Goal: Information Seeking & Learning: Compare options

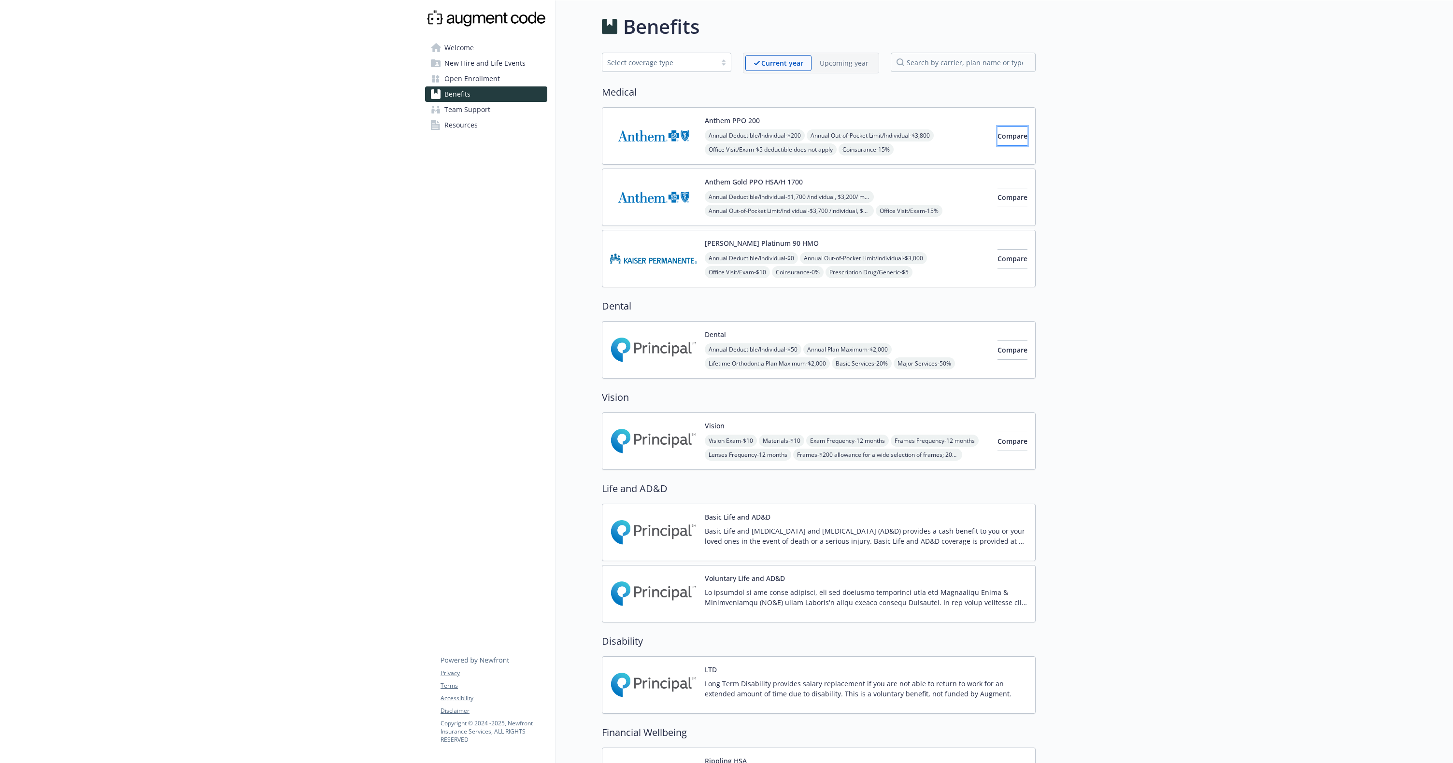
click at [998, 134] on span "Compare" at bounding box center [1013, 135] width 30 height 9
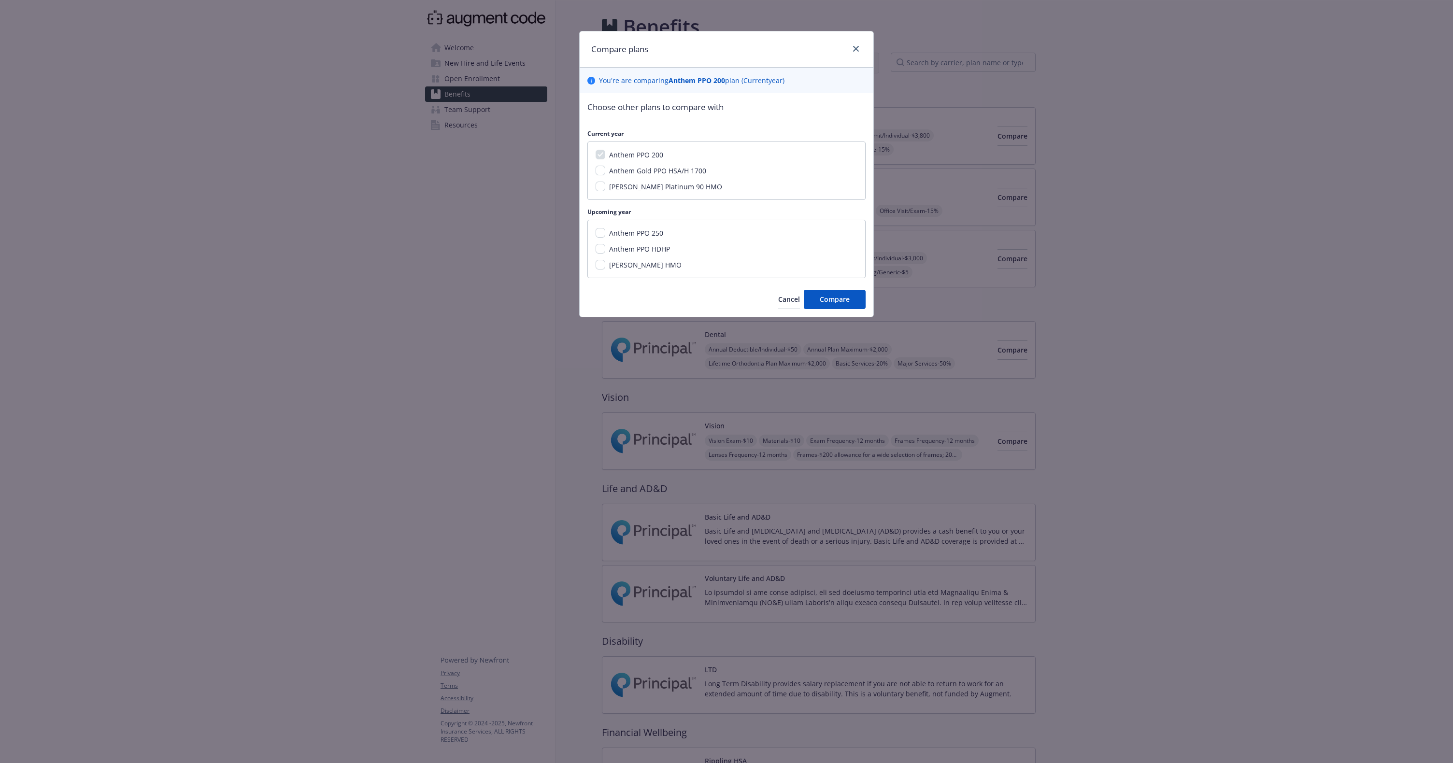
click at [642, 170] on span "Anthem Gold PPO HSA/H 1700" at bounding box center [657, 170] width 97 height 9
click at [605, 170] on input "Anthem Gold PPO HSA/H 1700" at bounding box center [601, 171] width 10 height 10
checkbox input "true"
click at [778, 298] on span "Cancel" at bounding box center [789, 299] width 22 height 9
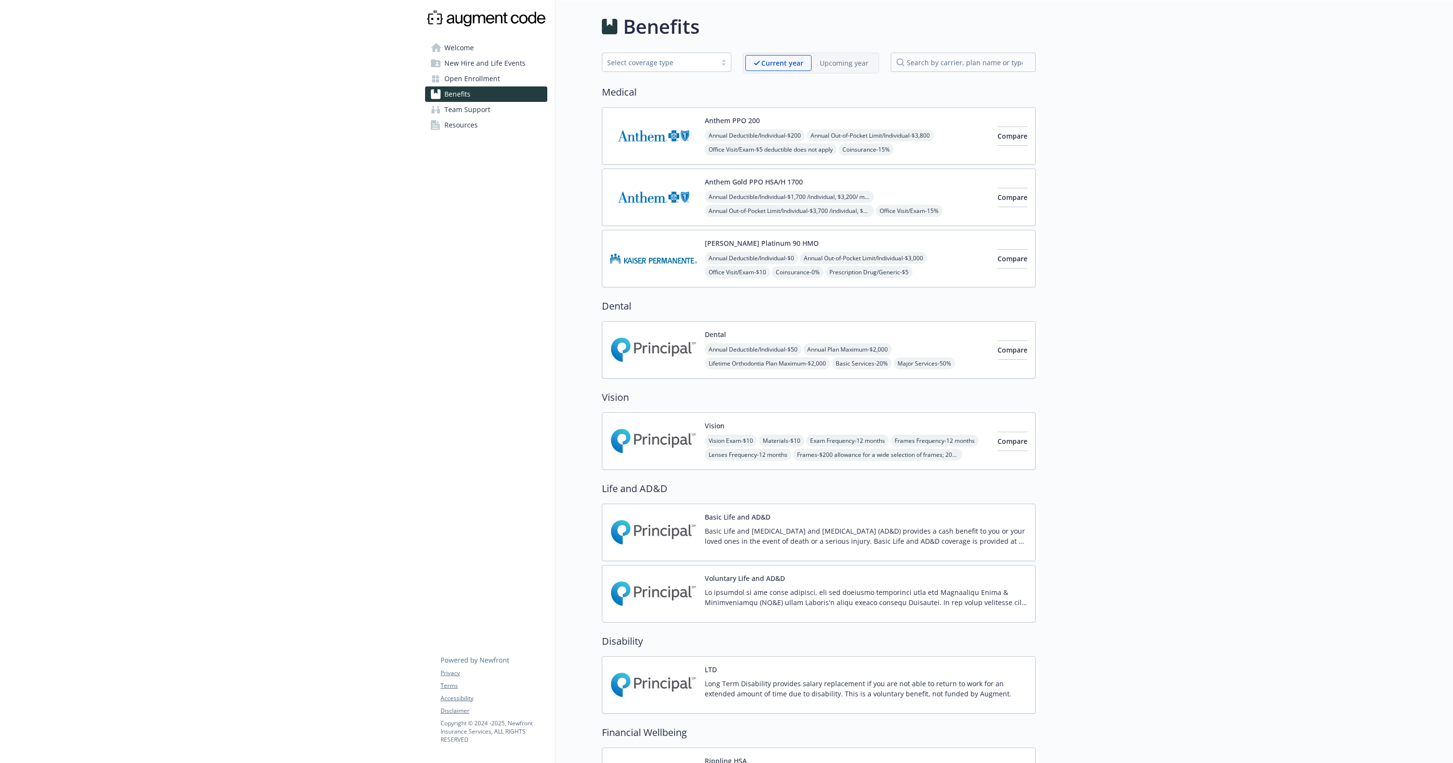
click at [831, 64] on p "Upcoming year" at bounding box center [844, 63] width 49 height 10
click at [756, 61] on p "Current year" at bounding box center [774, 63] width 41 height 10
click at [1026, 142] on button "Compare" at bounding box center [1013, 136] width 30 height 19
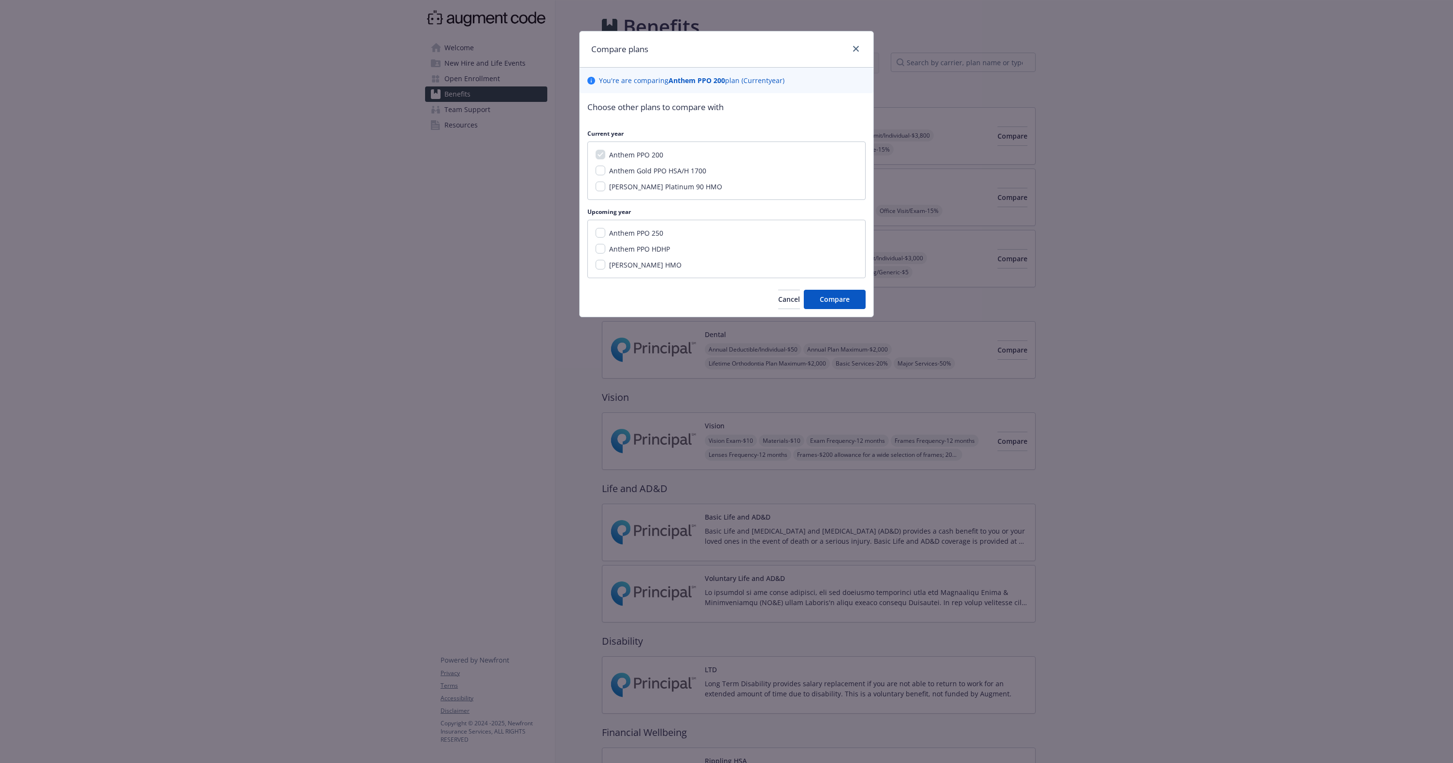
click at [702, 171] on span "Anthem Gold PPO HSA/H 1700" at bounding box center [657, 170] width 97 height 9
click at [605, 171] on input "Anthem Gold PPO HSA/H 1700" at bounding box center [601, 171] width 10 height 10
checkbox input "true"
click at [653, 232] on span "Anthem PPO 250" at bounding box center [636, 233] width 54 height 9
click at [605, 232] on input "Anthem PPO 250" at bounding box center [601, 233] width 10 height 10
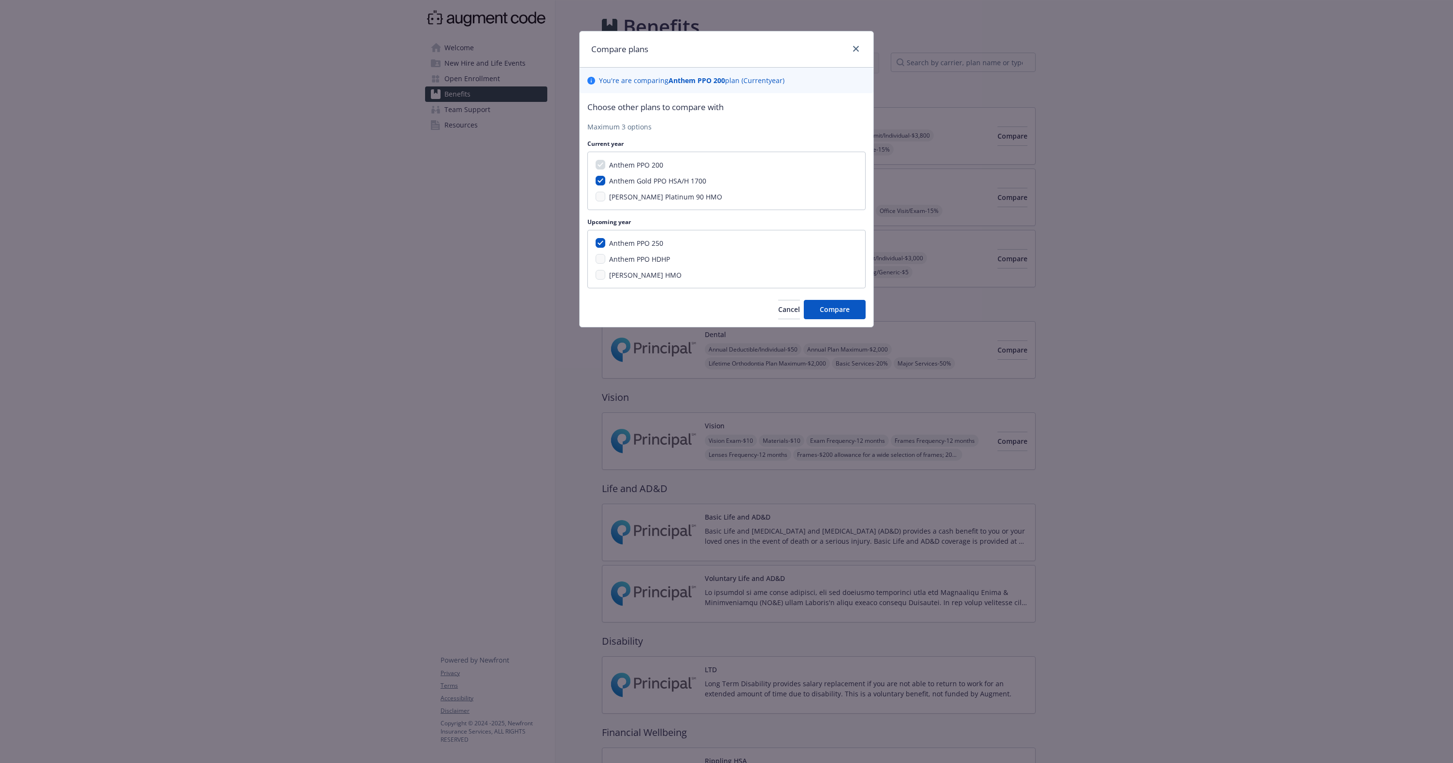
click at [654, 257] on span "Anthem PPO HDHP" at bounding box center [639, 259] width 61 height 9
click at [648, 262] on span "Anthem PPO HDHP" at bounding box center [639, 259] width 61 height 9
click at [622, 261] on span "Anthem PPO HDHP" at bounding box center [639, 259] width 61 height 9
click at [621, 249] on div "Anthem PPO 250 Anthem PPO HDHP [PERSON_NAME] HMO" at bounding box center [727, 259] width 278 height 58
click at [624, 244] on span "Anthem PPO 250" at bounding box center [636, 243] width 54 height 9
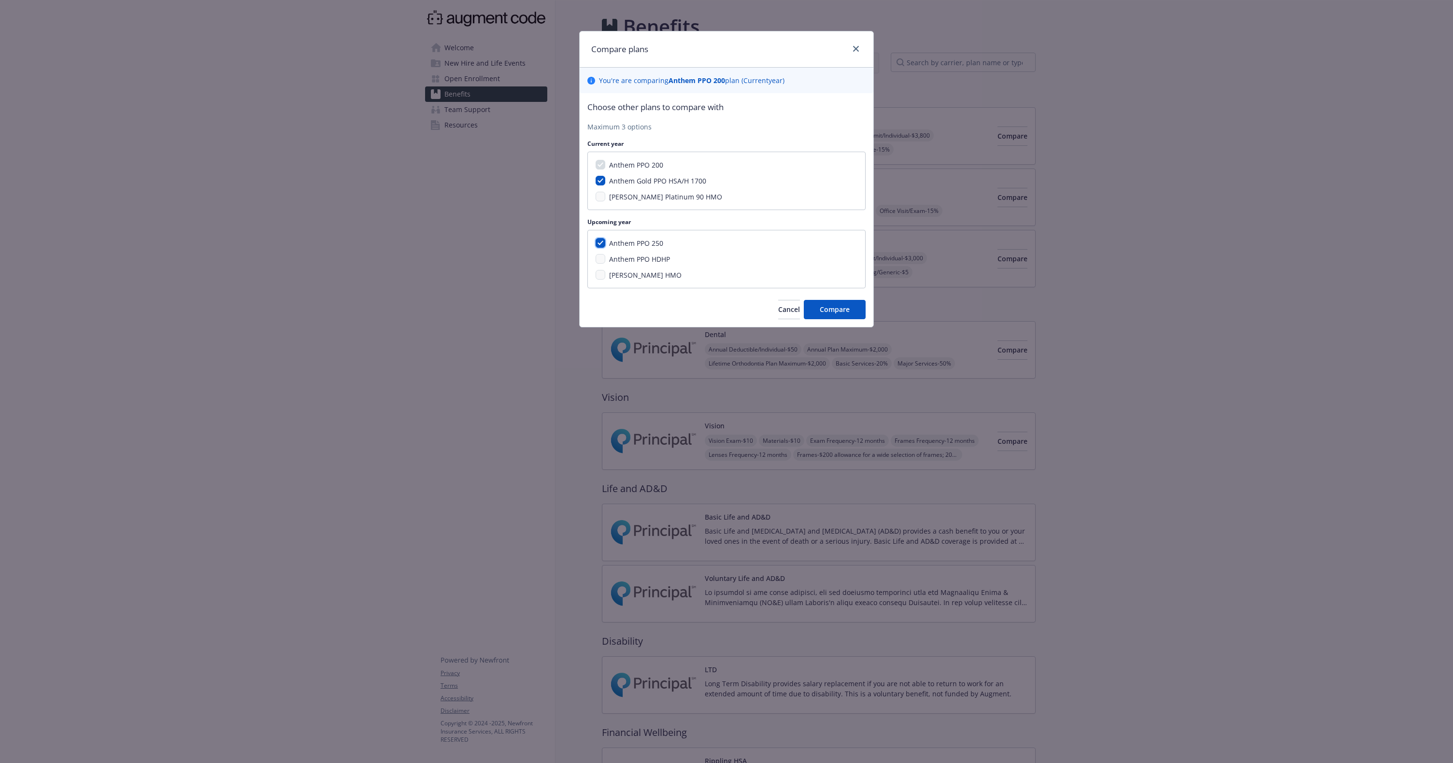
click at [605, 244] on input "Anthem PPO 250" at bounding box center [601, 243] width 10 height 10
checkbox input "false"
click at [856, 299] on button "Compare" at bounding box center [835, 299] width 62 height 19
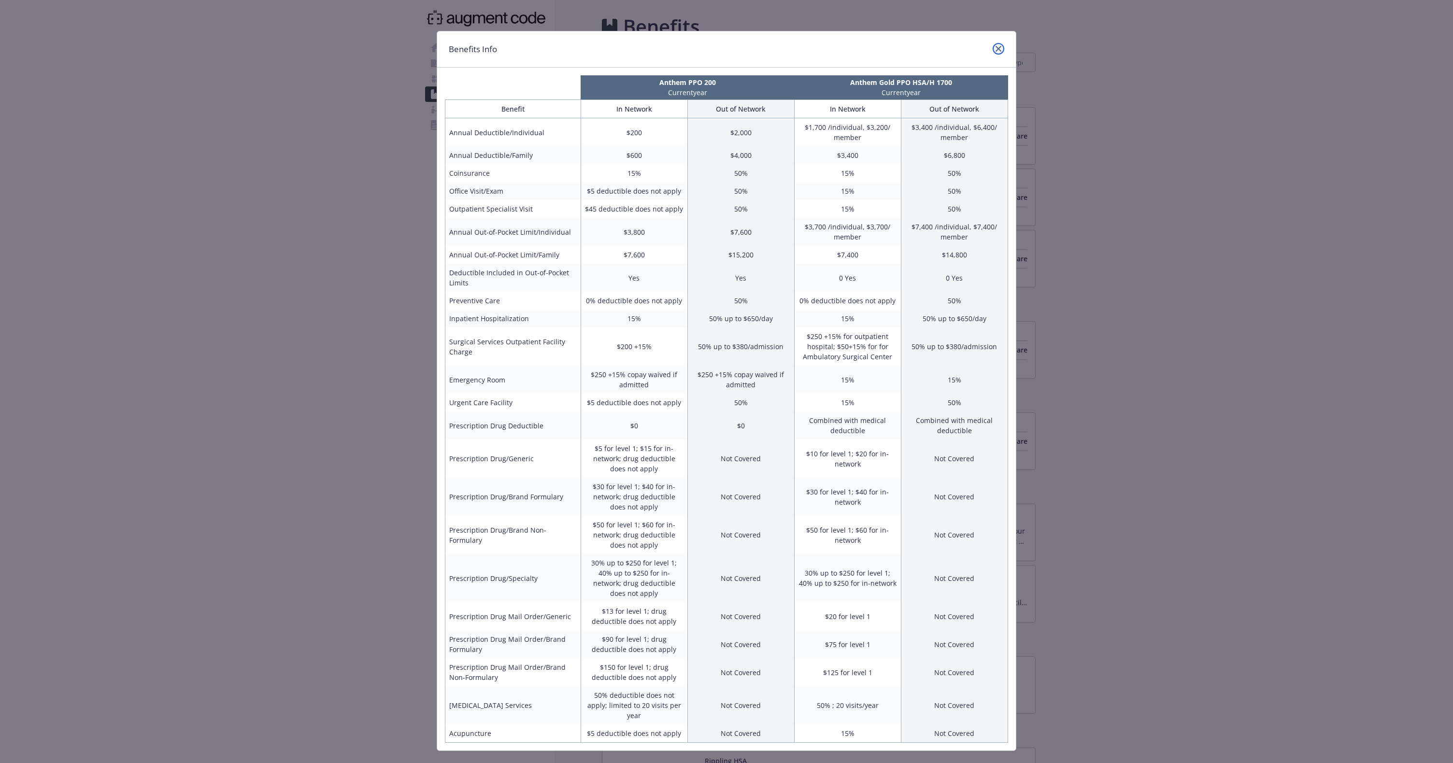
click at [999, 46] on icon "close" at bounding box center [999, 49] width 6 height 6
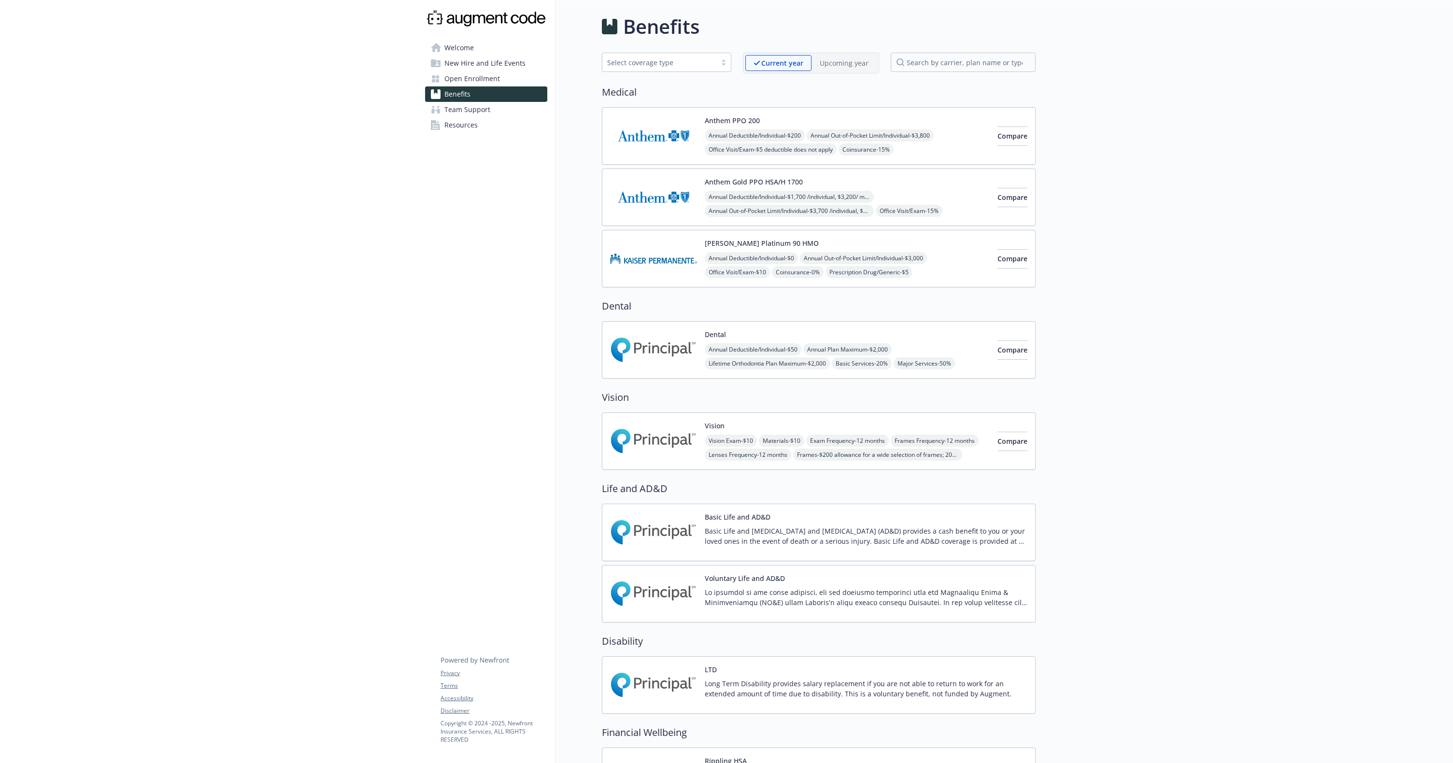
click at [926, 185] on div "Anthem Gold PPO HSA/H 1700 Annual Deductible/Individual - $1,700 /individual, $…" at bounding box center [847, 197] width 285 height 41
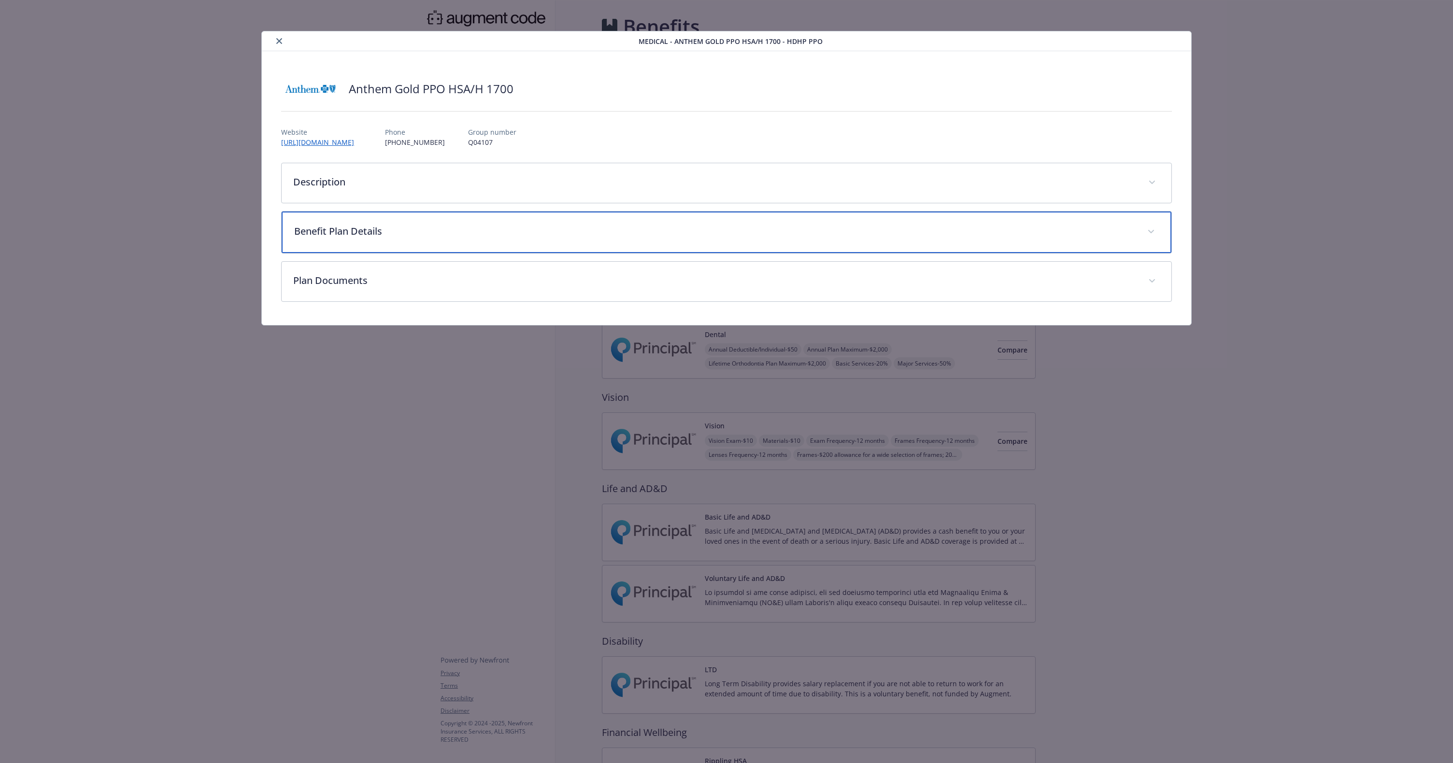
click at [530, 231] on p "Benefit Plan Details" at bounding box center [714, 231] width 841 height 14
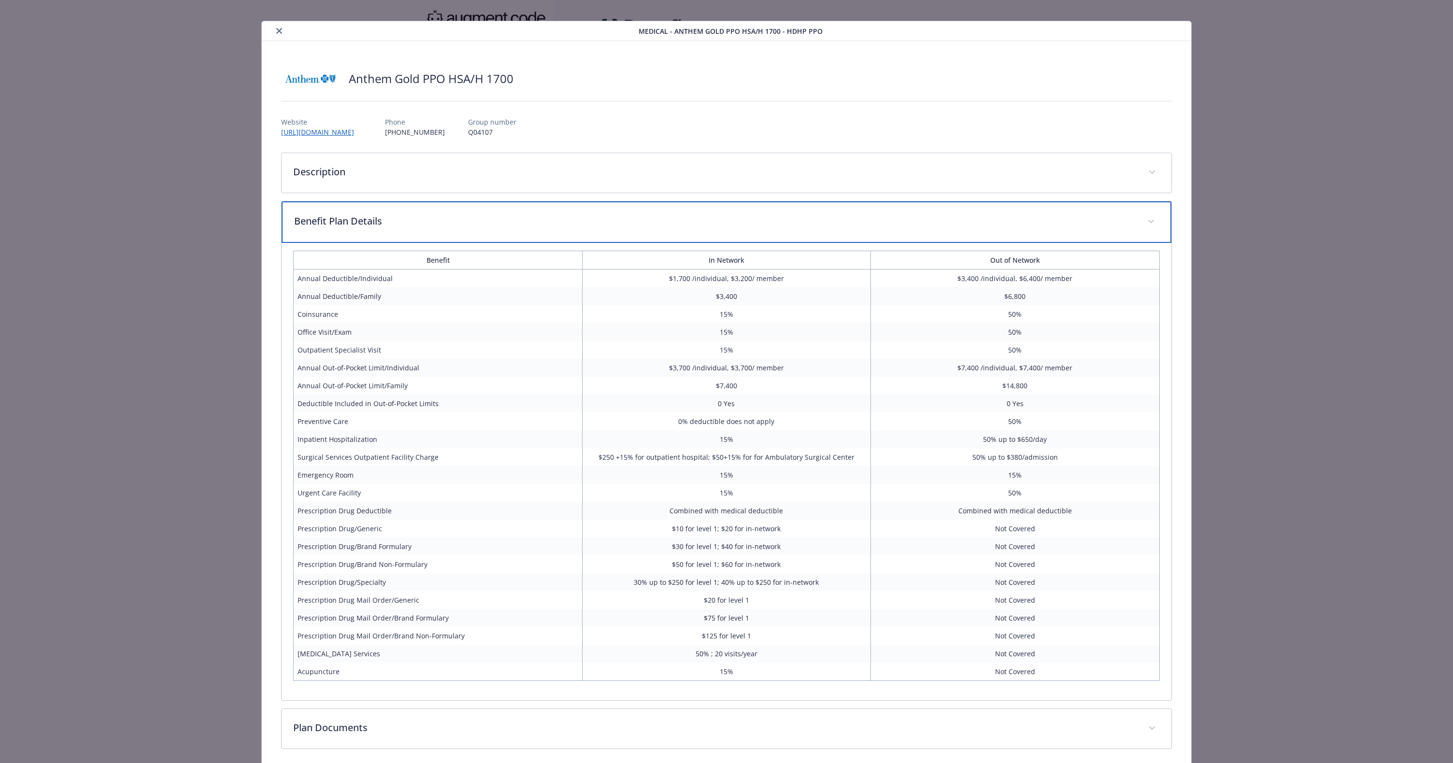
scroll to position [47, 0]
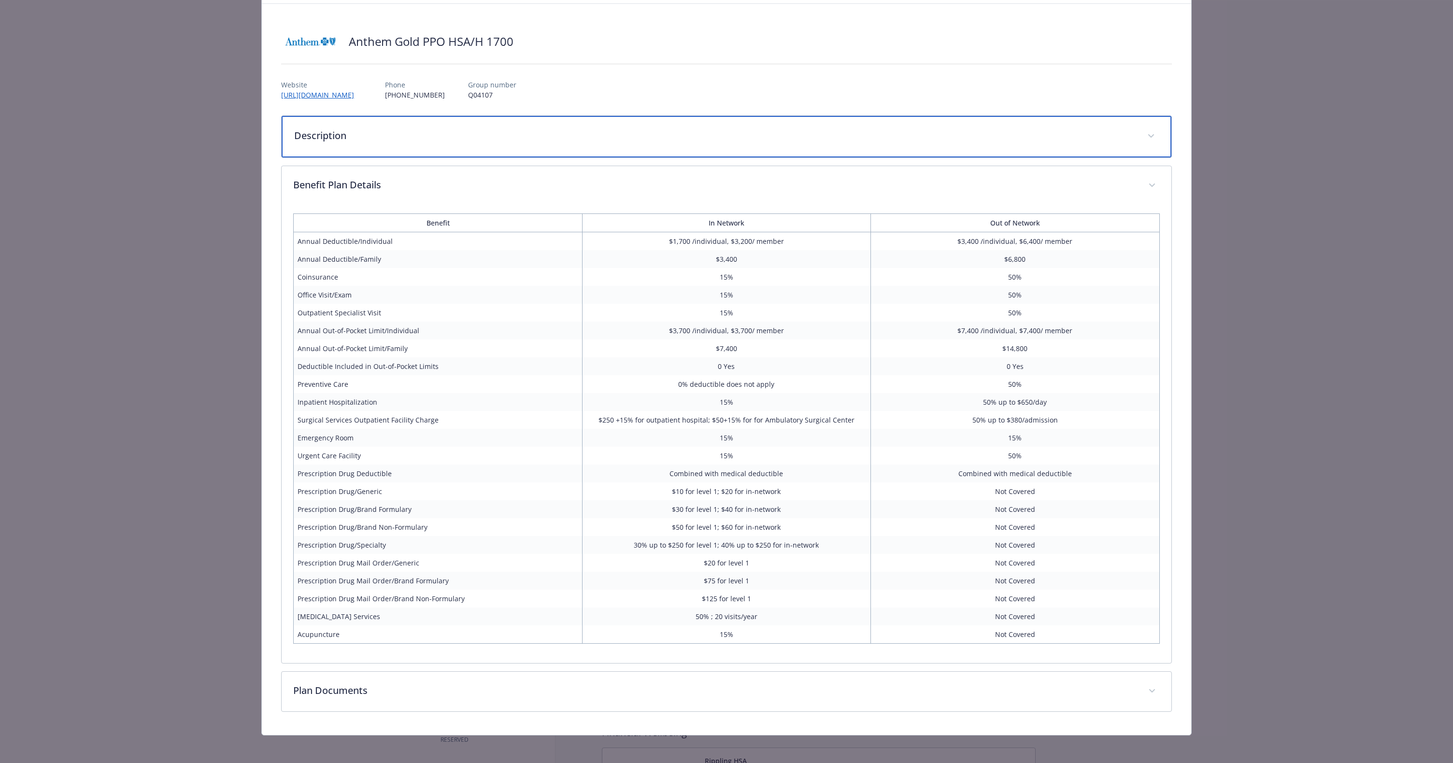
drag, startPoint x: 664, startPoint y: 118, endPoint x: 668, endPoint y: 124, distance: 7.0
click at [664, 119] on div "Description" at bounding box center [726, 137] width 889 height 42
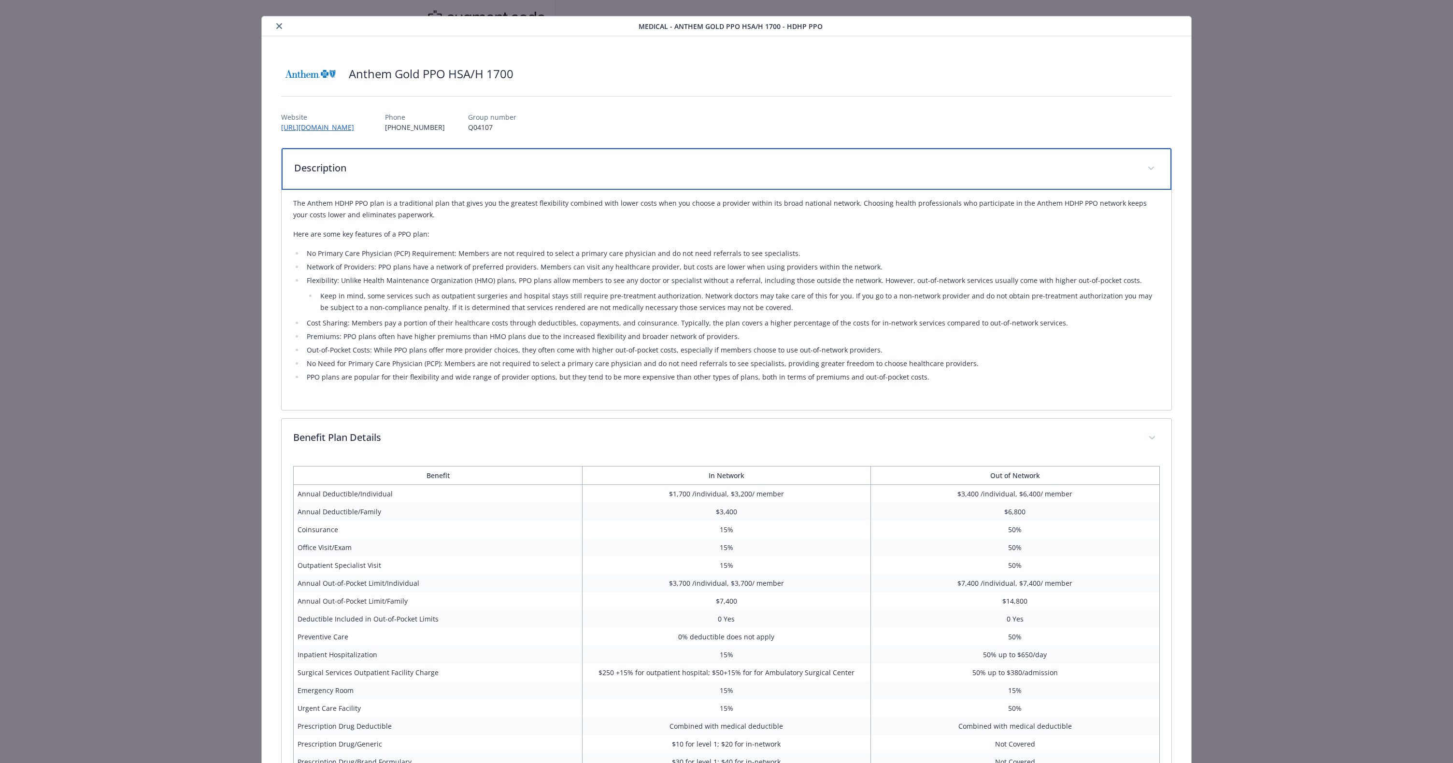
scroll to position [0, 0]
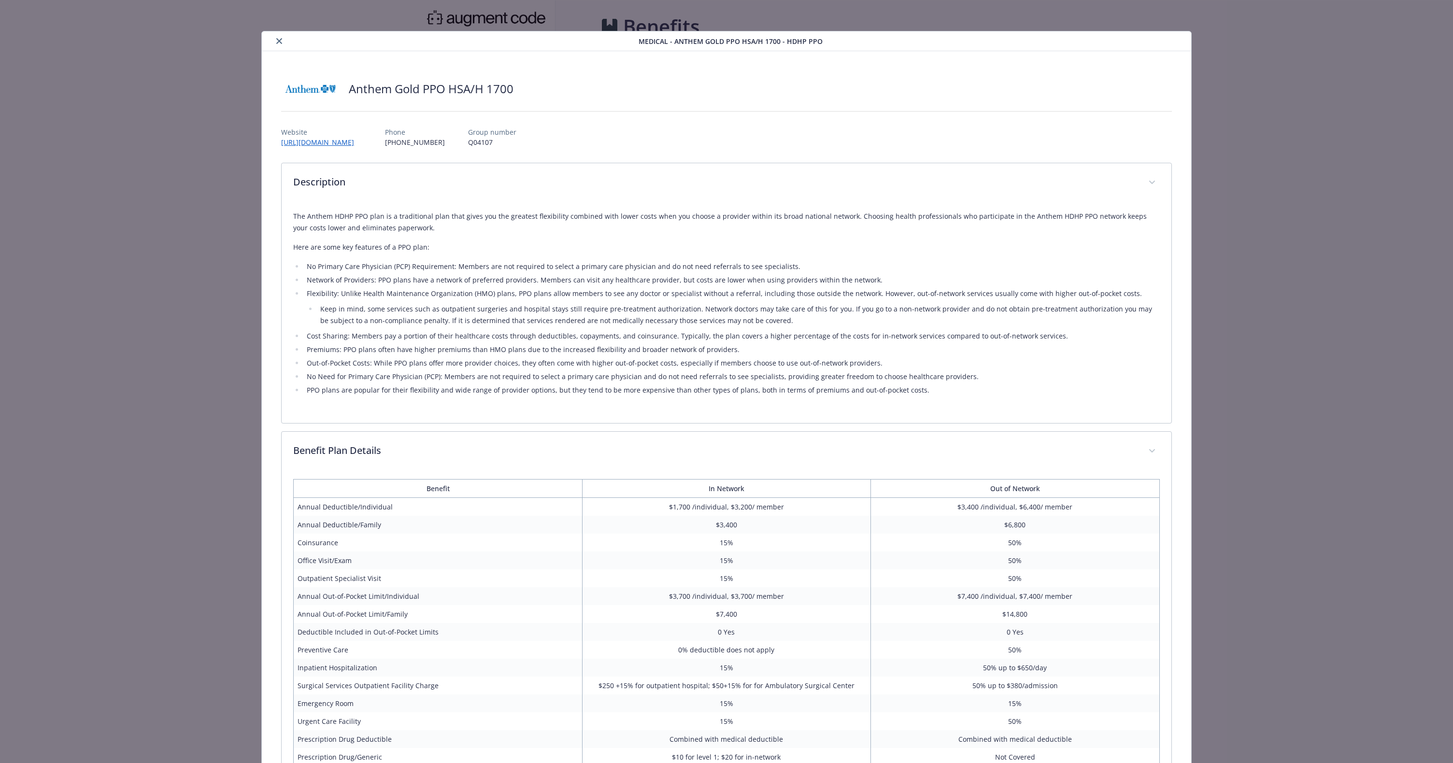
click at [276, 41] on icon "close" at bounding box center [279, 41] width 6 height 6
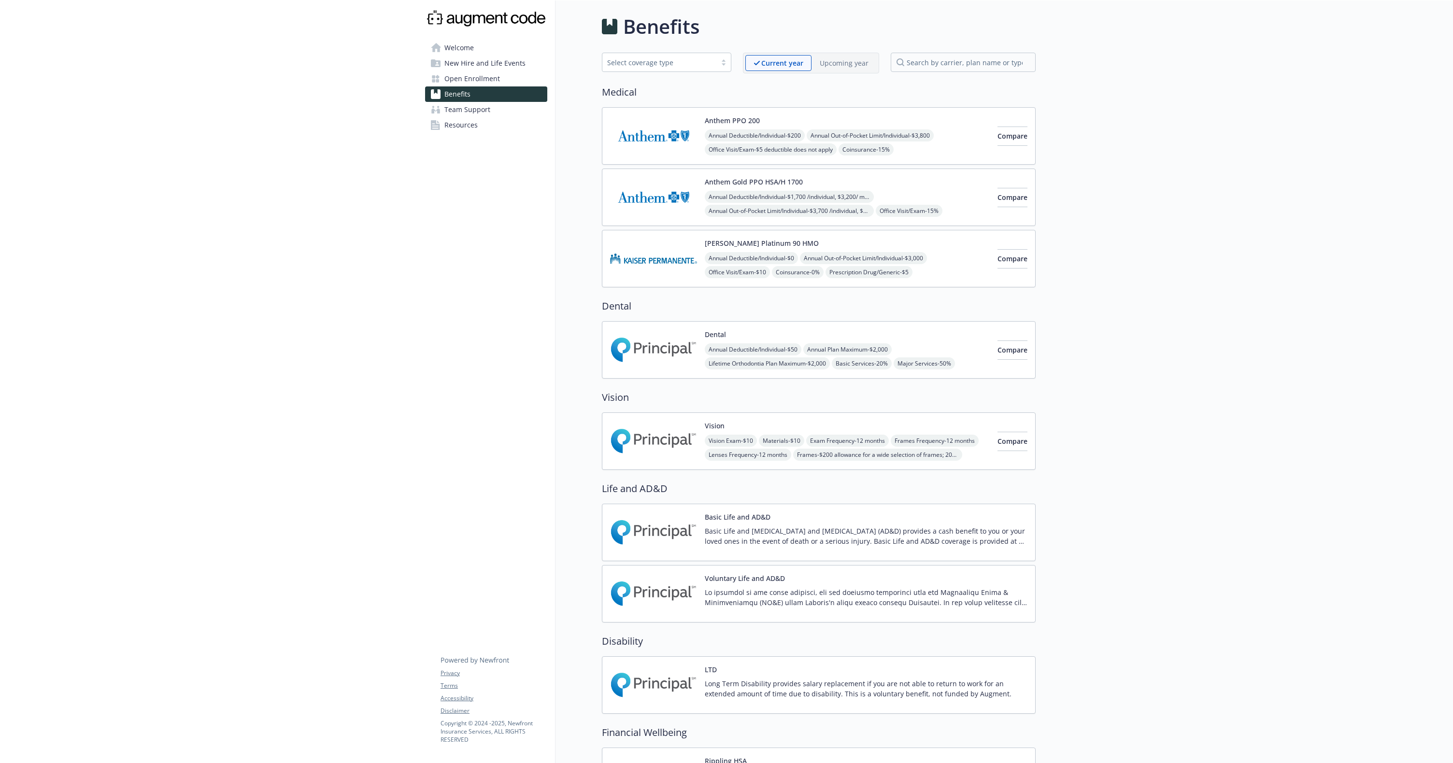
click at [888, 117] on div "Anthem PPO 200 Annual Deductible/Individual - $200 Annual Out-of-Pocket Limit/I…" at bounding box center [847, 135] width 285 height 41
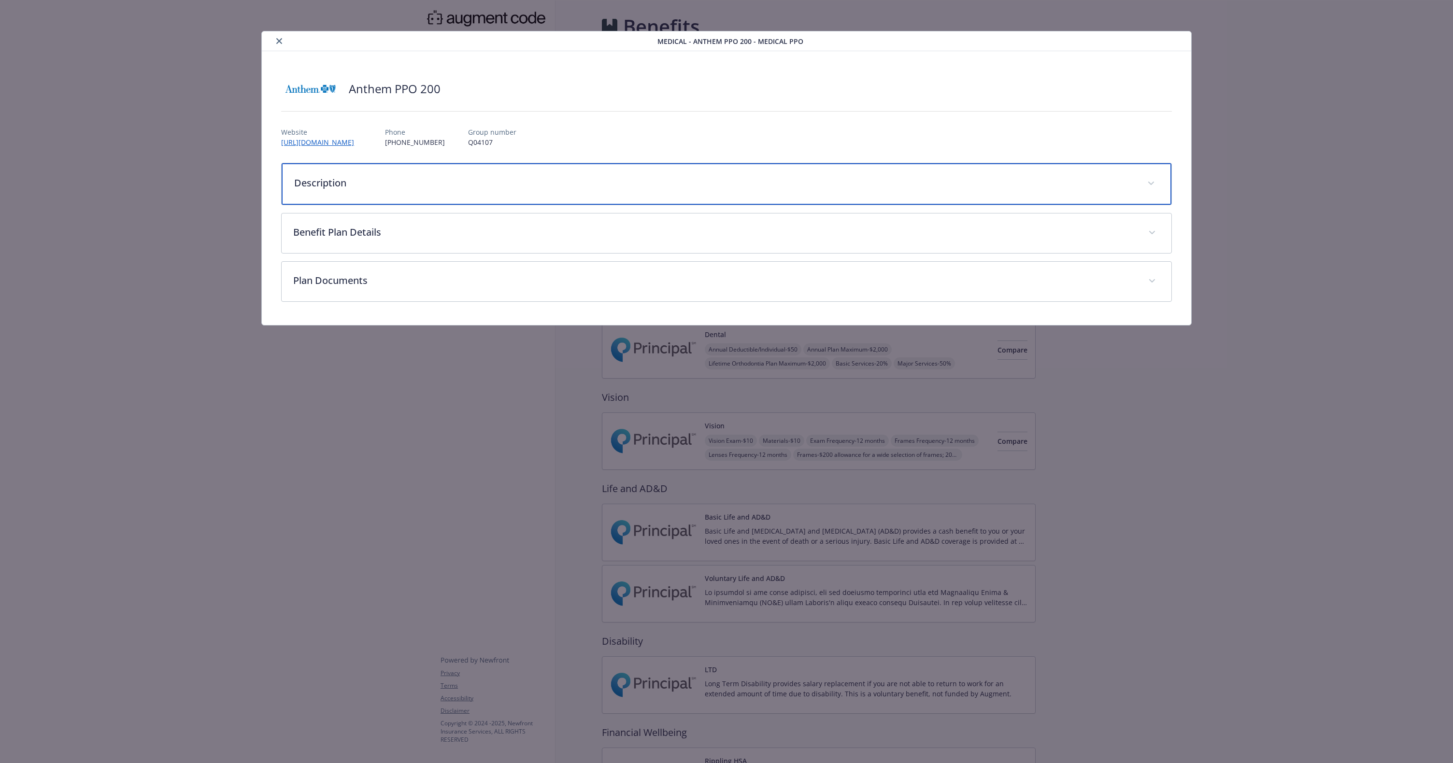
click at [525, 180] on p "Description" at bounding box center [714, 183] width 841 height 14
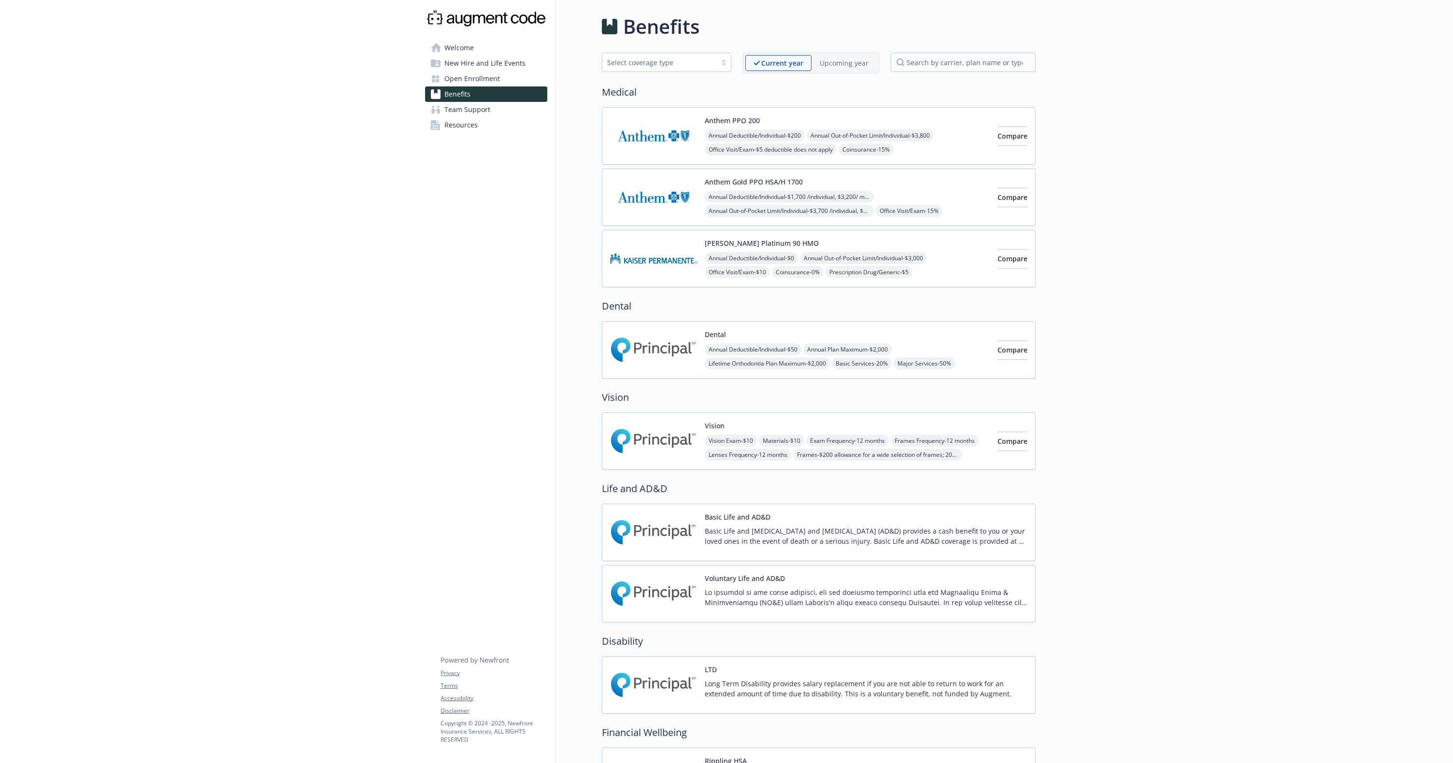
click at [655, 244] on img at bounding box center [653, 258] width 87 height 41
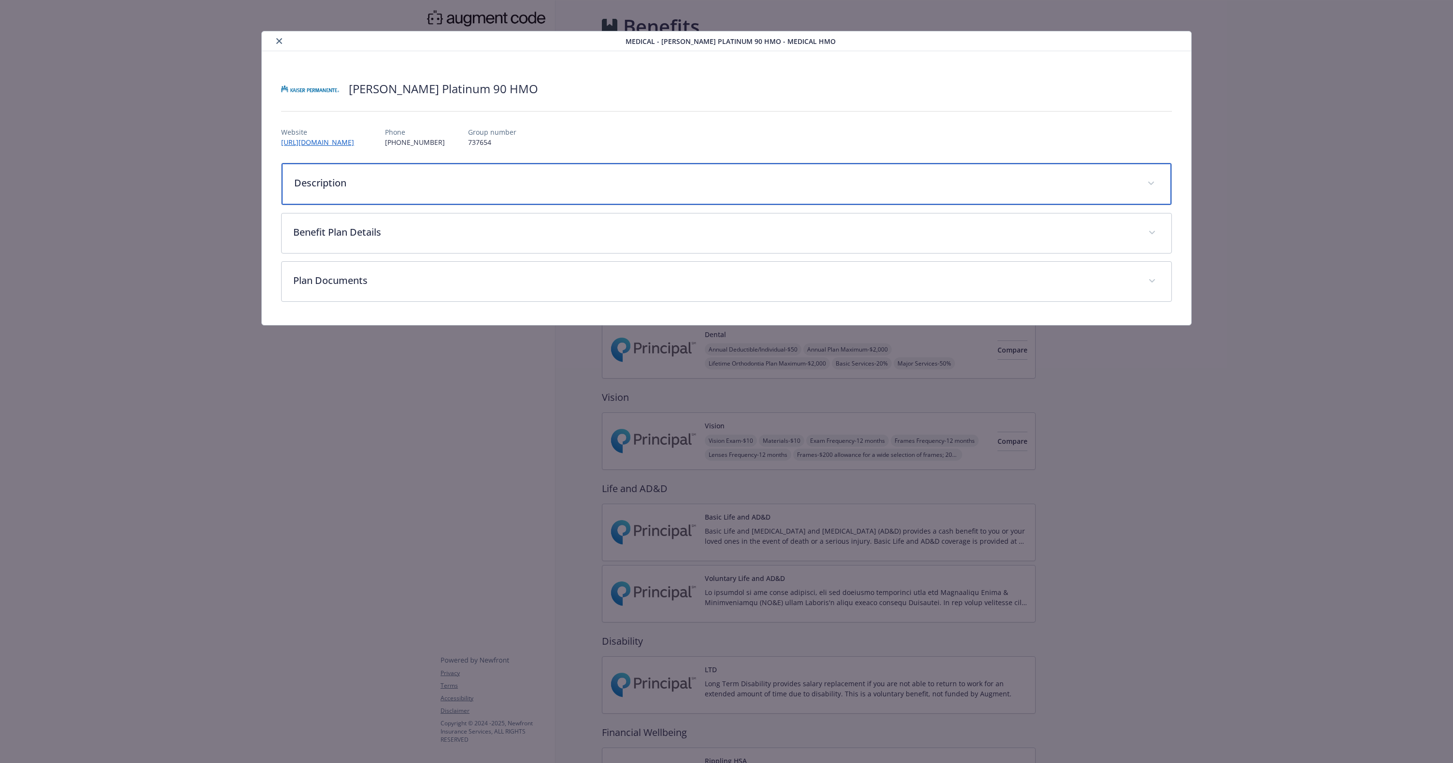
click at [606, 189] on div "Description" at bounding box center [726, 184] width 889 height 42
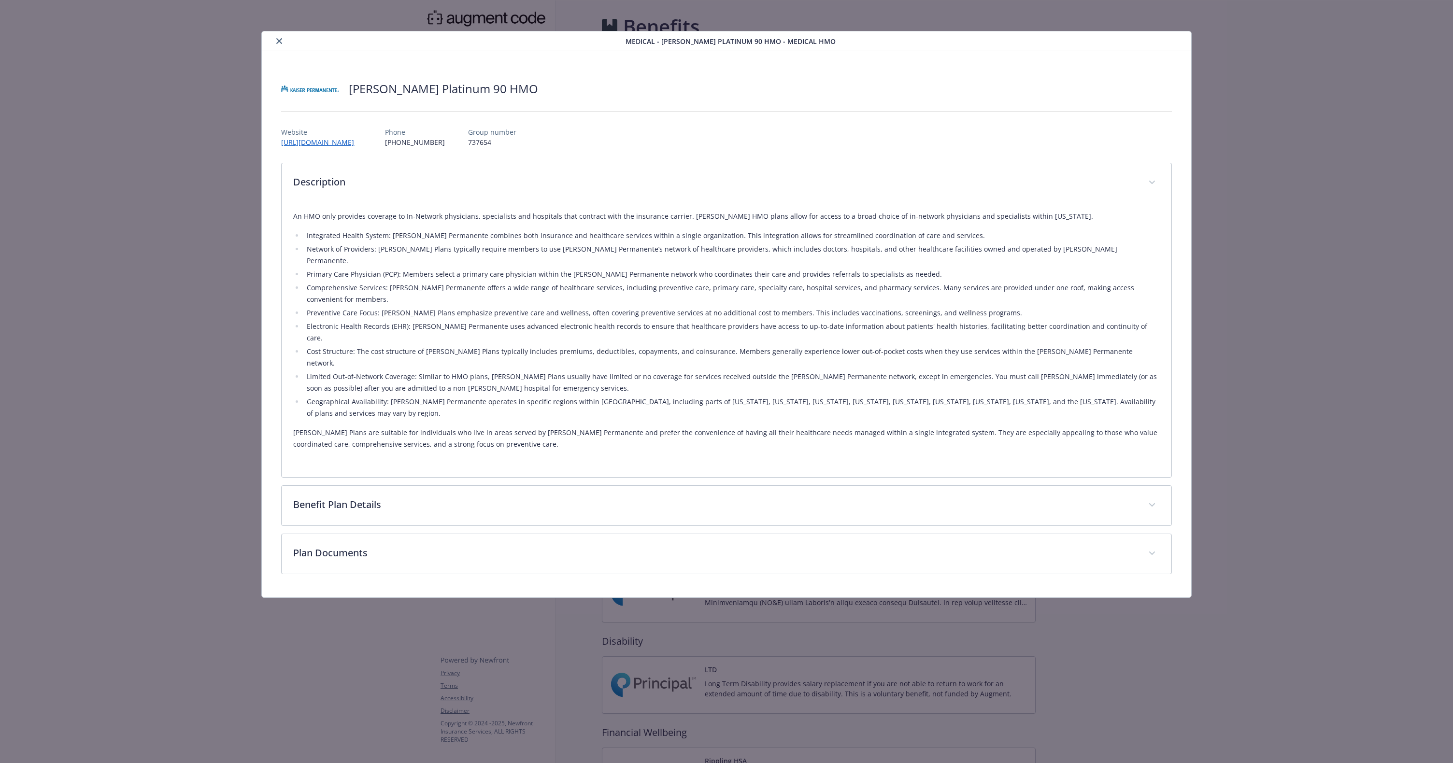
click at [283, 39] on button "close" at bounding box center [279, 41] width 12 height 12
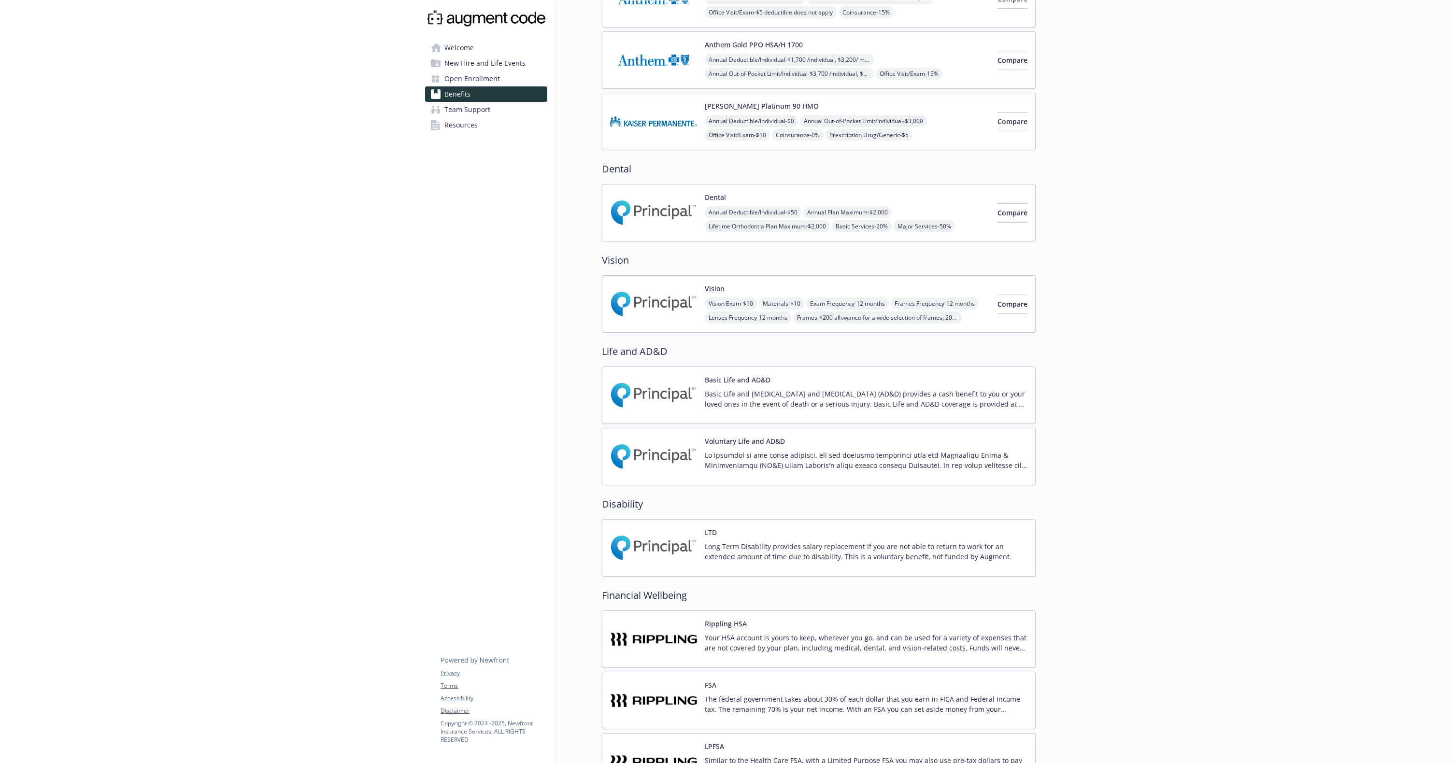
scroll to position [242, 0]
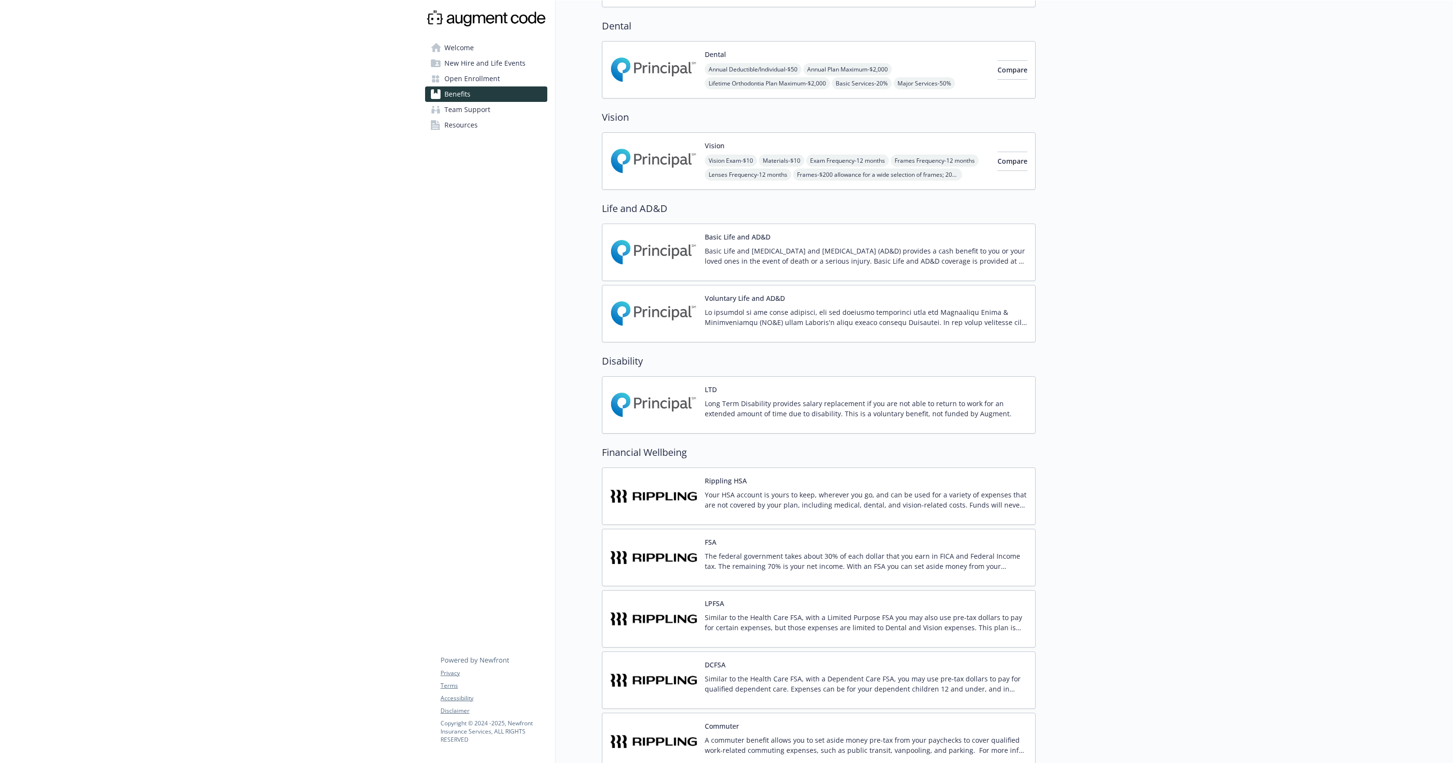
click at [874, 487] on div "Rippling HSA Your HSA account is yours to keep, wherever you go, and can be use…" at bounding box center [866, 496] width 323 height 41
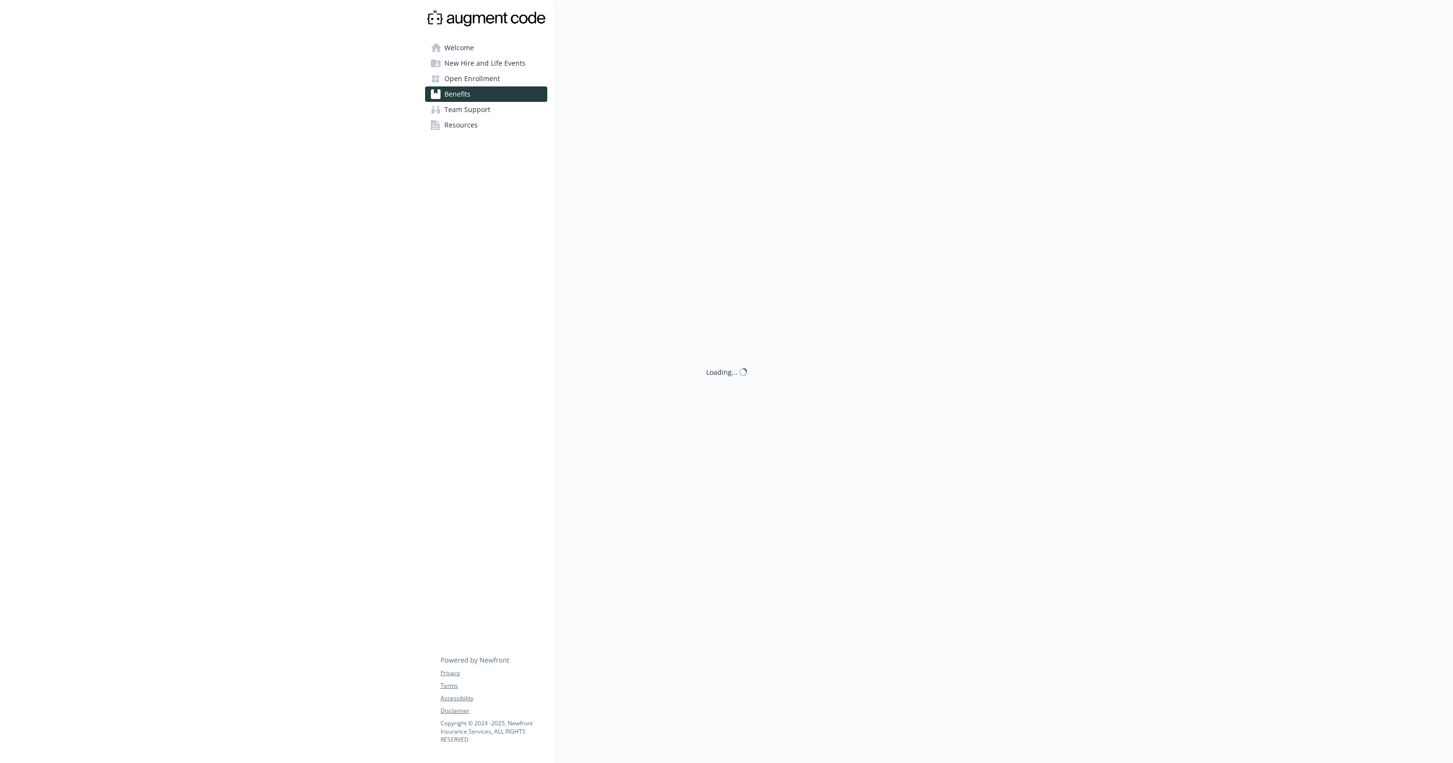
scroll to position [280, 0]
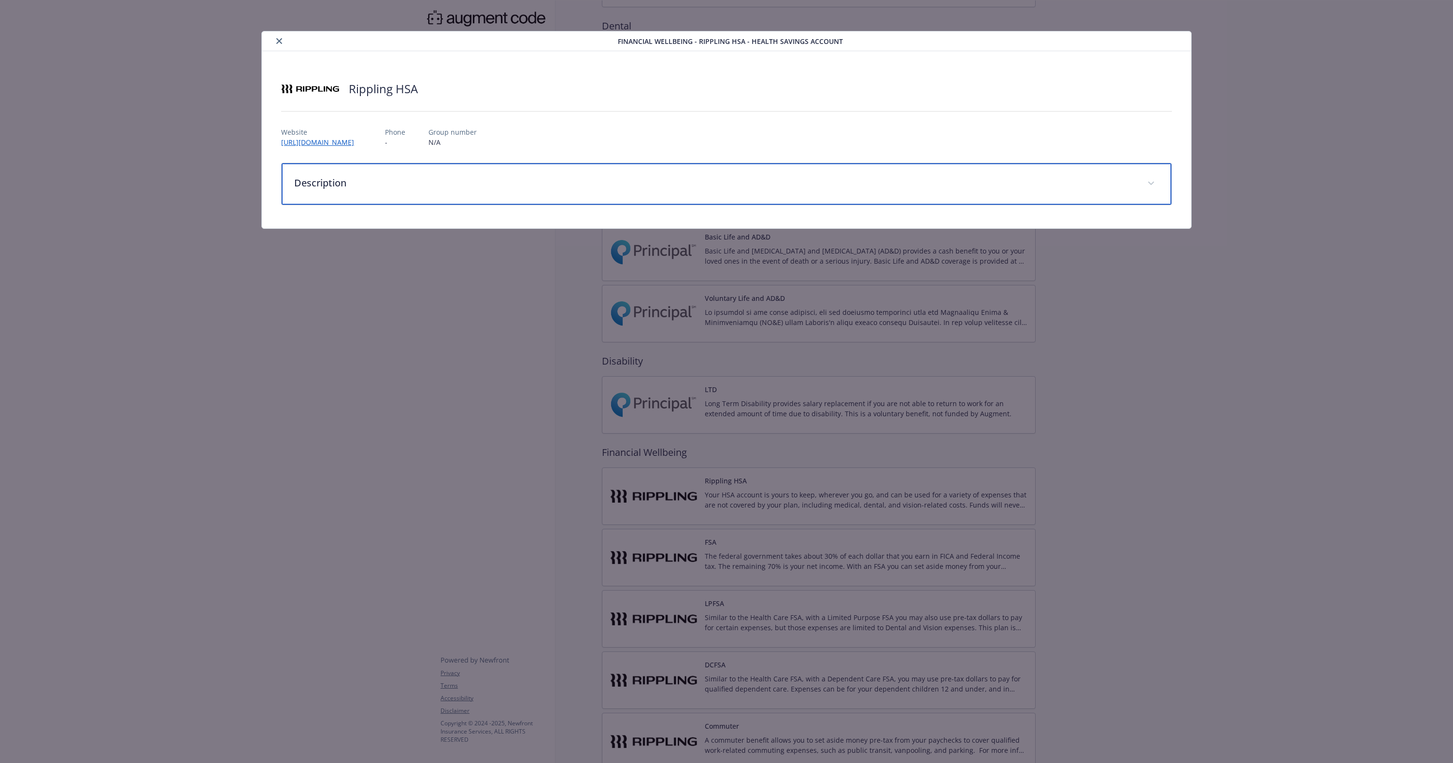
click at [596, 187] on p "Description" at bounding box center [714, 183] width 841 height 14
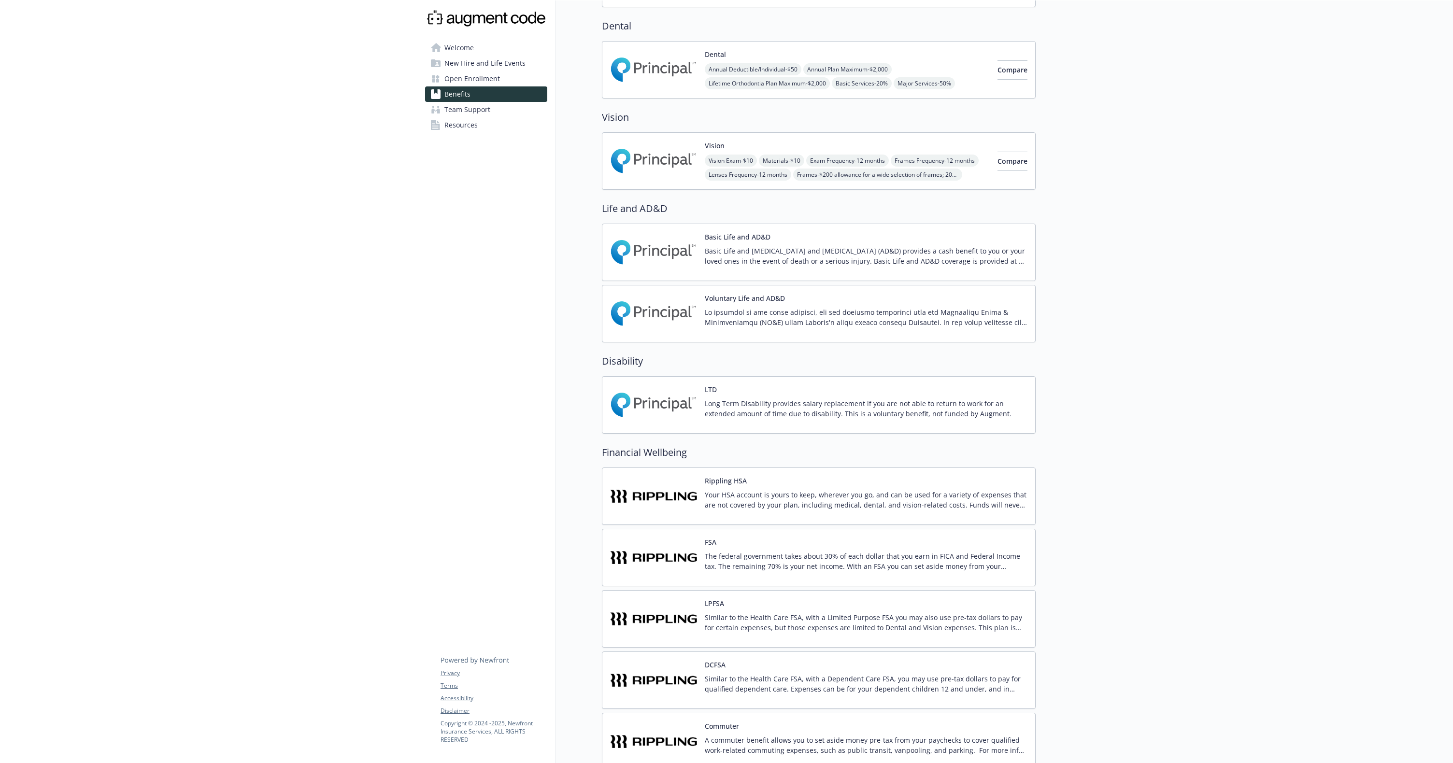
click at [975, 544] on div "FSA The federal government takes about 30% of each dollar that you earn in FICA…" at bounding box center [866, 557] width 323 height 41
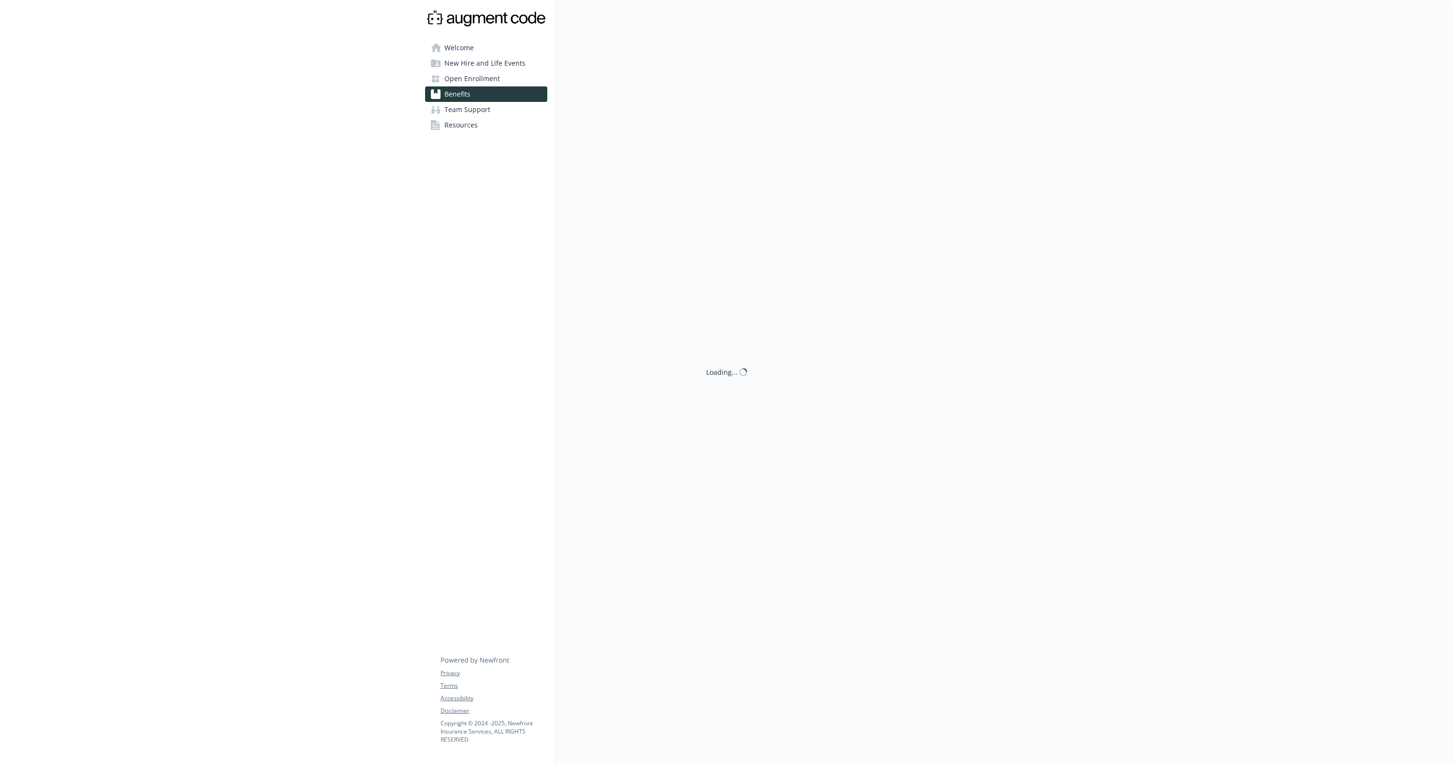
scroll to position [280, 0]
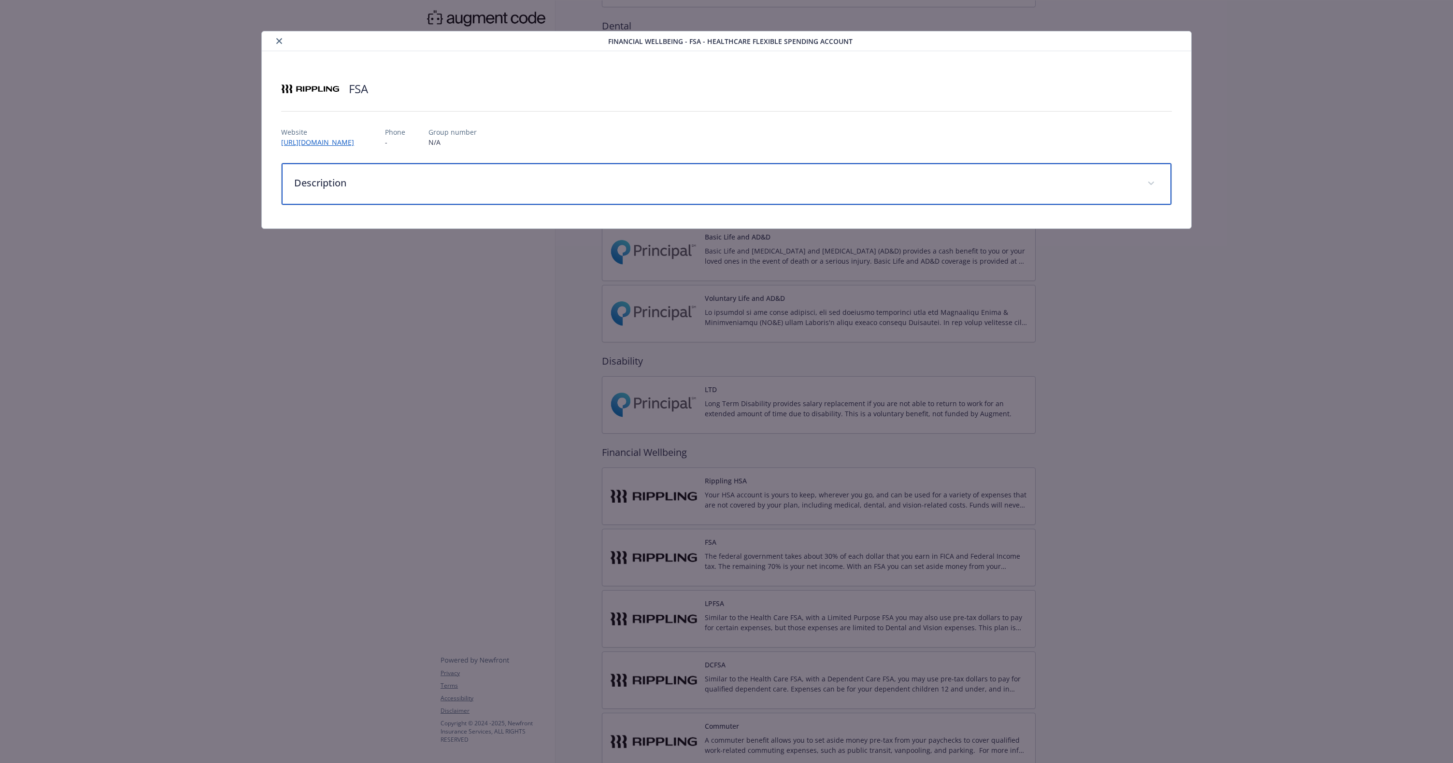
click at [602, 198] on div "Description" at bounding box center [726, 184] width 889 height 42
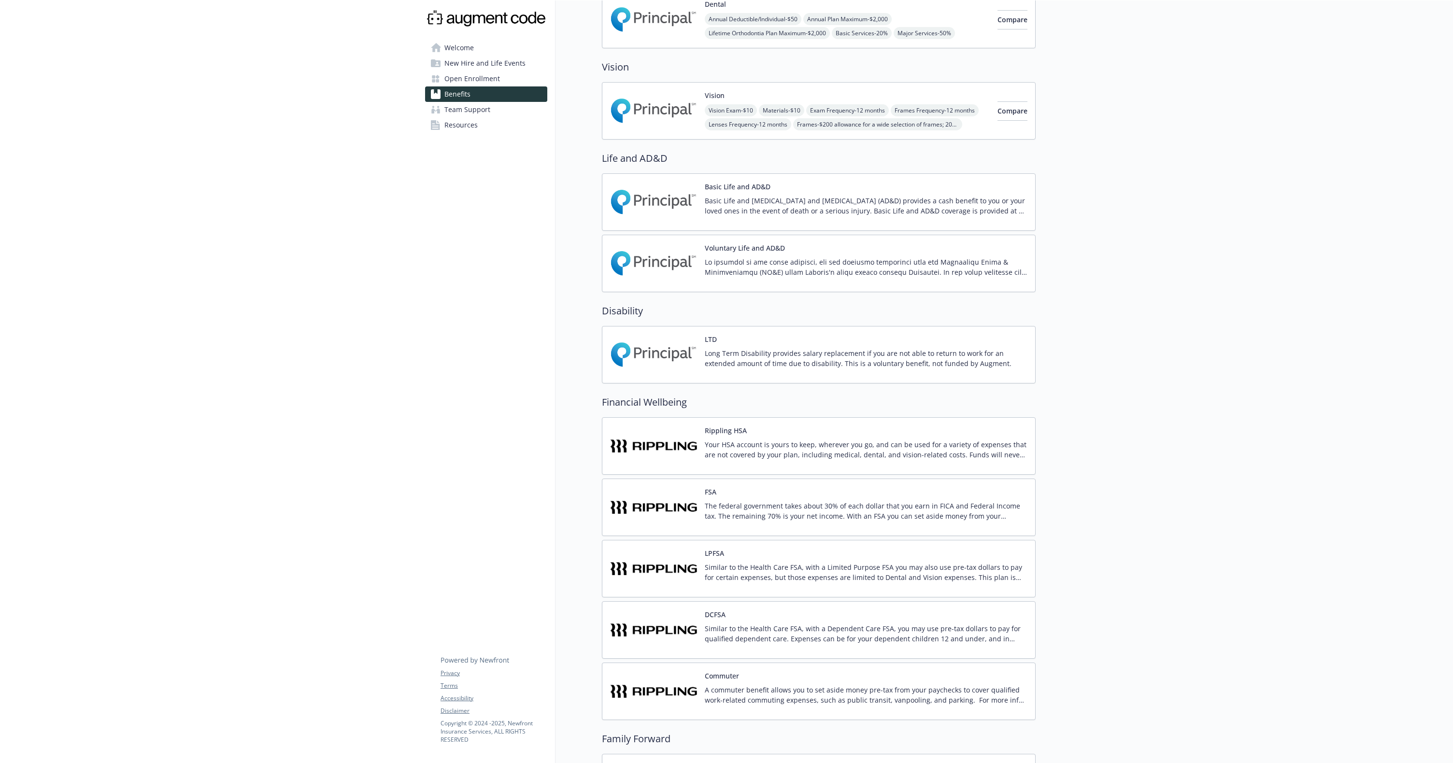
scroll to position [330, 0]
click at [935, 432] on div "Rippling HSA Your HSA account is yours to keep, wherever you go, and can be use…" at bounding box center [866, 446] width 323 height 41
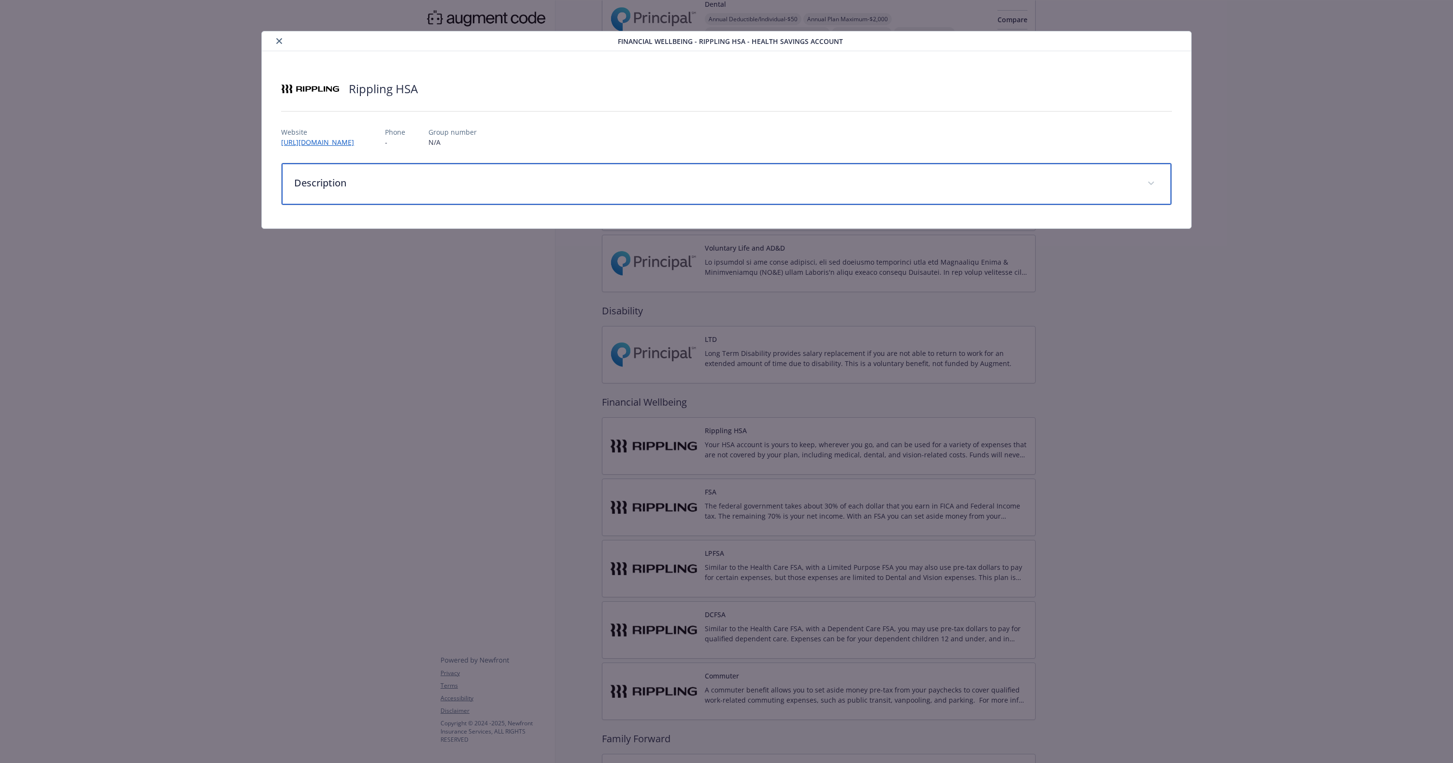
click at [767, 201] on div "Description" at bounding box center [726, 184] width 889 height 42
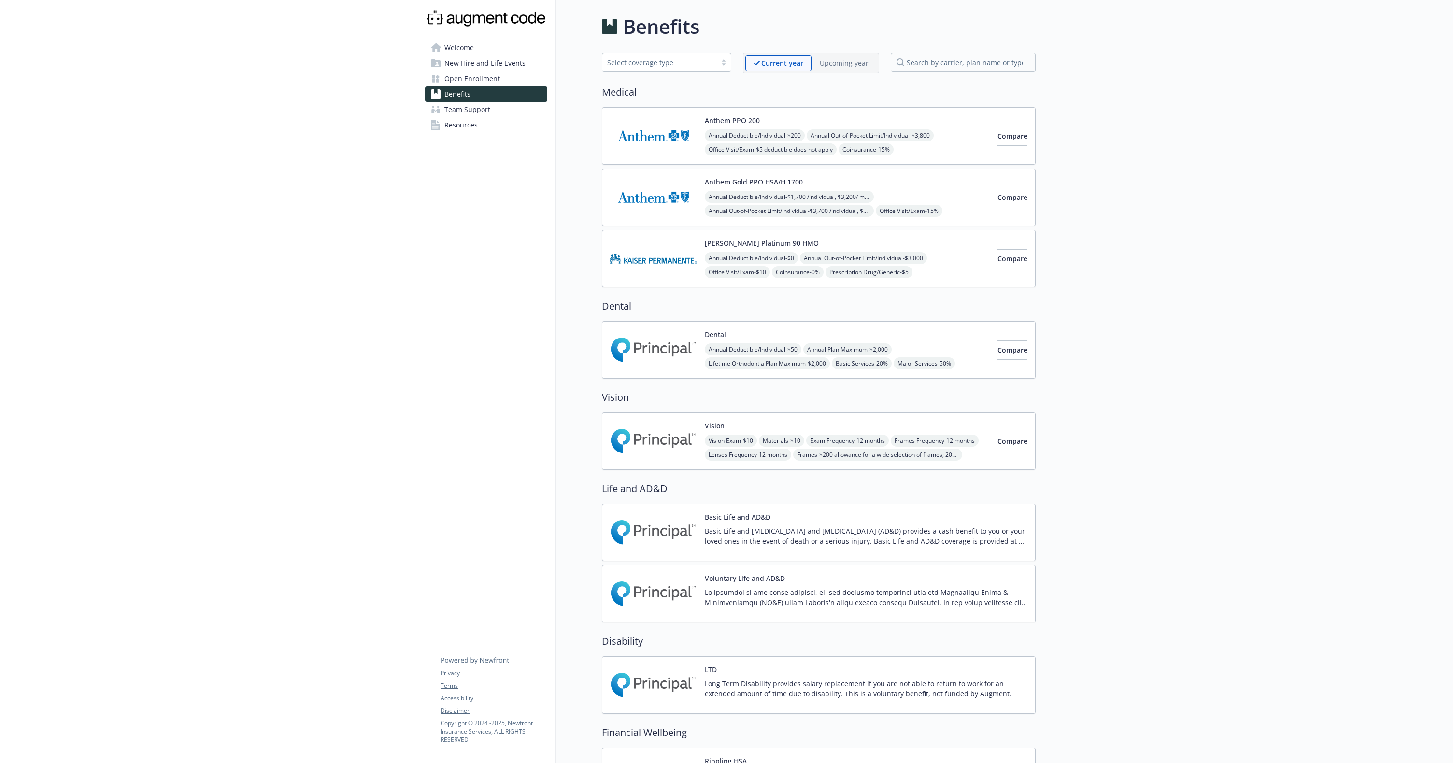
click at [853, 63] on p "Upcoming year" at bounding box center [844, 63] width 49 height 10
click at [783, 61] on p "Current year" at bounding box center [774, 63] width 41 height 10
click at [912, 183] on div "Anthem Gold PPO HSA/H 1700 Annual Deductible/Individual - $1,700 /individual, $…" at bounding box center [847, 197] width 285 height 41
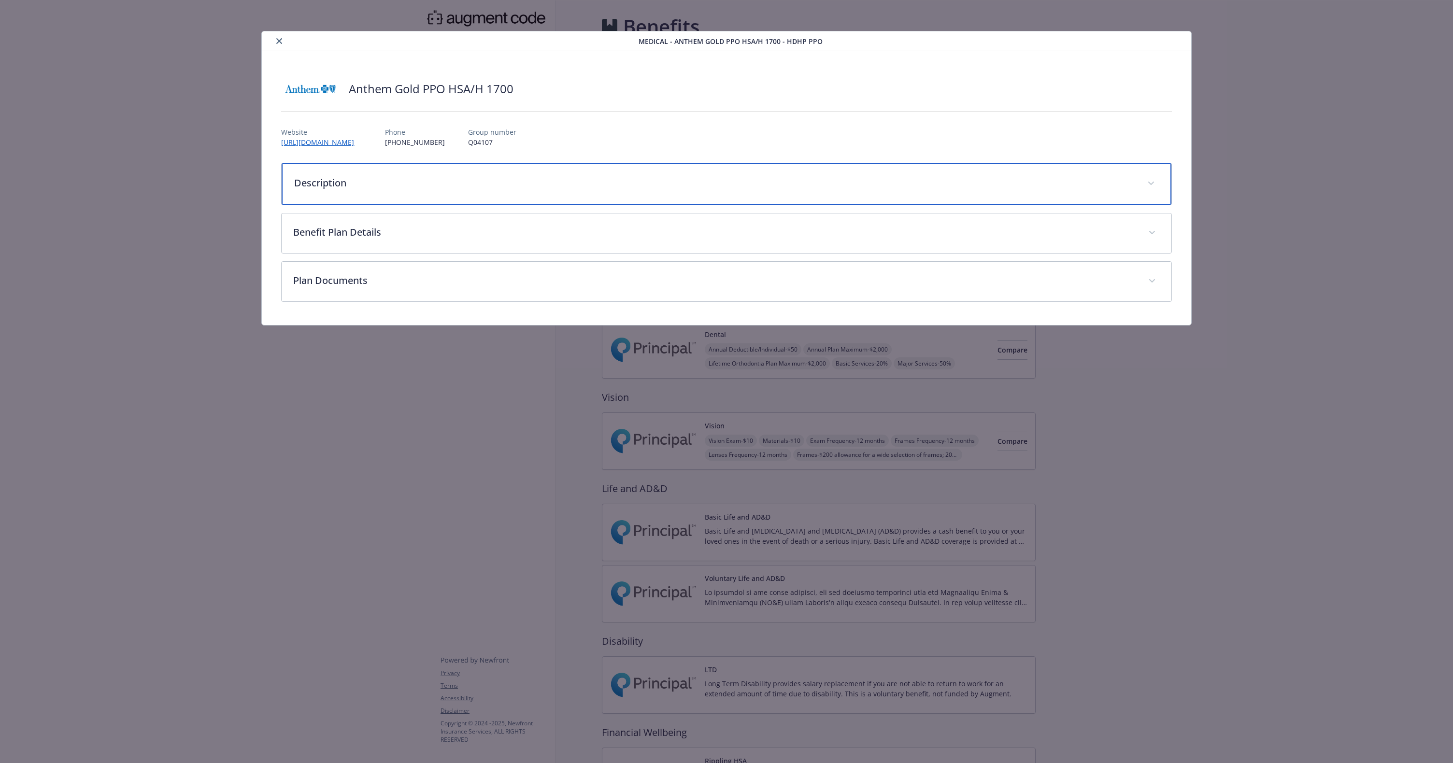
click at [901, 182] on p "Description" at bounding box center [714, 183] width 841 height 14
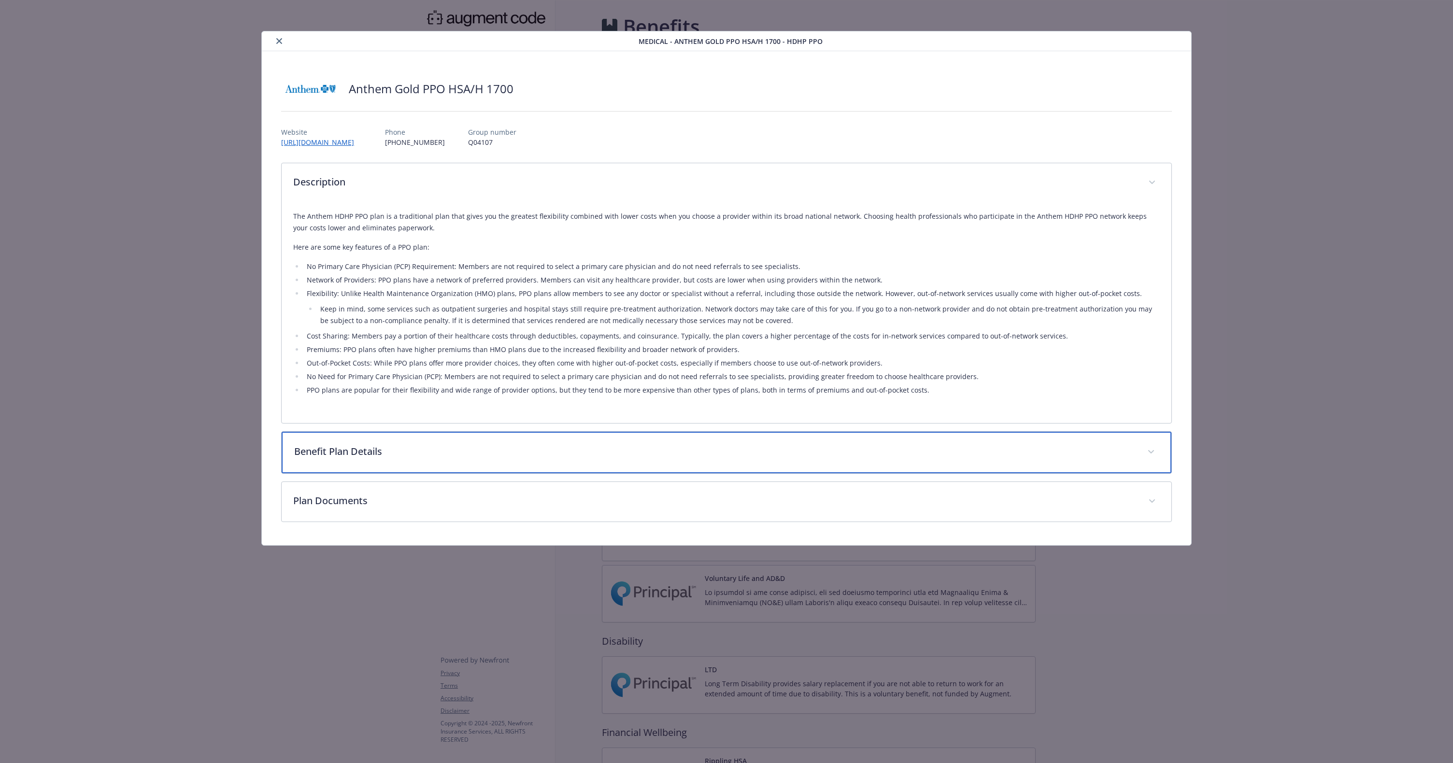
click at [572, 452] on p "Benefit Plan Details" at bounding box center [714, 451] width 841 height 14
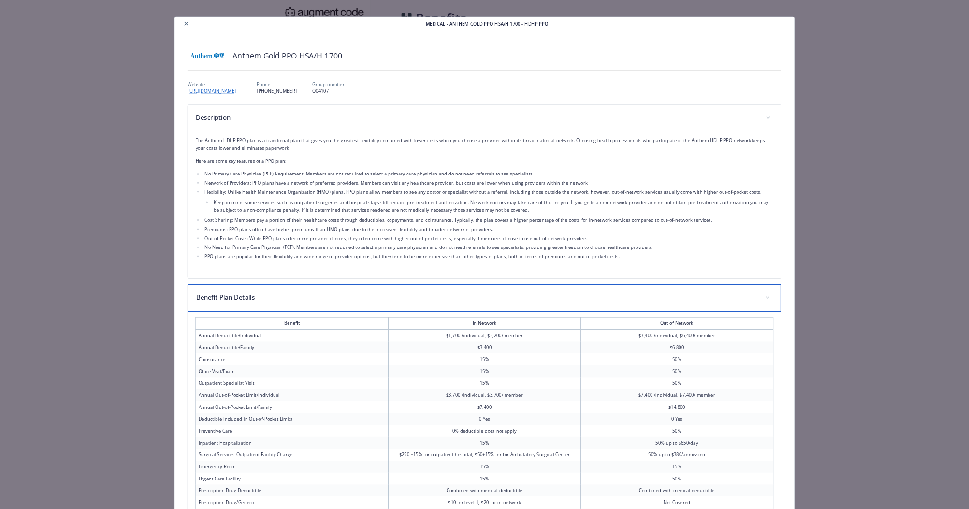
scroll to position [5, 0]
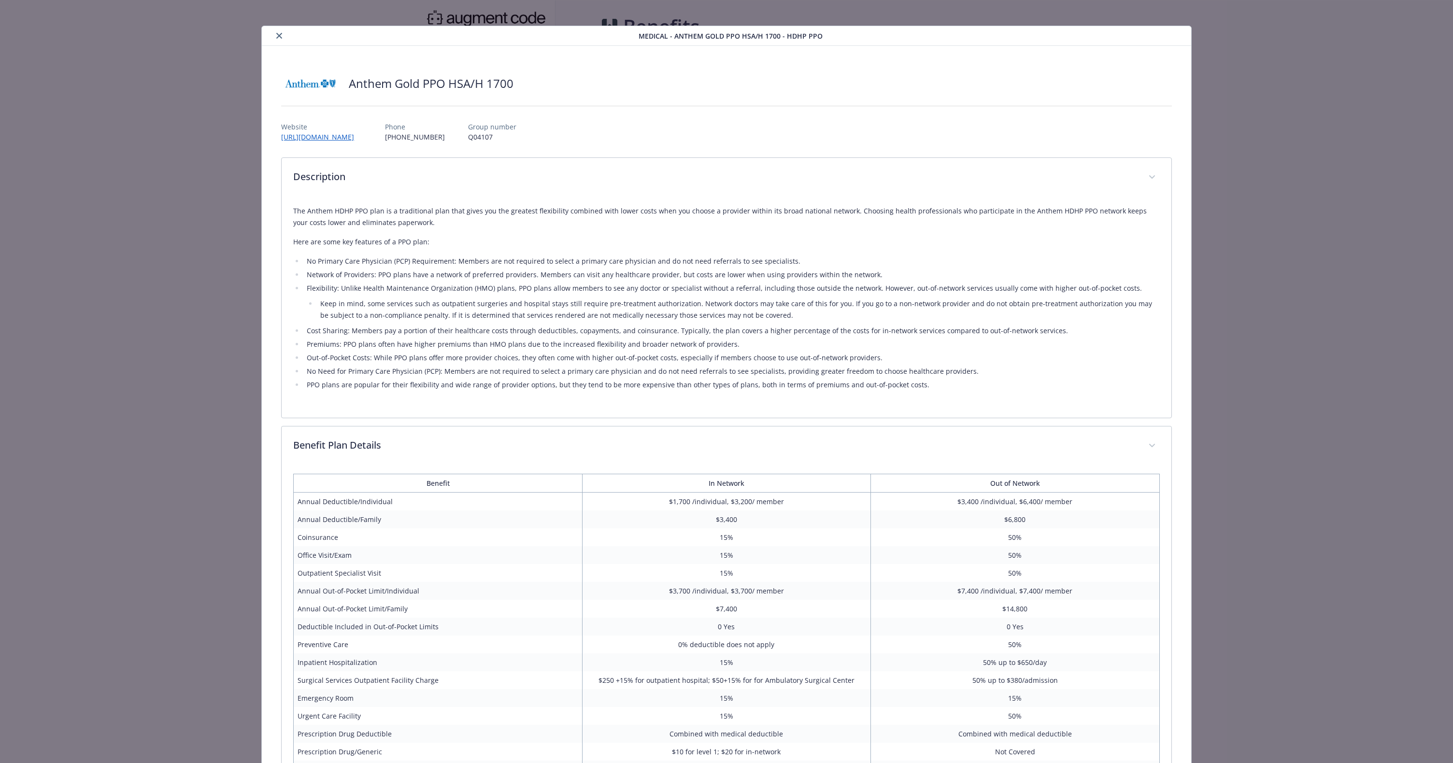
click at [276, 36] on icon "close" at bounding box center [279, 36] width 6 height 6
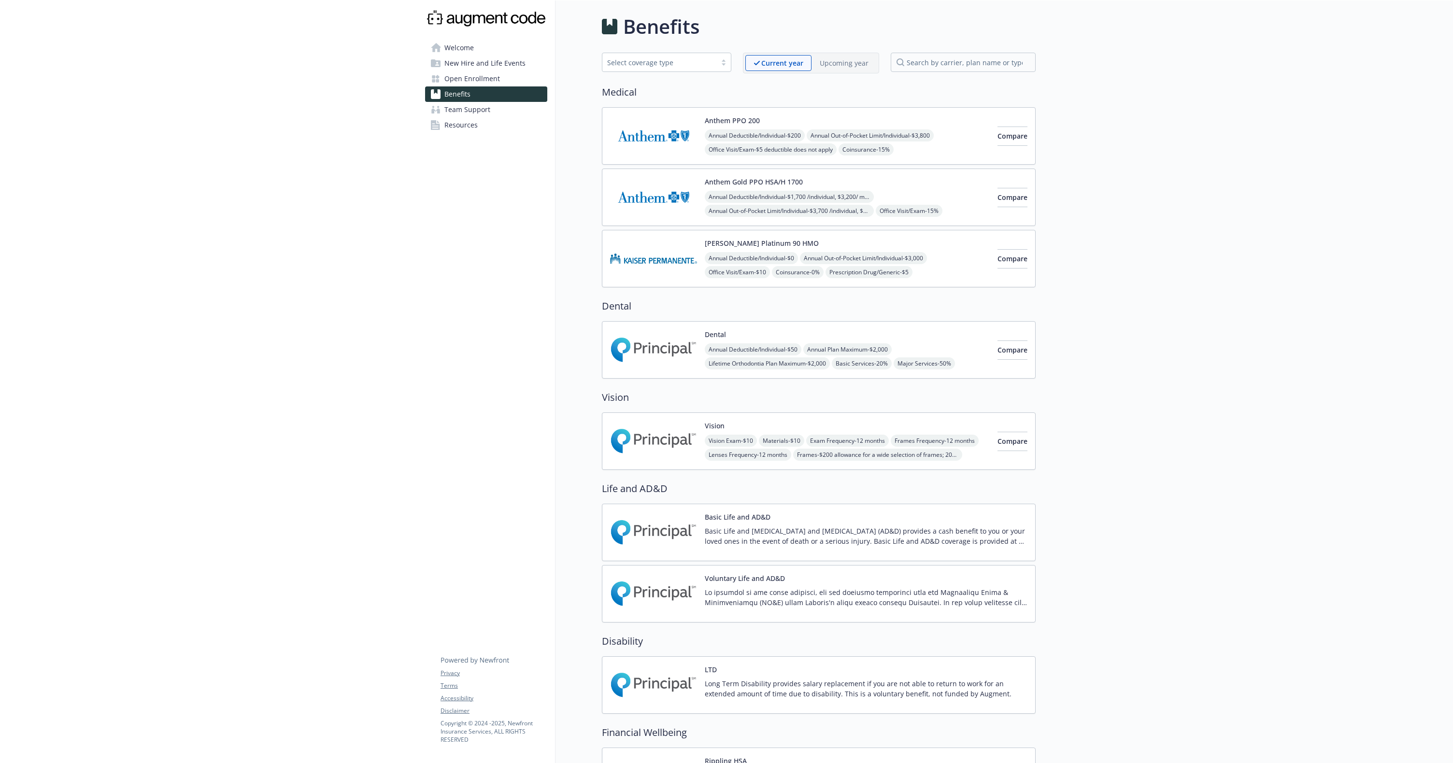
click at [844, 70] on div "Upcoming year" at bounding box center [844, 63] width 65 height 16
click at [998, 136] on span "Compare" at bounding box center [1013, 135] width 30 height 9
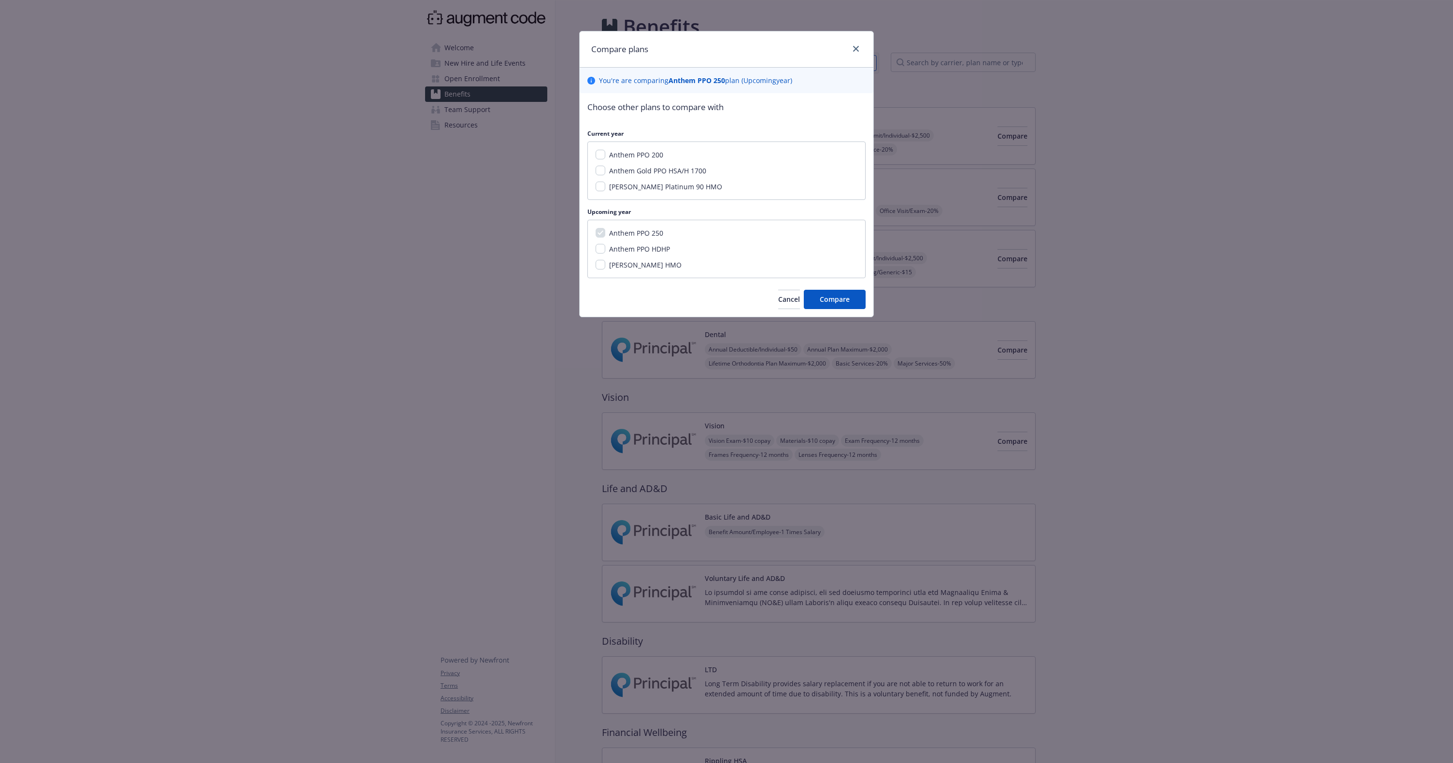
click at [646, 252] on span "Anthem PPO HDHP" at bounding box center [639, 248] width 61 height 9
click at [605, 252] on input "Anthem PPO HDHP" at bounding box center [601, 249] width 10 height 10
checkbox input "true"
click at [852, 296] on button "Compare" at bounding box center [835, 299] width 62 height 19
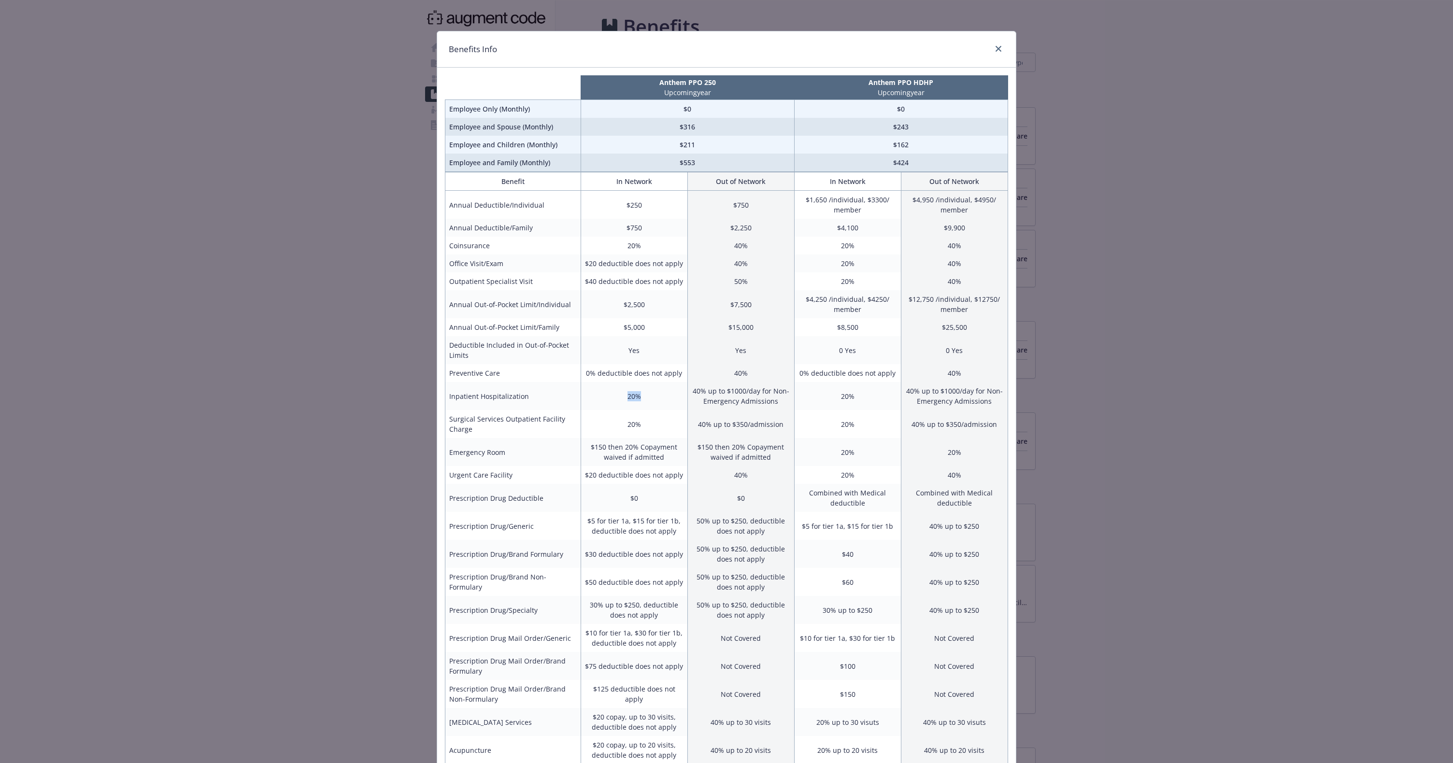
drag, startPoint x: 644, startPoint y: 395, endPoint x: 603, endPoint y: 392, distance: 41.2
click at [603, 392] on td "20%" at bounding box center [634, 396] width 107 height 28
click at [997, 50] on icon "close" at bounding box center [999, 49] width 6 height 6
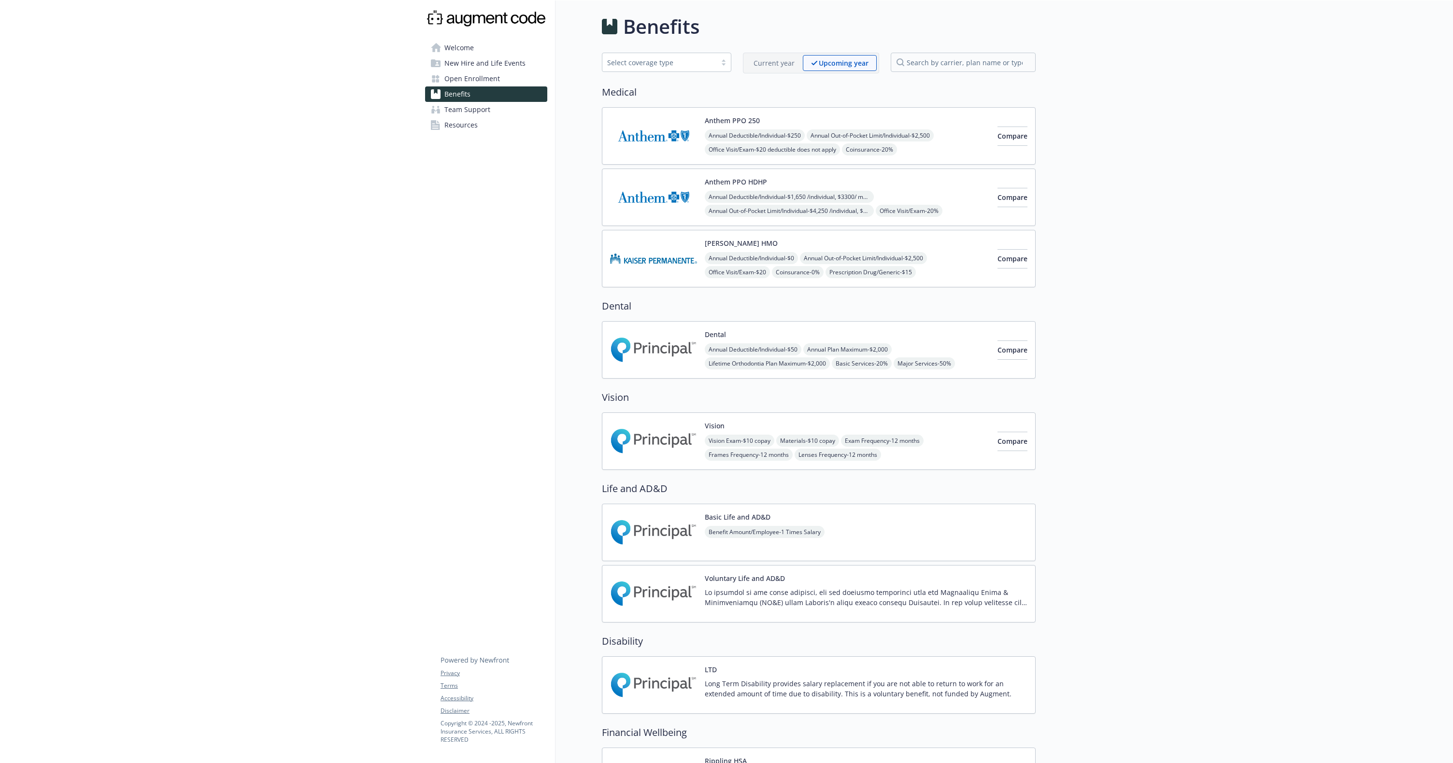
click at [783, 65] on p "Current year" at bounding box center [774, 63] width 41 height 10
click at [846, 62] on p "Upcoming year" at bounding box center [844, 63] width 49 height 10
click at [770, 69] on div "Current year" at bounding box center [773, 63] width 57 height 16
click at [837, 62] on p "Upcoming year" at bounding box center [844, 63] width 49 height 10
click at [783, 65] on p "Current year" at bounding box center [774, 63] width 41 height 10
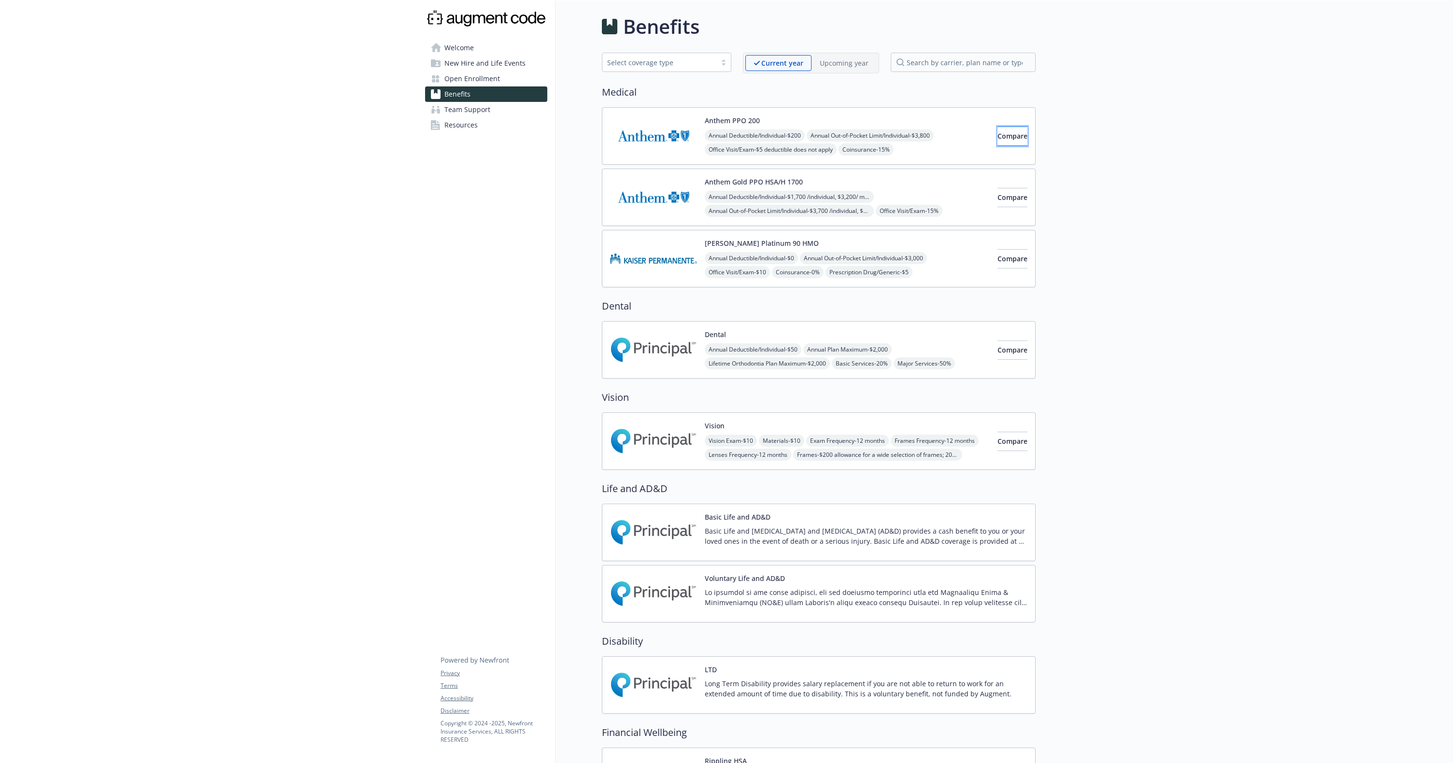
click at [1013, 135] on button "Compare" at bounding box center [1013, 136] width 30 height 19
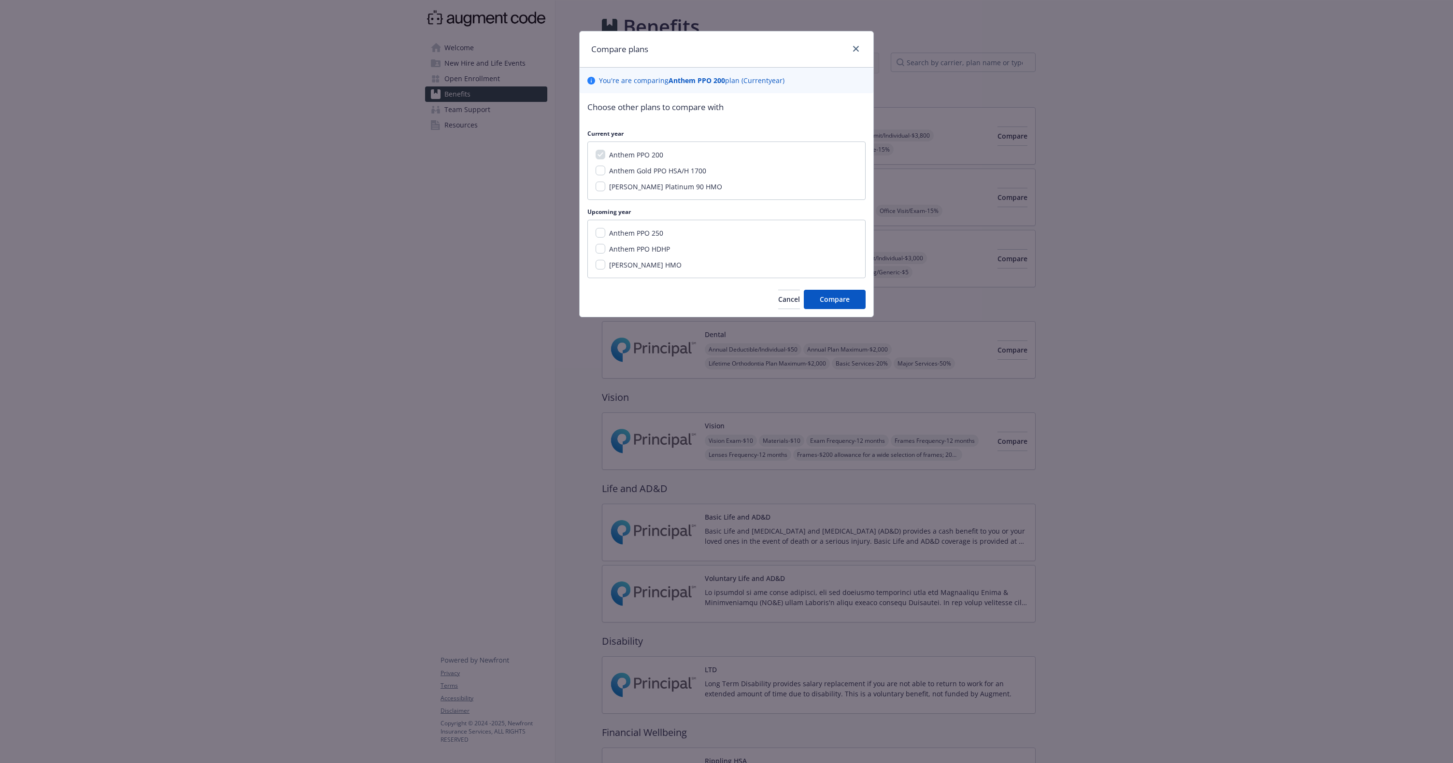
click at [645, 169] on span "Anthem Gold PPO HSA/H 1700" at bounding box center [657, 170] width 97 height 9
click at [605, 169] on input "Anthem Gold PPO HSA/H 1700" at bounding box center [601, 171] width 10 height 10
checkbox input "true"
click at [831, 301] on span "Compare" at bounding box center [835, 299] width 30 height 9
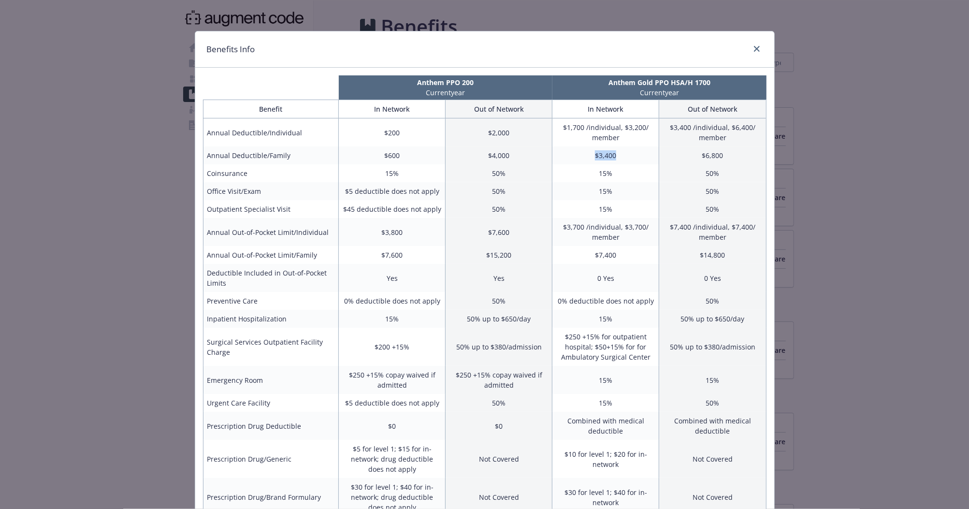
drag, startPoint x: 592, startPoint y: 158, endPoint x: 625, endPoint y: 163, distance: 32.7
click at [625, 163] on td "$3,400" at bounding box center [605, 155] width 107 height 18
drag, startPoint x: 578, startPoint y: 232, endPoint x: 628, endPoint y: 233, distance: 50.3
click at [628, 233] on td "$3,700 /individual, $3,700/ member" at bounding box center [605, 232] width 107 height 28
drag, startPoint x: 616, startPoint y: 257, endPoint x: 595, endPoint y: 257, distance: 21.7
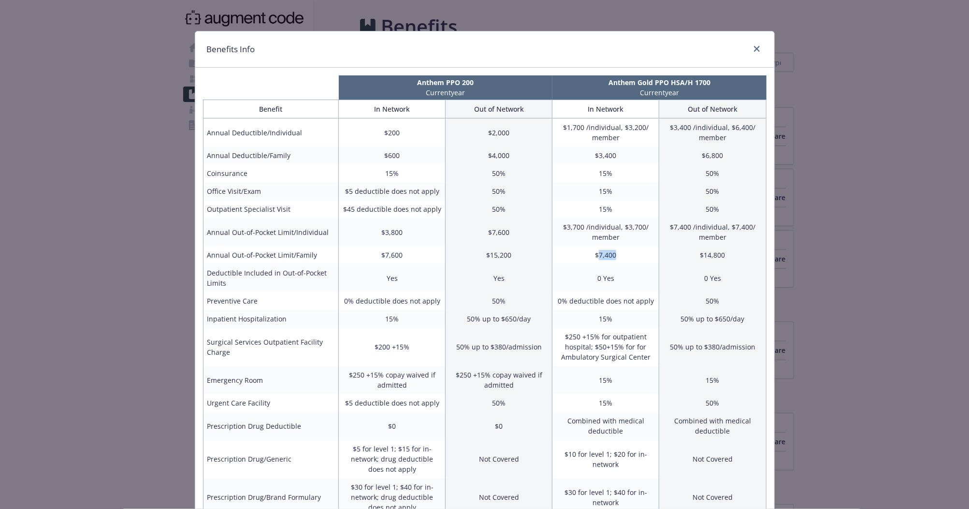
click at [595, 257] on td "$7,400" at bounding box center [605, 255] width 107 height 18
click at [609, 226] on td "$3,700 /individual, $3,700/ member" at bounding box center [605, 232] width 107 height 28
drag, startPoint x: 602, startPoint y: 154, endPoint x: 590, endPoint y: 154, distance: 12.1
click at [590, 154] on td "$3,400" at bounding box center [605, 155] width 107 height 18
click at [616, 236] on td "$3,700 /individual, $3,700/ member" at bounding box center [605, 232] width 107 height 28
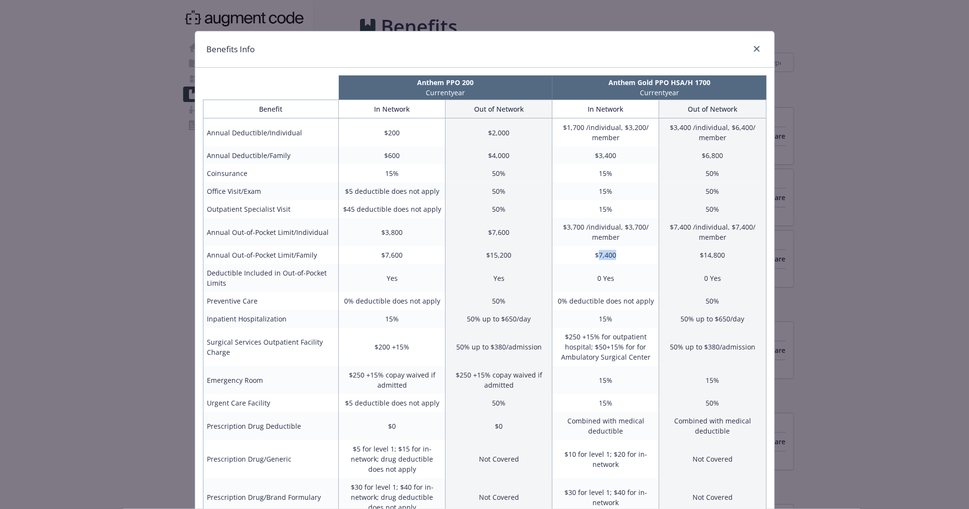
drag, startPoint x: 611, startPoint y: 260, endPoint x: 595, endPoint y: 259, distance: 16.0
click at [595, 259] on td "$7,400" at bounding box center [605, 255] width 107 height 18
drag, startPoint x: 593, startPoint y: 258, endPoint x: 607, endPoint y: 258, distance: 14.5
click at [607, 258] on td "$7,400" at bounding box center [605, 255] width 107 height 18
click at [605, 186] on td "15%" at bounding box center [605, 191] width 107 height 18
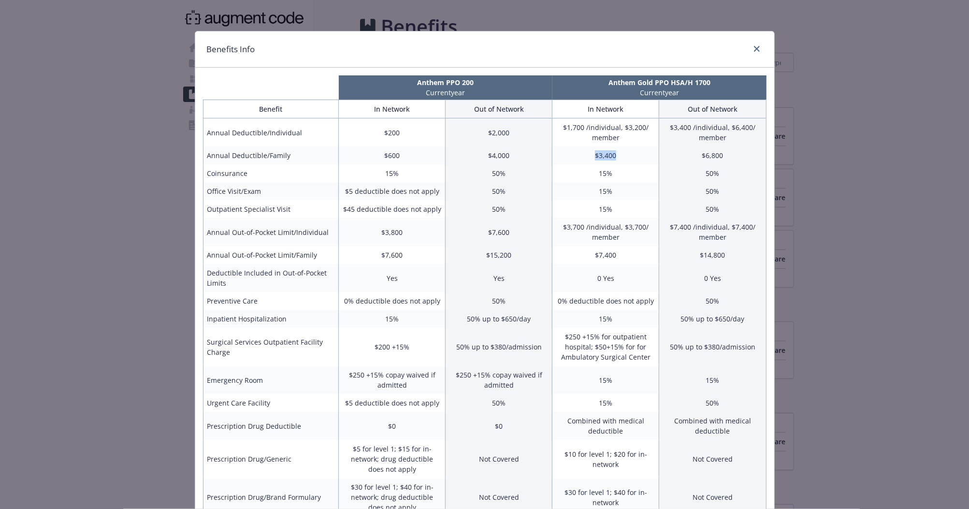
drag, startPoint x: 615, startPoint y: 155, endPoint x: 593, endPoint y: 157, distance: 21.9
click at [593, 157] on td "$3,400" at bounding box center [605, 155] width 107 height 18
drag, startPoint x: 396, startPoint y: 156, endPoint x: 378, endPoint y: 153, distance: 18.1
click at [378, 153] on td "$600" at bounding box center [392, 155] width 107 height 18
click at [754, 49] on icon "close" at bounding box center [757, 49] width 6 height 6
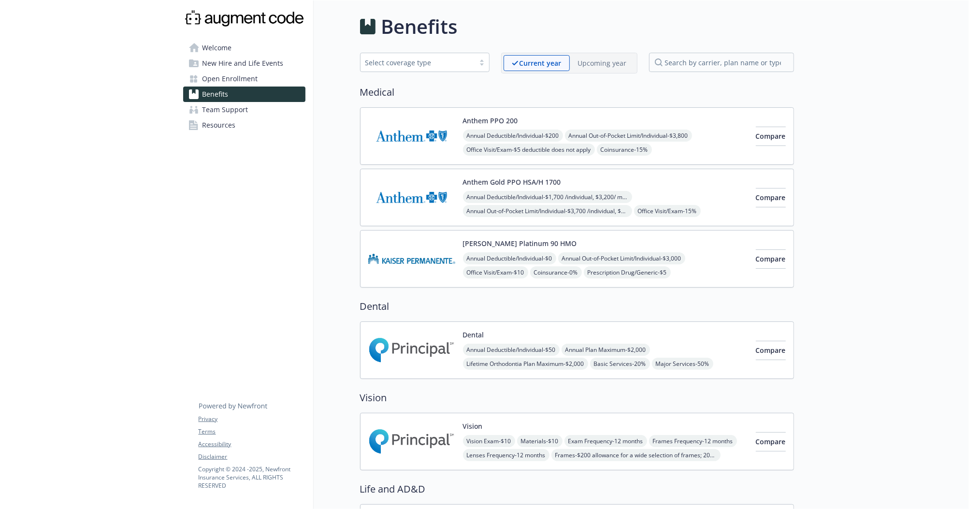
click at [609, 61] on p "Upcoming year" at bounding box center [602, 63] width 49 height 10
click at [659, 182] on div "Anthem PPO HDHP Annual Deductible/Individual - $1,650 /individual, $3300/ membe…" at bounding box center [605, 197] width 285 height 41
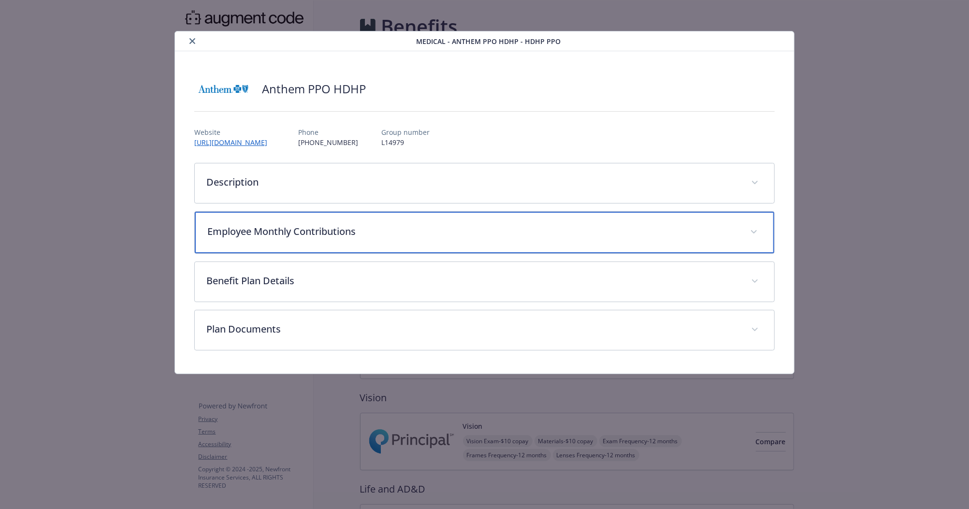
click at [484, 231] on p "Employee Monthly Contributions" at bounding box center [472, 231] width 531 height 14
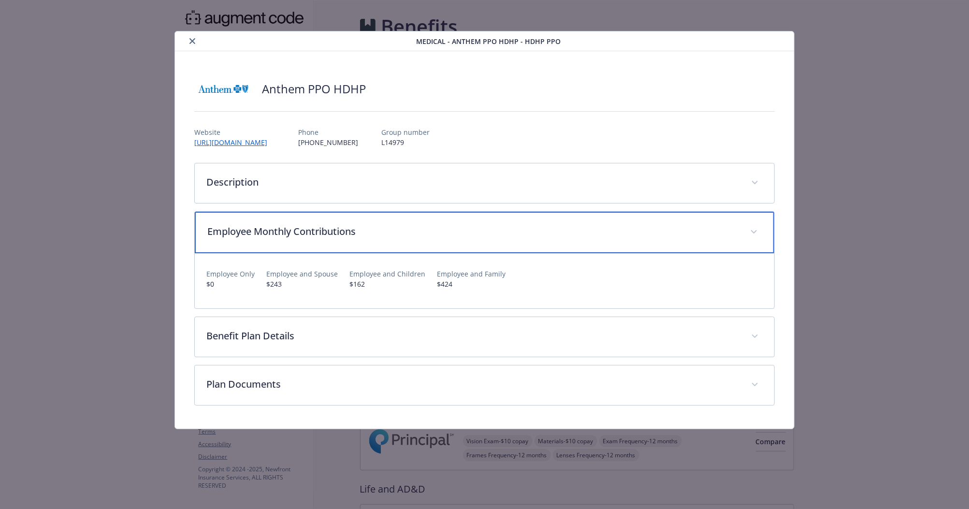
click at [484, 225] on p "Employee Monthly Contributions" at bounding box center [472, 231] width 531 height 14
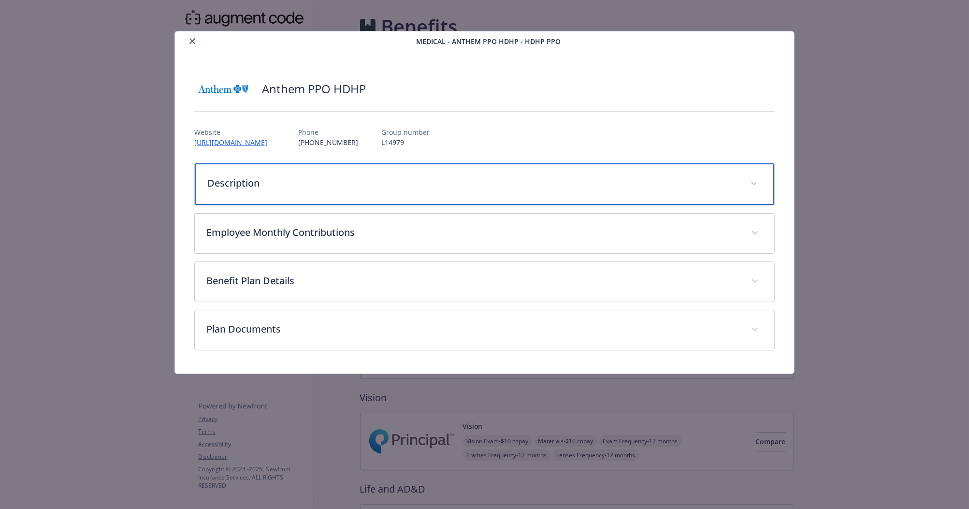
click at [492, 189] on p "Description" at bounding box center [472, 183] width 531 height 14
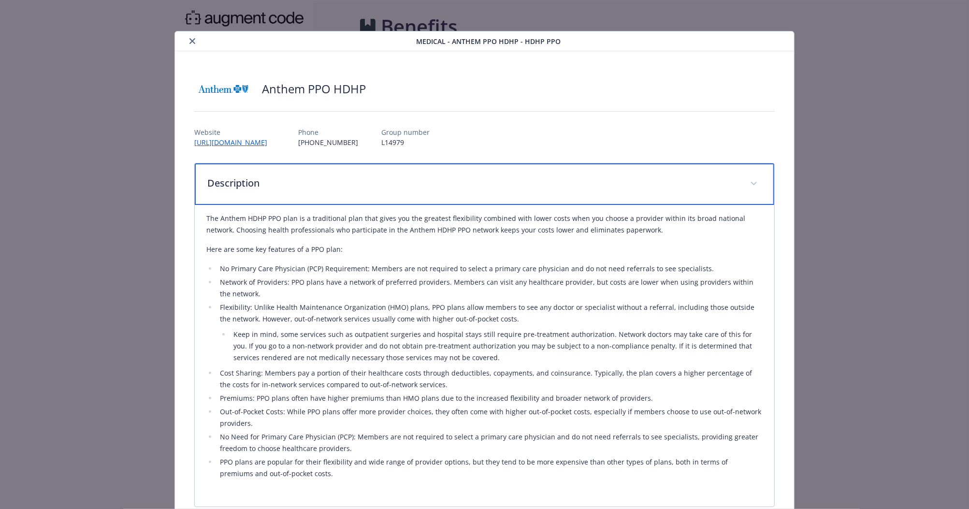
click at [492, 189] on p "Description" at bounding box center [472, 183] width 531 height 14
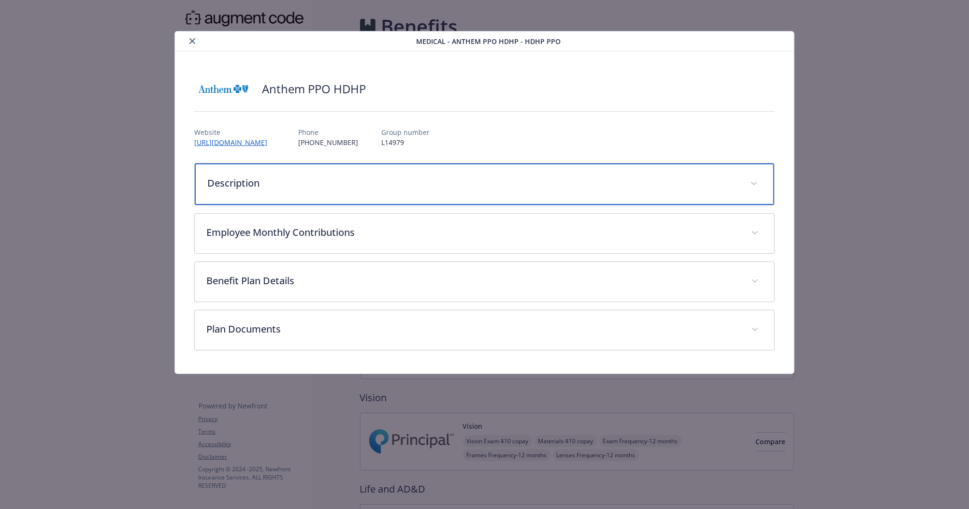
click at [496, 181] on p "Description" at bounding box center [472, 183] width 531 height 14
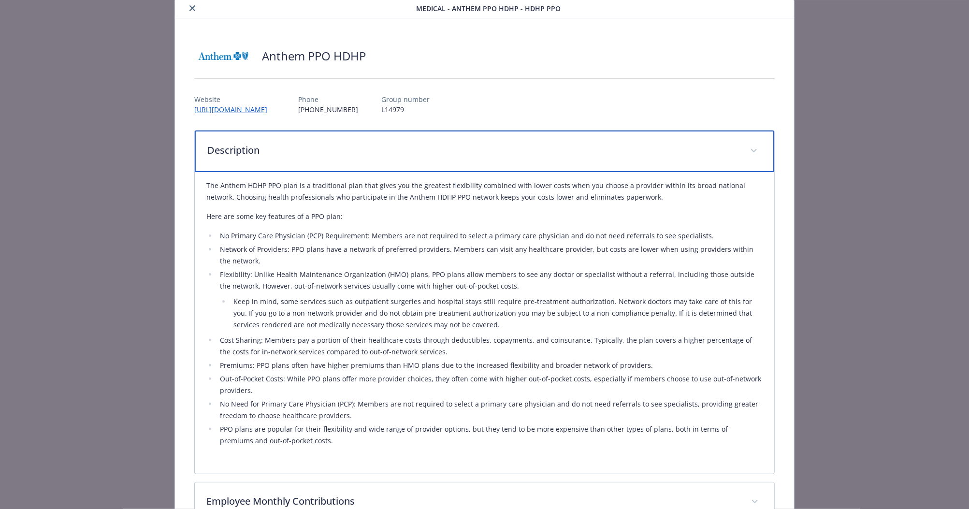
scroll to position [33, 0]
click at [497, 157] on p "Description" at bounding box center [472, 150] width 531 height 14
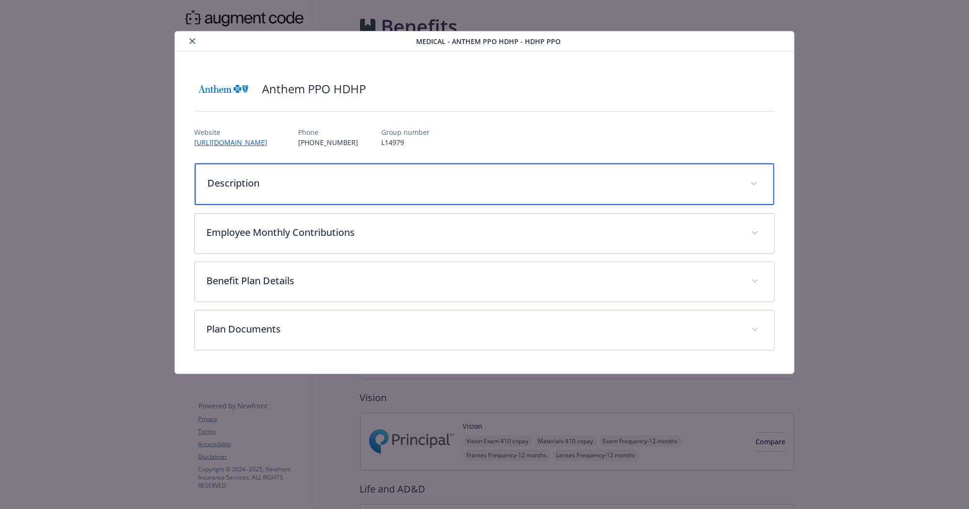
scroll to position [0, 0]
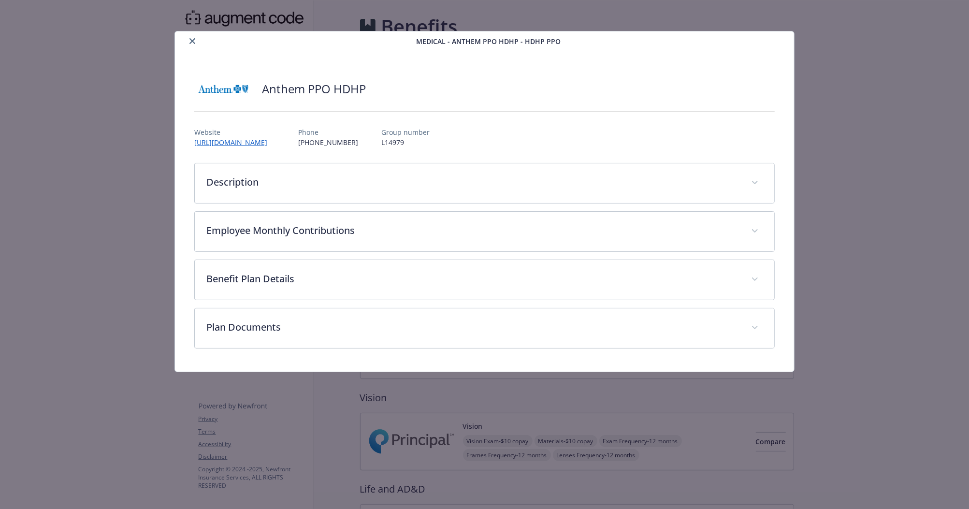
click at [190, 36] on button "close" at bounding box center [192, 41] width 12 height 12
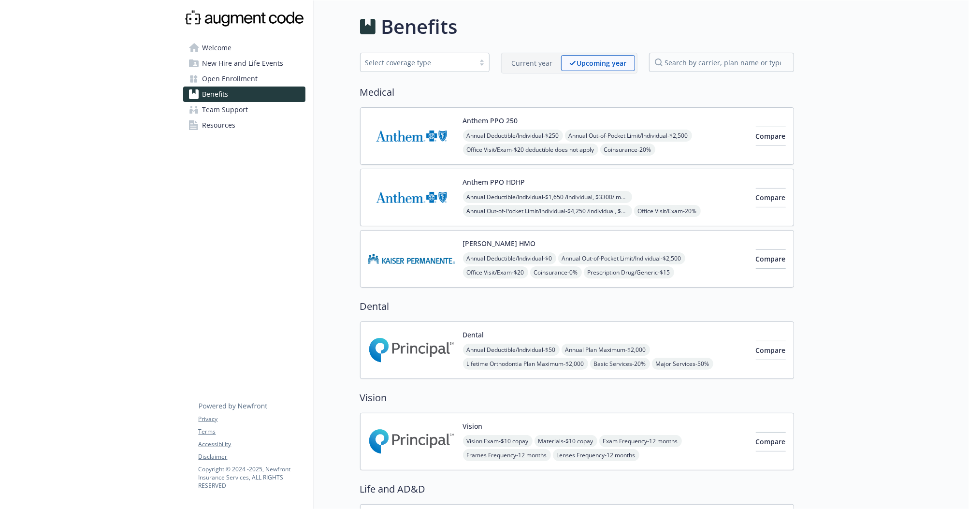
click at [535, 63] on p "Current year" at bounding box center [532, 63] width 41 height 10
click at [597, 66] on p "Upcoming year" at bounding box center [602, 63] width 49 height 10
click at [249, 67] on span "New Hire and Life Events" at bounding box center [242, 63] width 81 height 15
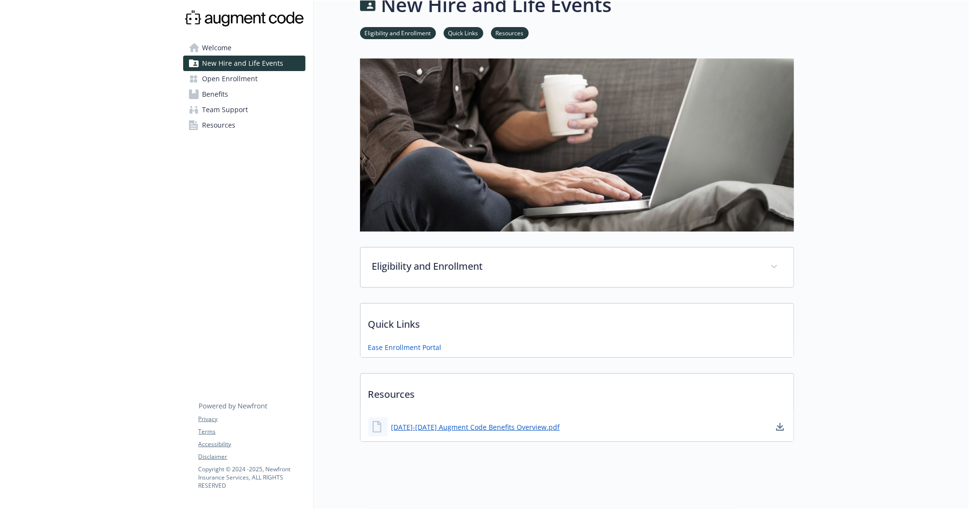
scroll to position [29, 0]
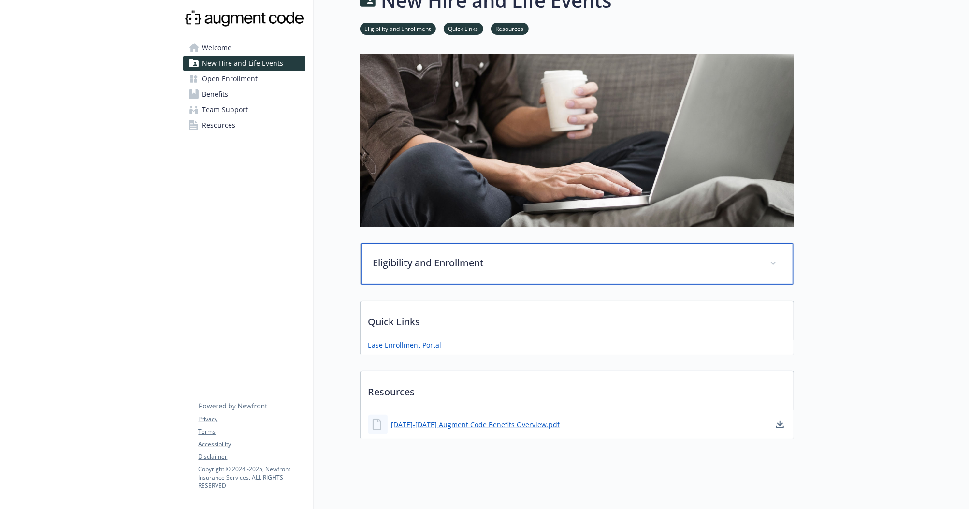
click at [571, 258] on p "Eligibility and Enrollment" at bounding box center [565, 263] width 385 height 14
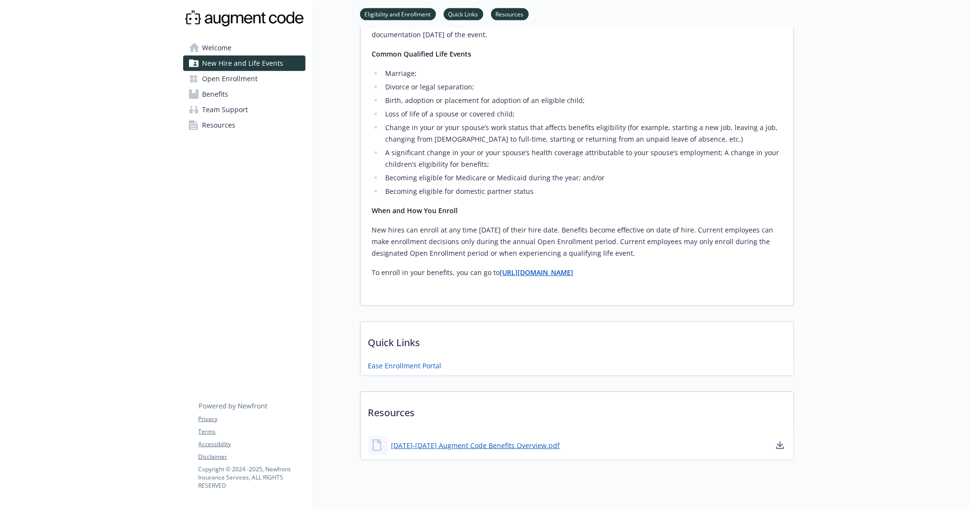
scroll to position [486, 0]
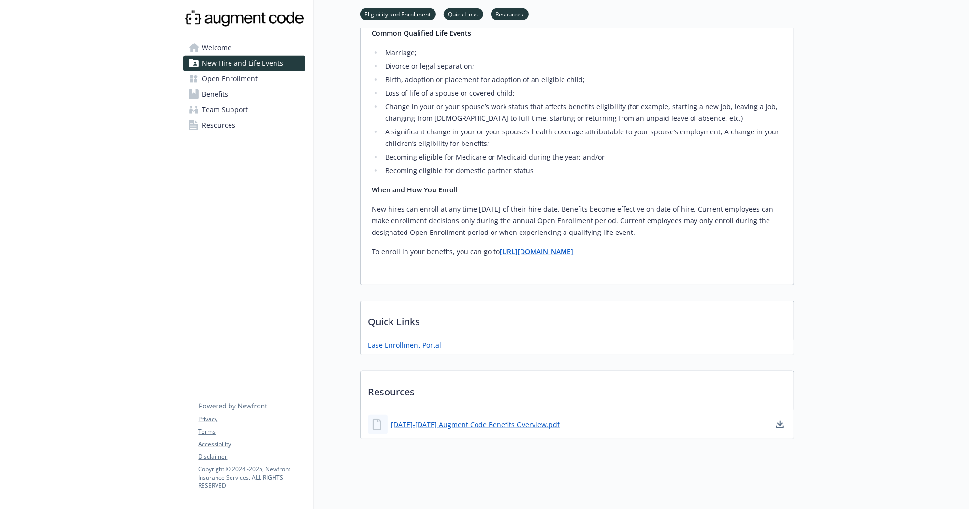
click at [267, 77] on link "Open Enrollment" at bounding box center [244, 78] width 122 height 15
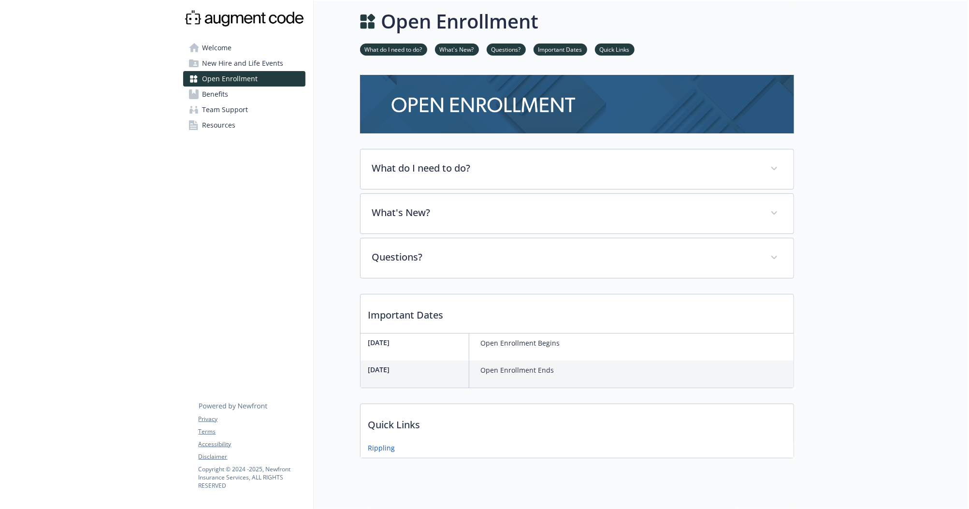
scroll to position [29, 0]
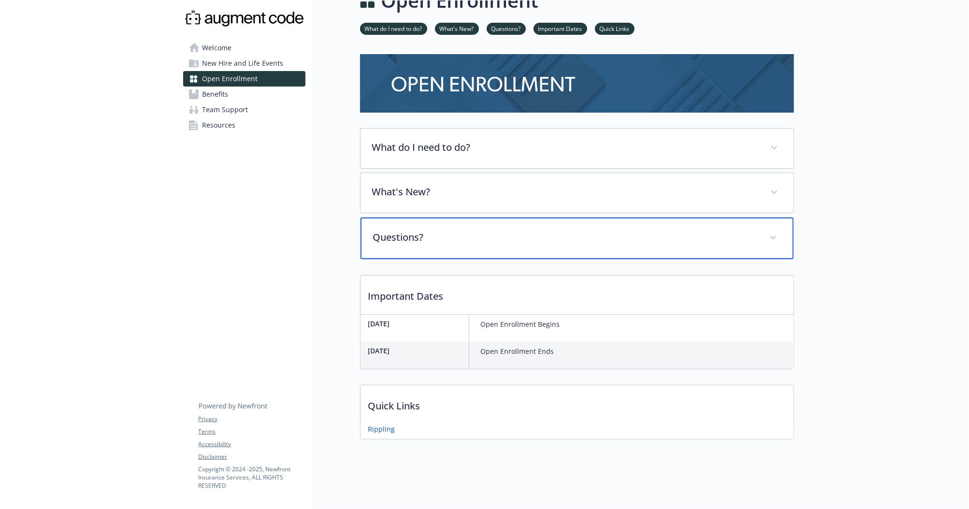
click at [520, 241] on div "Questions?" at bounding box center [576, 238] width 433 height 42
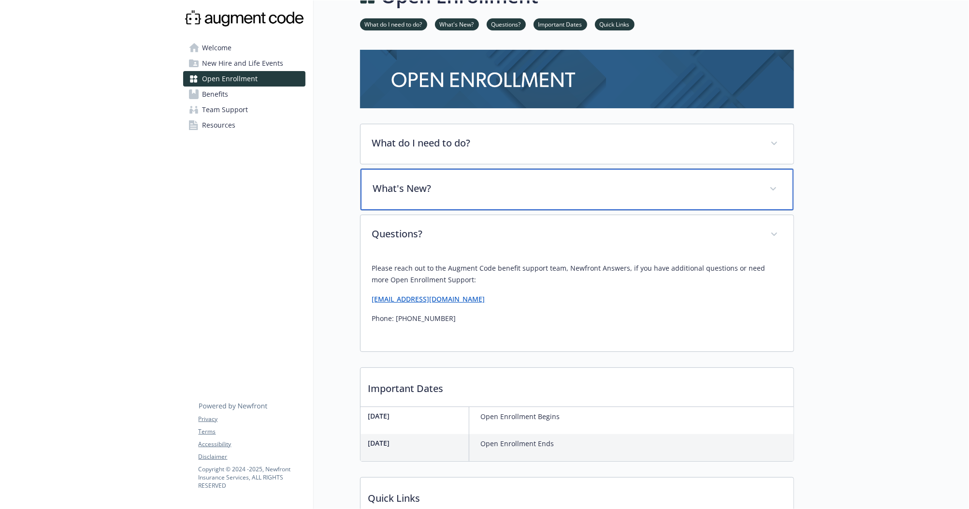
click at [528, 195] on div "What's New?" at bounding box center [576, 190] width 433 height 42
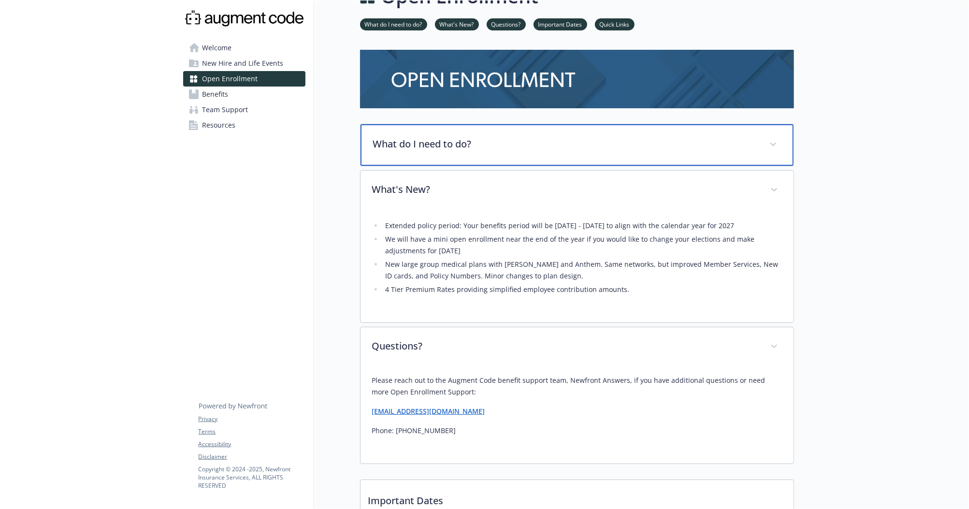
click at [573, 147] on p "What do I need to do?" at bounding box center [565, 144] width 385 height 14
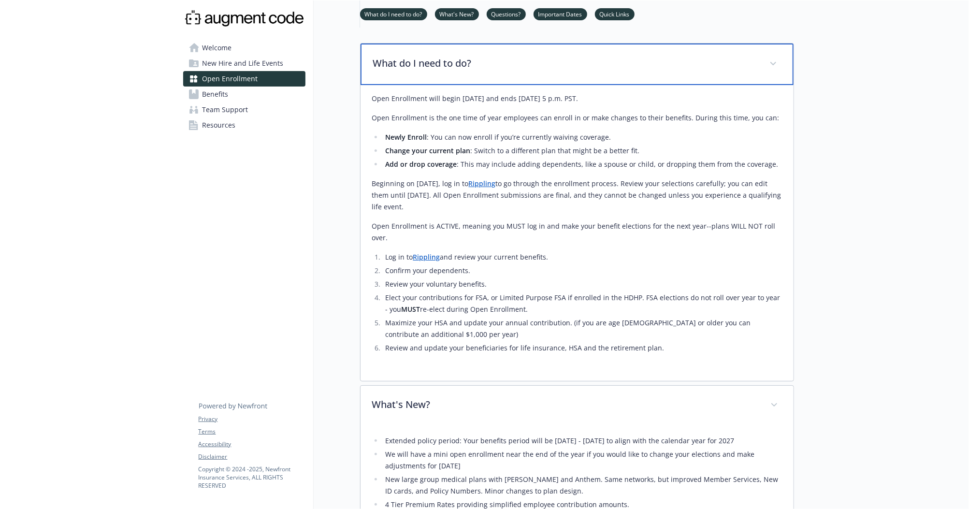
scroll to position [112, 0]
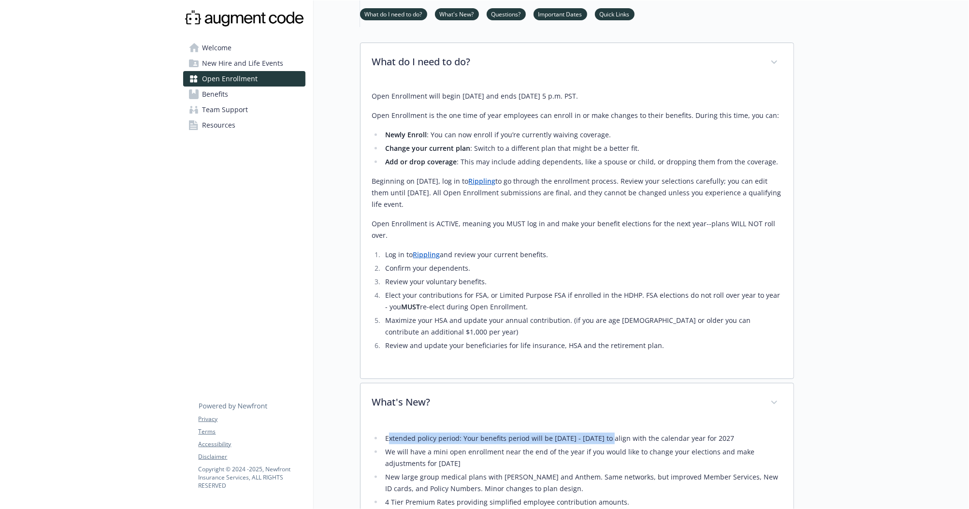
drag, startPoint x: 388, startPoint y: 429, endPoint x: 608, endPoint y: 427, distance: 219.8
click at [608, 432] on li "Extended policy period: Your benefits period will be [DATE] - [DATE] to align w…" at bounding box center [582, 438] width 399 height 12
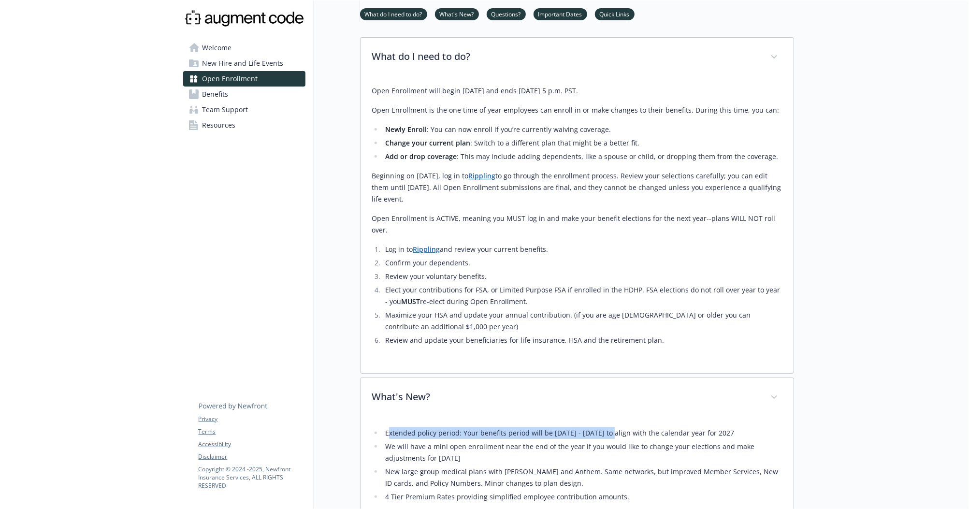
scroll to position [118, 0]
drag, startPoint x: 500, startPoint y: 440, endPoint x: 386, endPoint y: 430, distance: 114.5
click at [386, 439] on li "We will have a mini open enrollment near the end of the year if you would like …" at bounding box center [582, 450] width 399 height 23
click at [394, 439] on li "We will have a mini open enrollment near the end of the year if you would like …" at bounding box center [582, 450] width 399 height 23
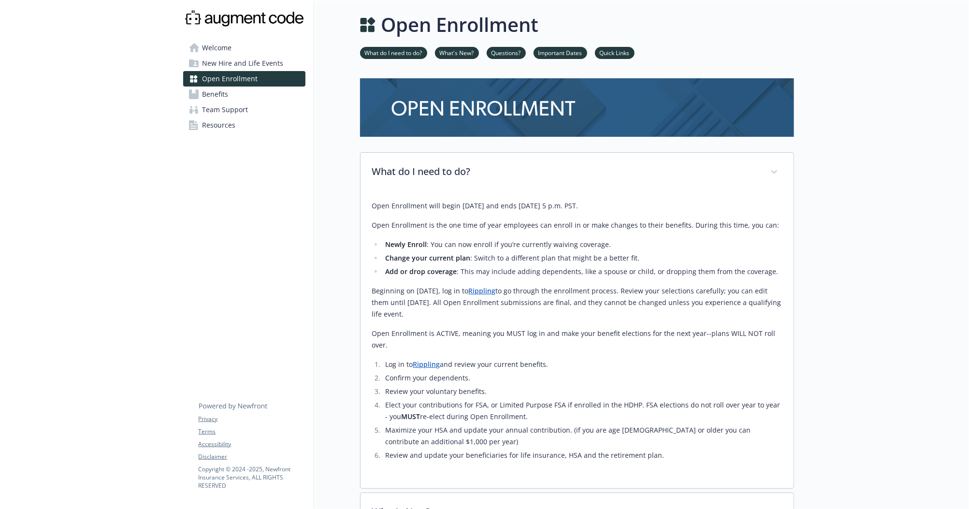
scroll to position [0, 0]
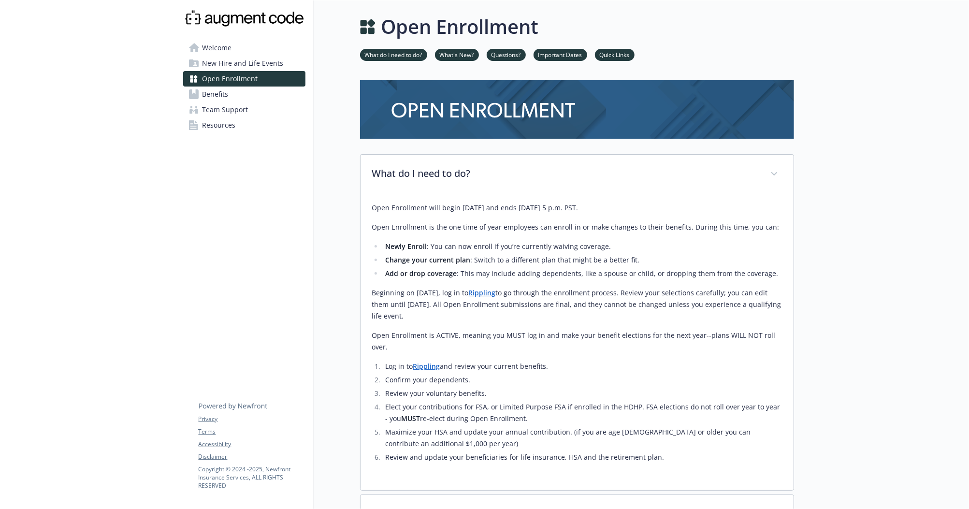
click at [253, 95] on link "Benefits" at bounding box center [244, 93] width 122 height 15
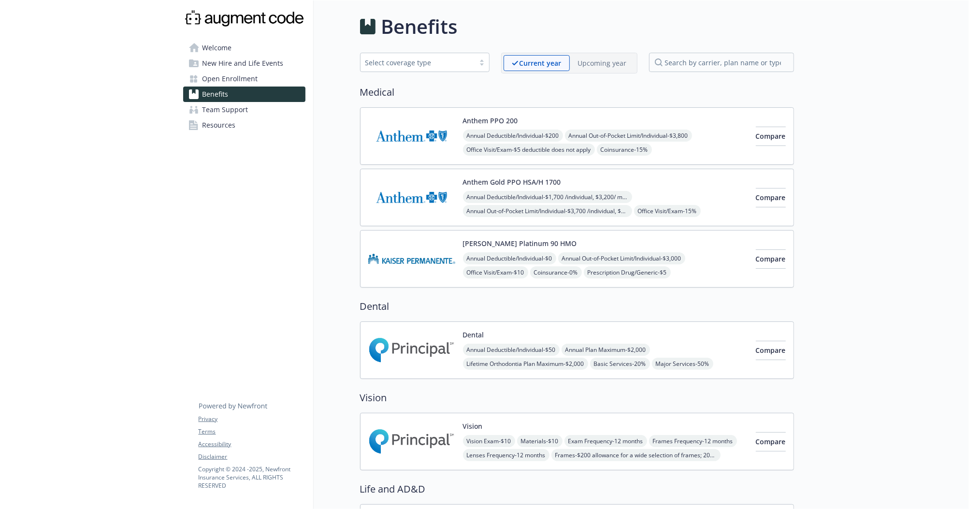
click at [584, 62] on p "Upcoming year" at bounding box center [602, 63] width 49 height 10
click at [547, 62] on p "Current year" at bounding box center [532, 63] width 41 height 10
click at [586, 62] on p "Upcoming year" at bounding box center [602, 63] width 49 height 10
click at [539, 63] on p "Current year" at bounding box center [532, 63] width 41 height 10
click at [592, 61] on p "Upcoming year" at bounding box center [602, 63] width 49 height 10
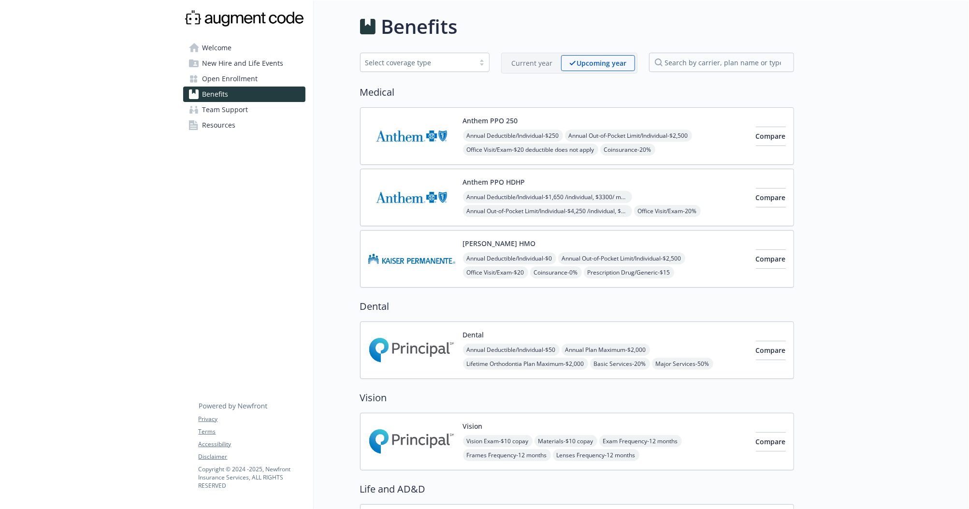
click at [516, 63] on p "Current year" at bounding box center [532, 63] width 41 height 10
click at [608, 62] on p "Upcoming year" at bounding box center [602, 63] width 49 height 10
click at [650, 192] on div "Annual Deductible/Individual - $1,650 /individual, $3300/ member Annual Out-of-…" at bounding box center [605, 225] width 285 height 69
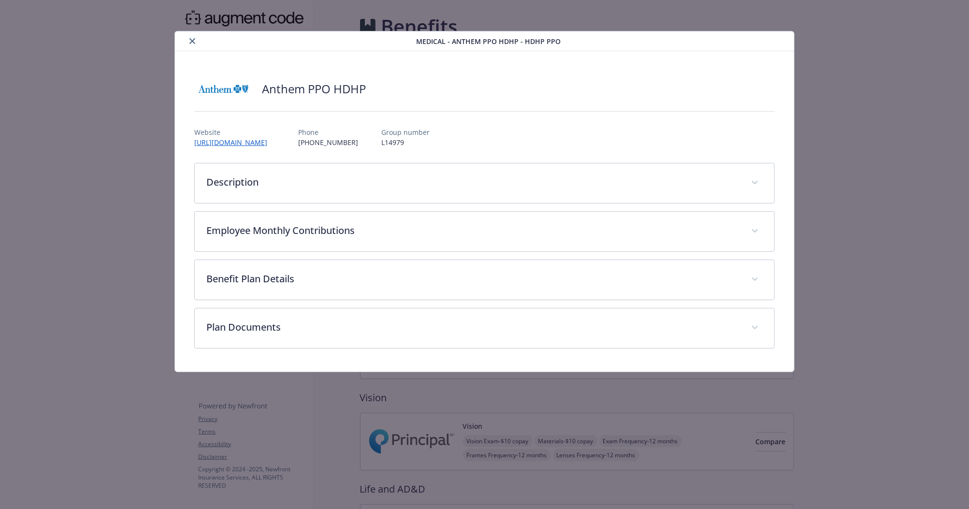
click at [190, 38] on icon "close" at bounding box center [192, 41] width 6 height 6
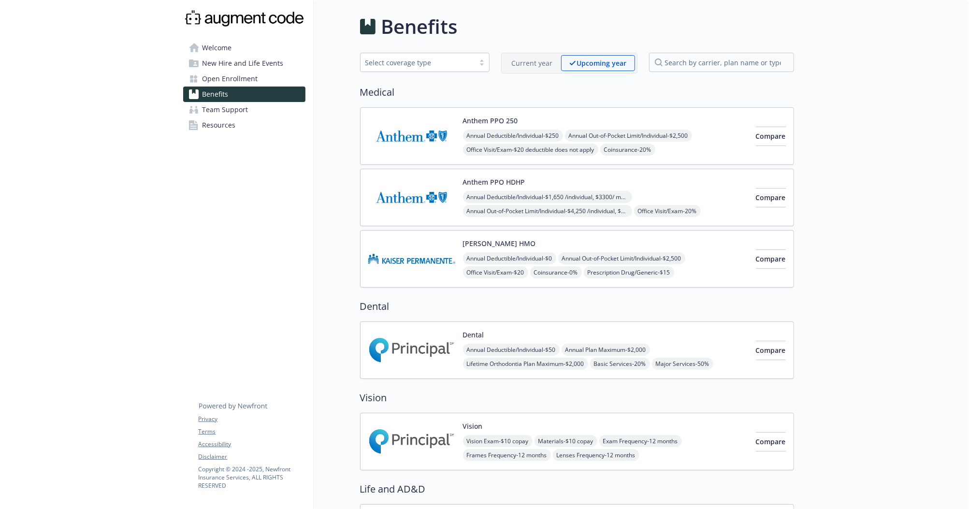
click at [241, 82] on span "Open Enrollment" at bounding box center [230, 78] width 56 height 15
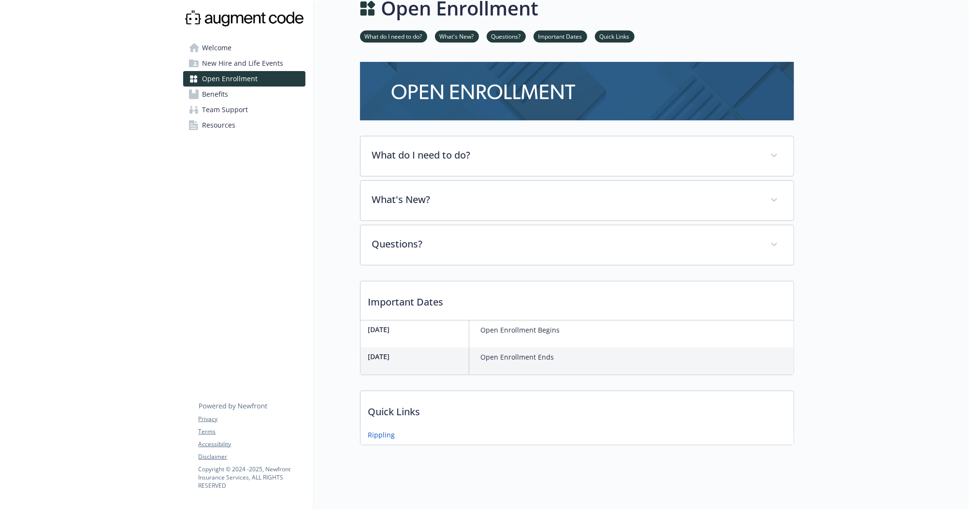
scroll to position [29, 0]
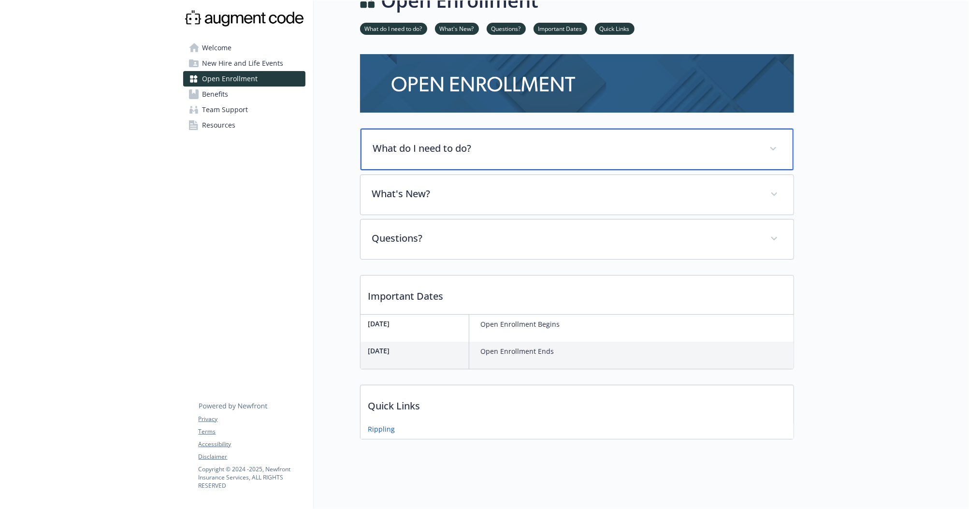
click at [513, 150] on p "What do I need to do?" at bounding box center [565, 148] width 385 height 14
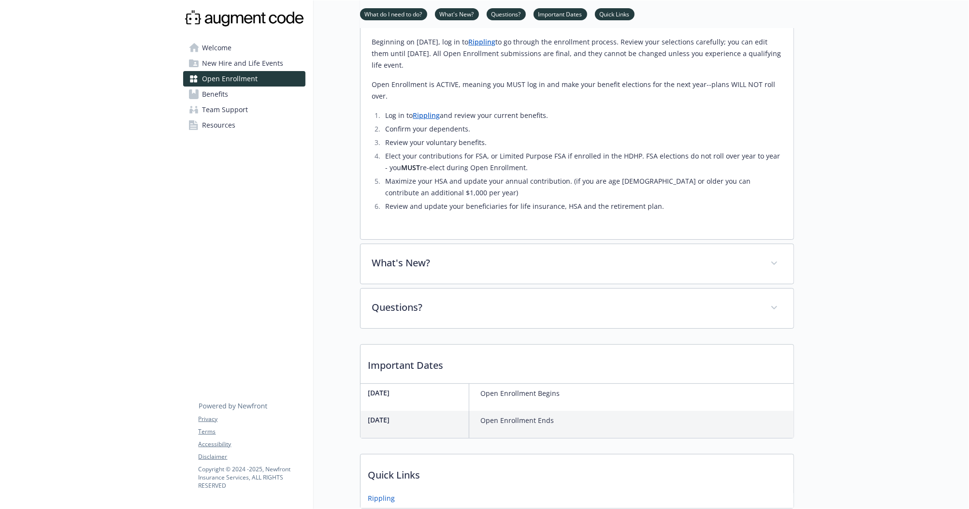
scroll to position [315, 0]
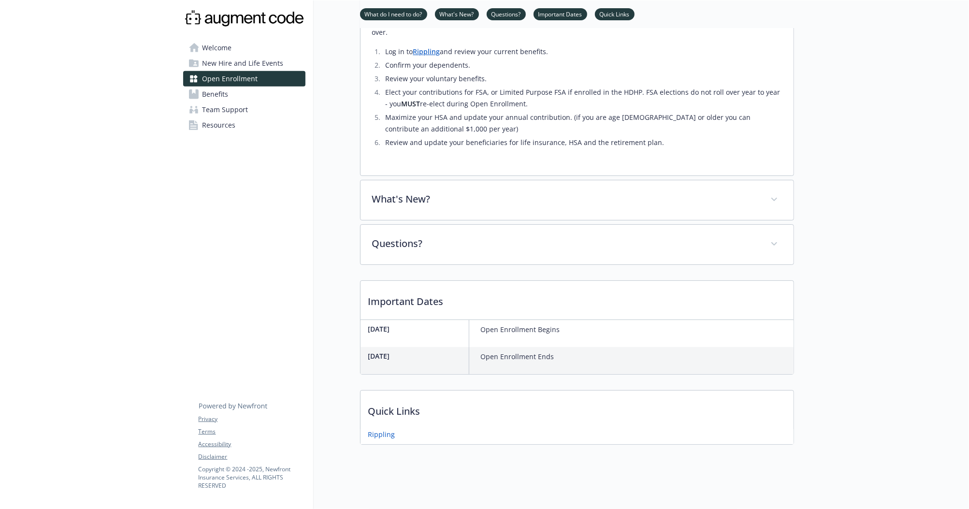
click at [257, 95] on link "Benefits" at bounding box center [244, 93] width 122 height 15
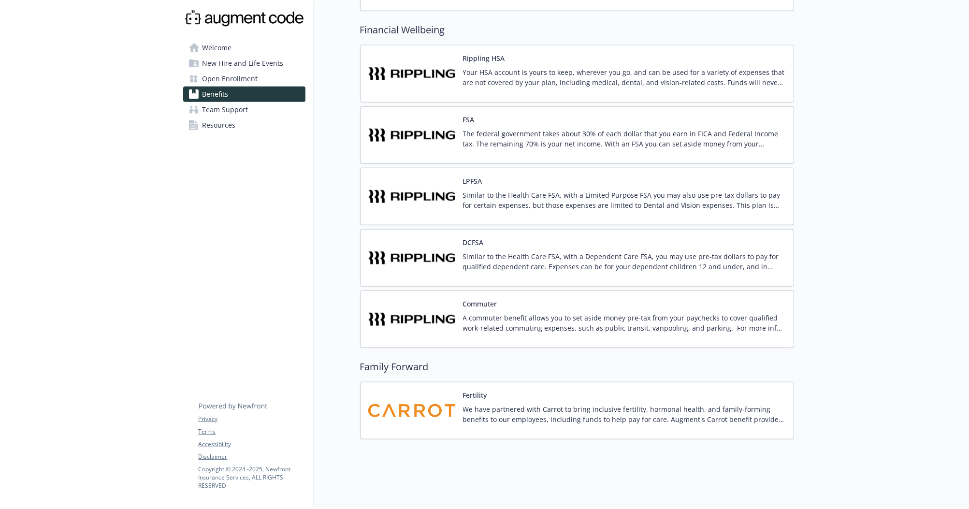
scroll to position [706, 0]
click at [622, 396] on div "Fertility We have partnered with Carrot to bring inclusive fertility, hormonal …" at bounding box center [624, 410] width 323 height 41
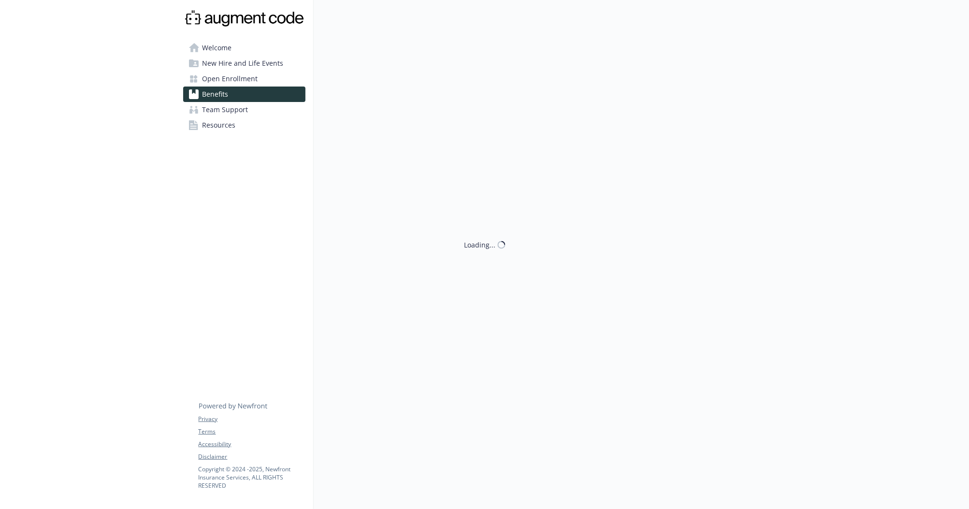
scroll to position [706, 0]
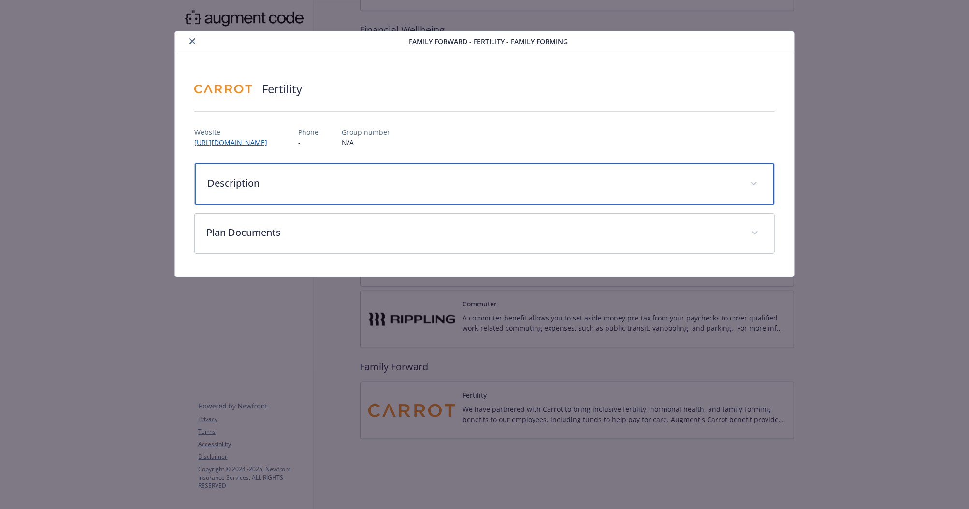
click at [390, 183] on p "Description" at bounding box center [472, 183] width 531 height 14
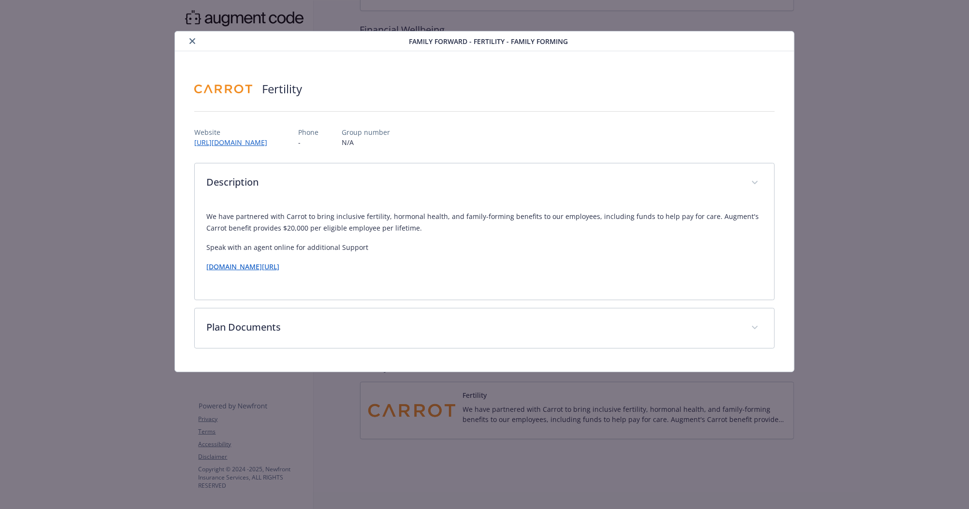
click at [279, 271] on link "[DOMAIN_NAME][URL]" at bounding box center [242, 266] width 73 height 9
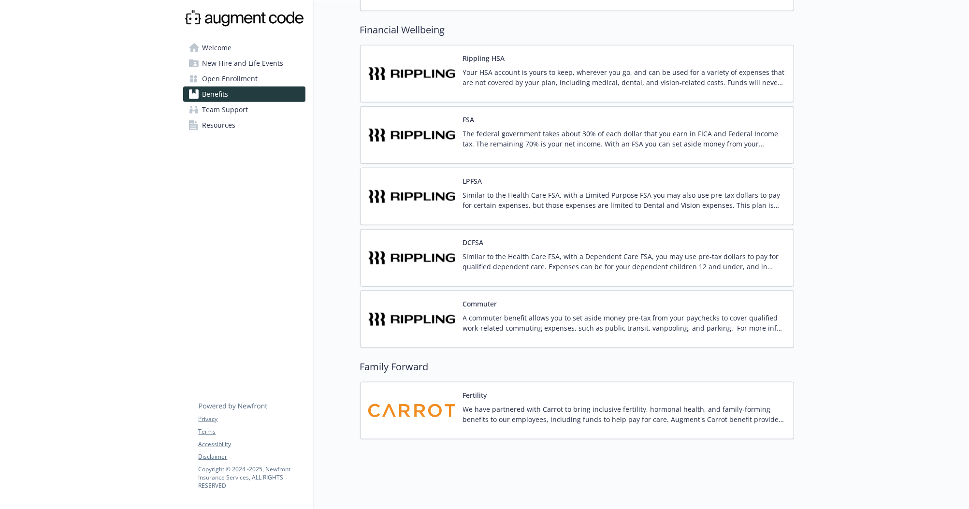
click at [586, 306] on div "Commuter A commuter benefit allows you to set aside money pre-tax from your pay…" at bounding box center [624, 319] width 323 height 41
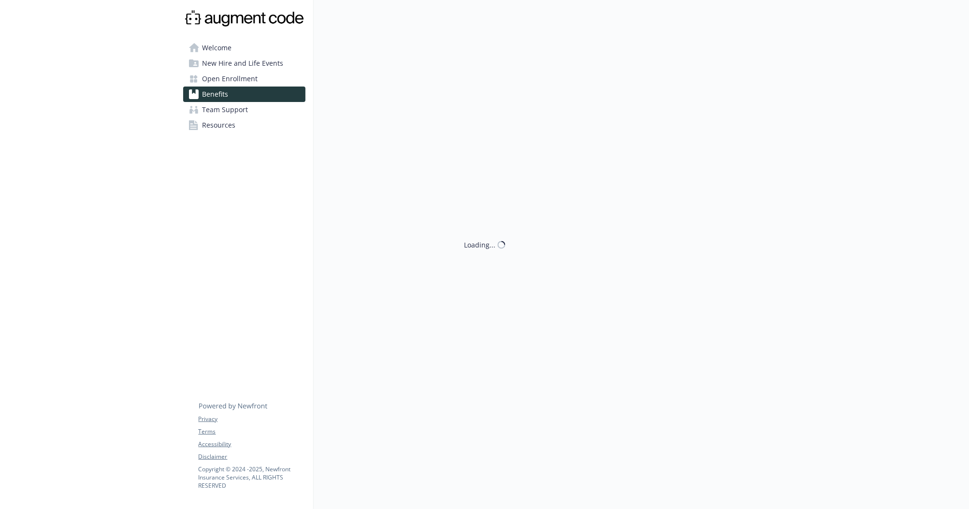
scroll to position [706, 0]
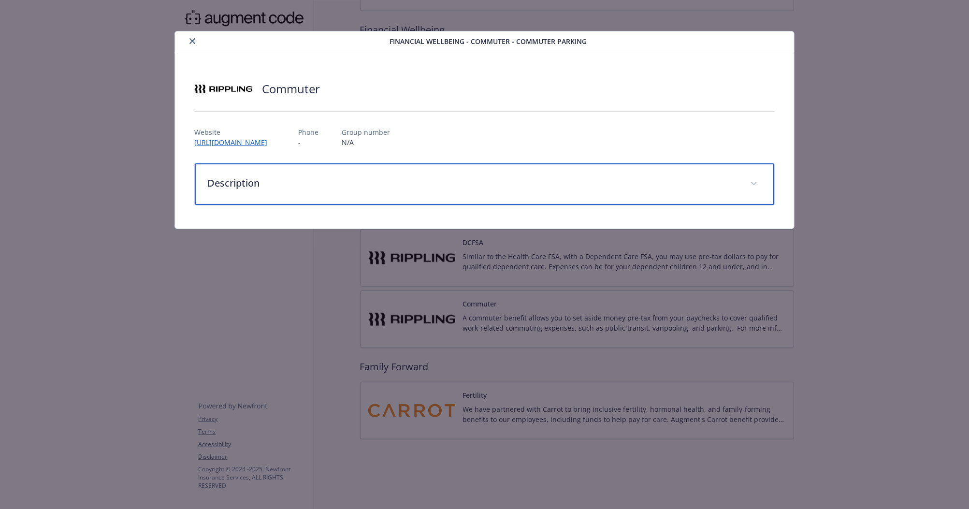
click at [546, 192] on div "Description" at bounding box center [484, 184] width 579 height 42
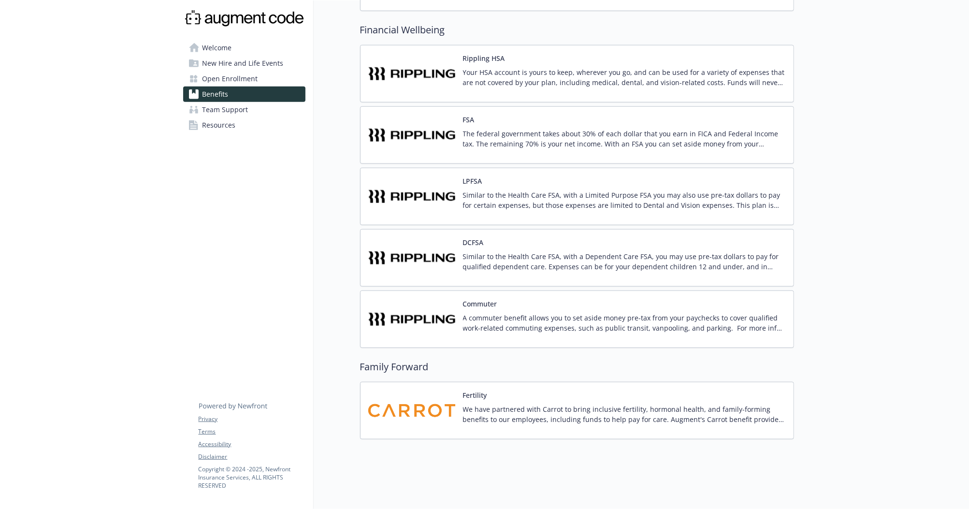
drag, startPoint x: 885, startPoint y: 110, endPoint x: 818, endPoint y: 145, distance: 75.9
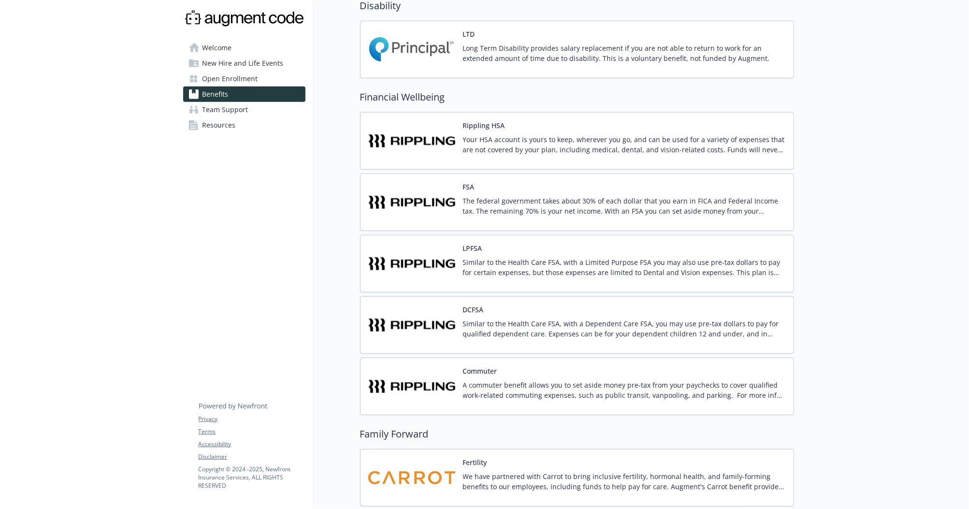
scroll to position [636, 0]
click at [631, 308] on div "DCFSA Similar to the Health Care FSA, with a Dependent Care FSA, you may use pr…" at bounding box center [624, 324] width 323 height 41
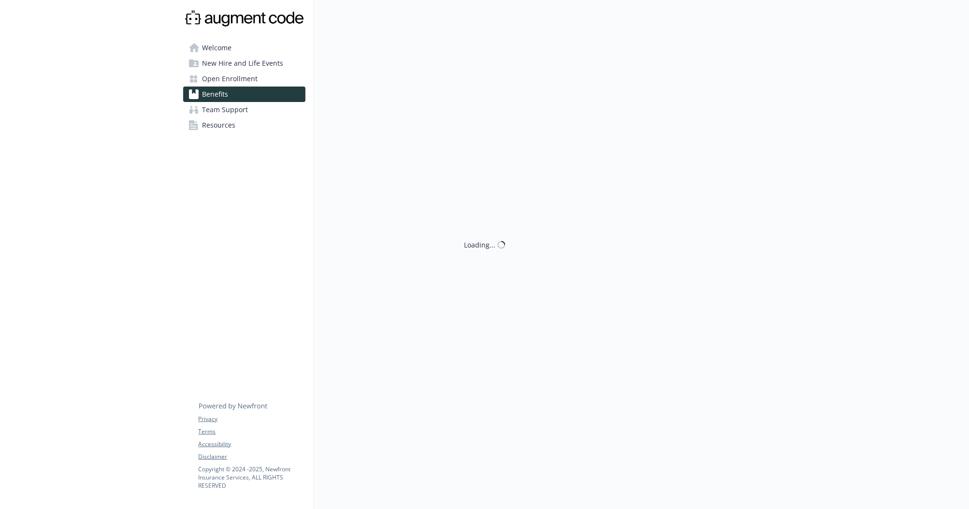
scroll to position [636, 0]
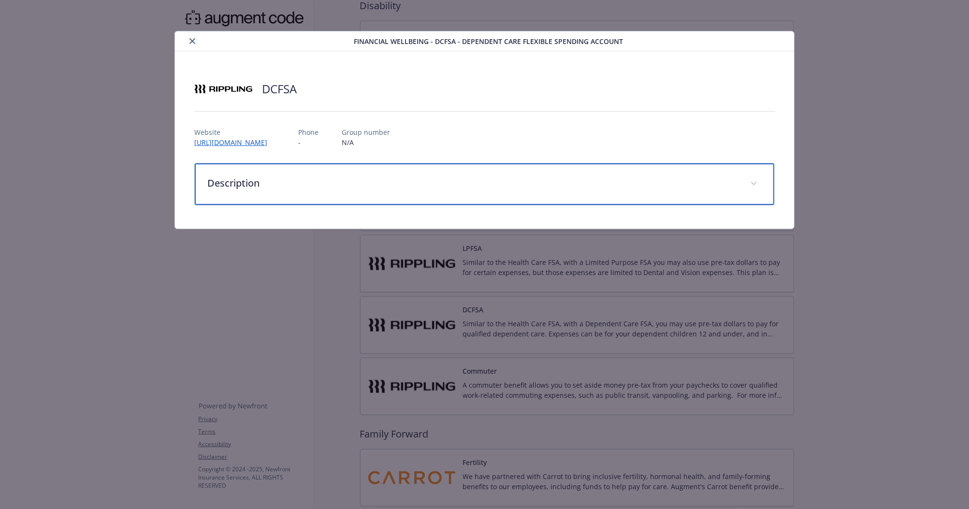
click at [701, 171] on div "Description" at bounding box center [484, 184] width 579 height 42
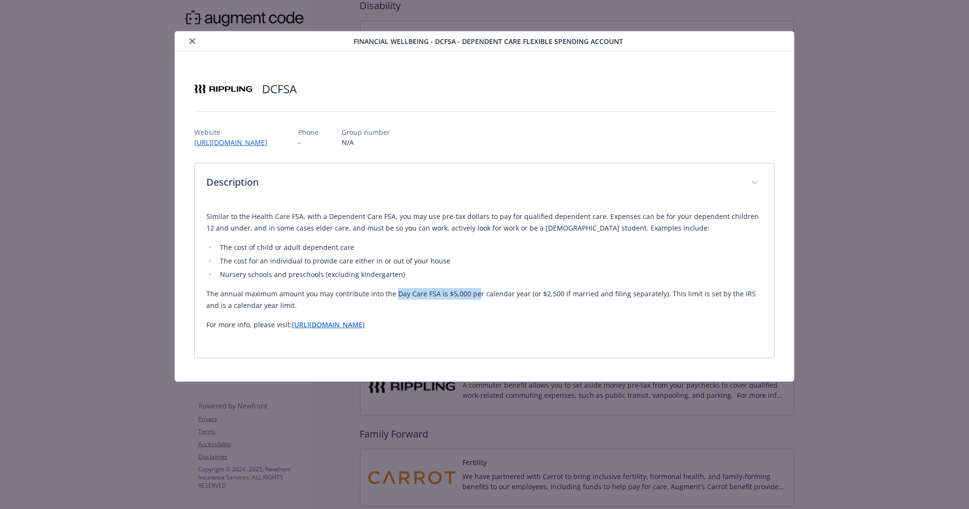
drag, startPoint x: 394, startPoint y: 296, endPoint x: 472, endPoint y: 295, distance: 77.3
click at [472, 295] on p "The annual maximum amount you may contribute into the Day Care FSA is $5,000 pe…" at bounding box center [484, 299] width 556 height 23
drag, startPoint x: 600, startPoint y: 214, endPoint x: 715, endPoint y: 217, distance: 115.1
click at [715, 217] on p "Similar to the Health Care FSA, with a Dependent Care FSA, you may use pre-tax …" at bounding box center [484, 222] width 556 height 23
click at [395, 300] on p "The annual maximum amount you may contribute into the Day Care FSA is $5,000 pe…" at bounding box center [484, 299] width 556 height 23
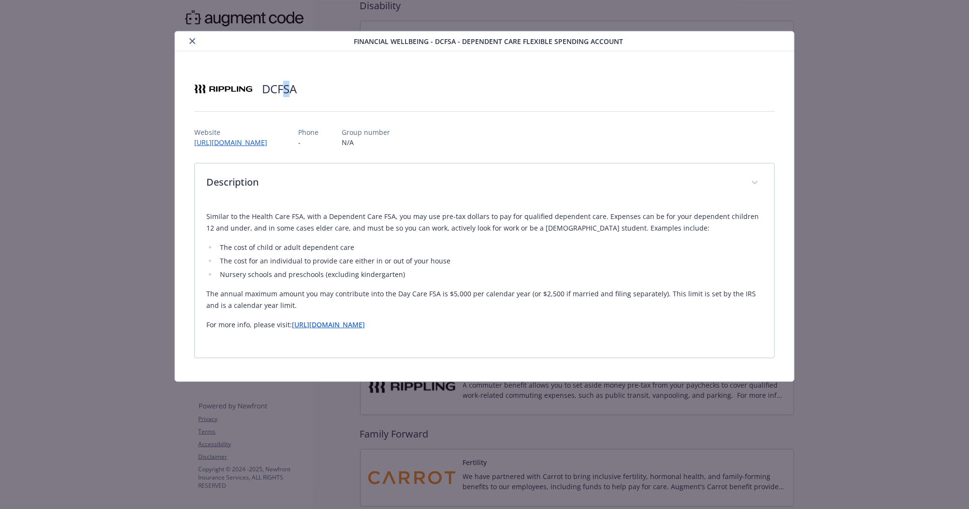
drag, startPoint x: 292, startPoint y: 90, endPoint x: 279, endPoint y: 91, distance: 12.6
click at [279, 91] on h2 "DCFSA" at bounding box center [279, 89] width 35 height 16
drag, startPoint x: 299, startPoint y: 90, endPoint x: 264, endPoint y: 89, distance: 35.3
click at [264, 89] on div "DCFSA" at bounding box center [484, 88] width 580 height 29
copy h2 "DCFSA"
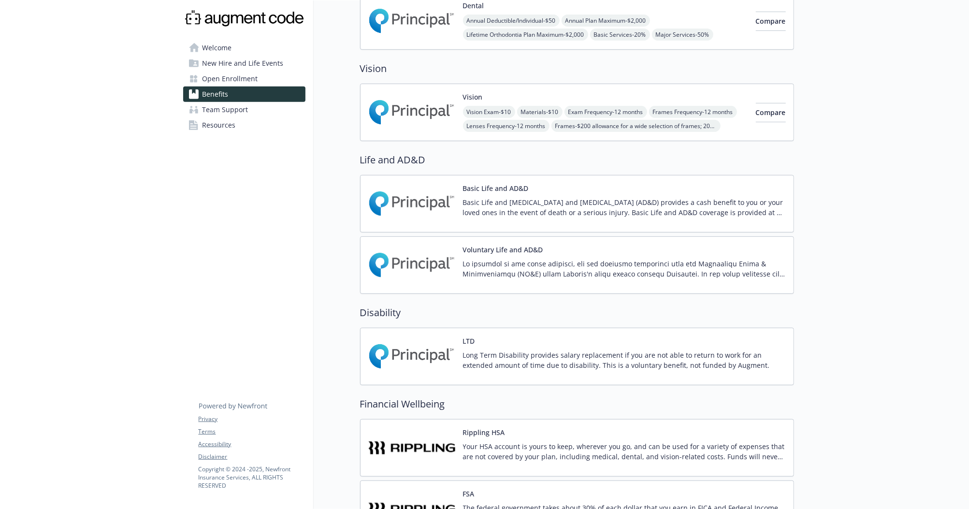
scroll to position [325, 0]
